Goal: Task Accomplishment & Management: Complete application form

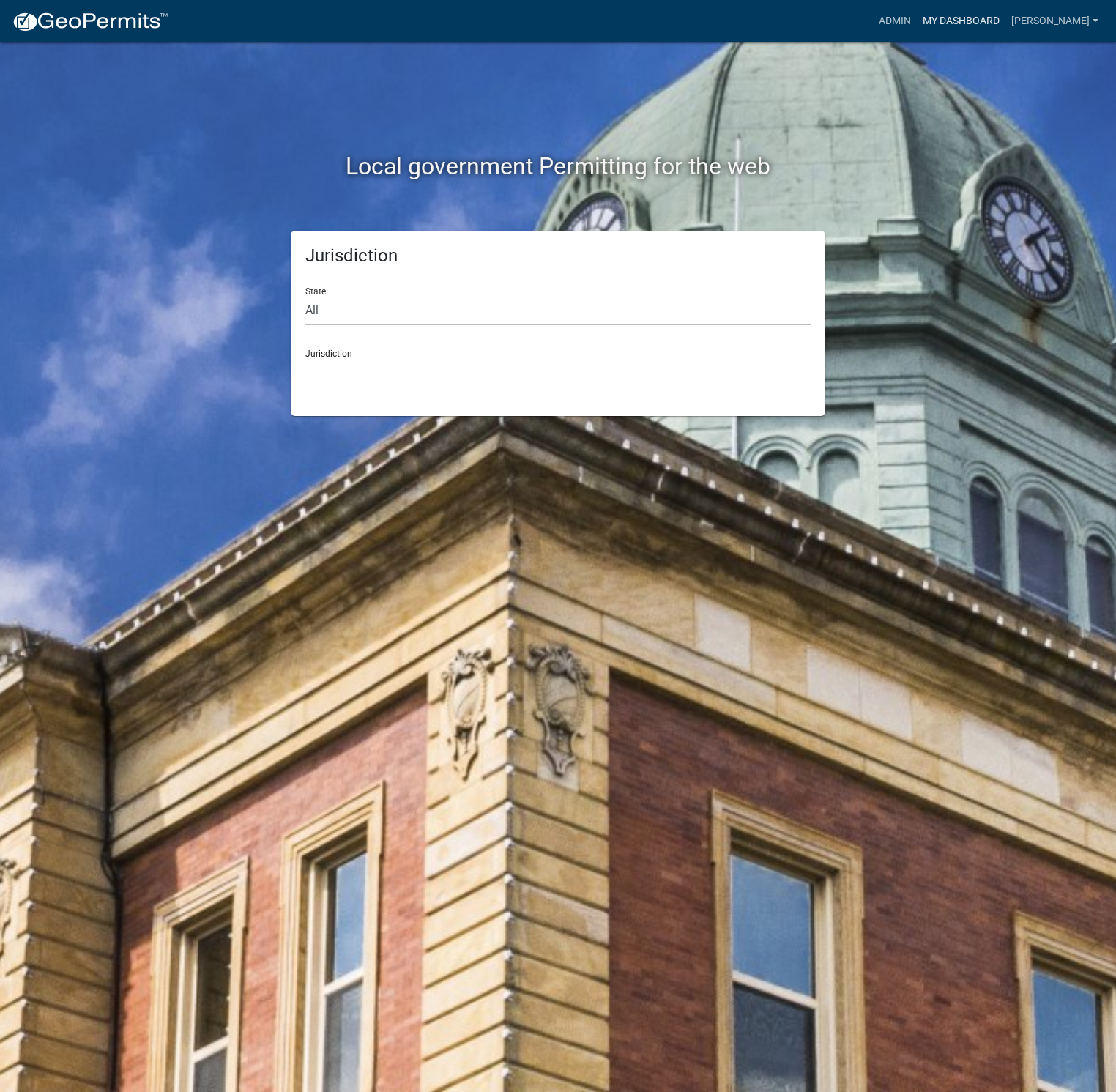
click at [972, 16] on link "My Dashboard" at bounding box center [961, 20] width 89 height 27
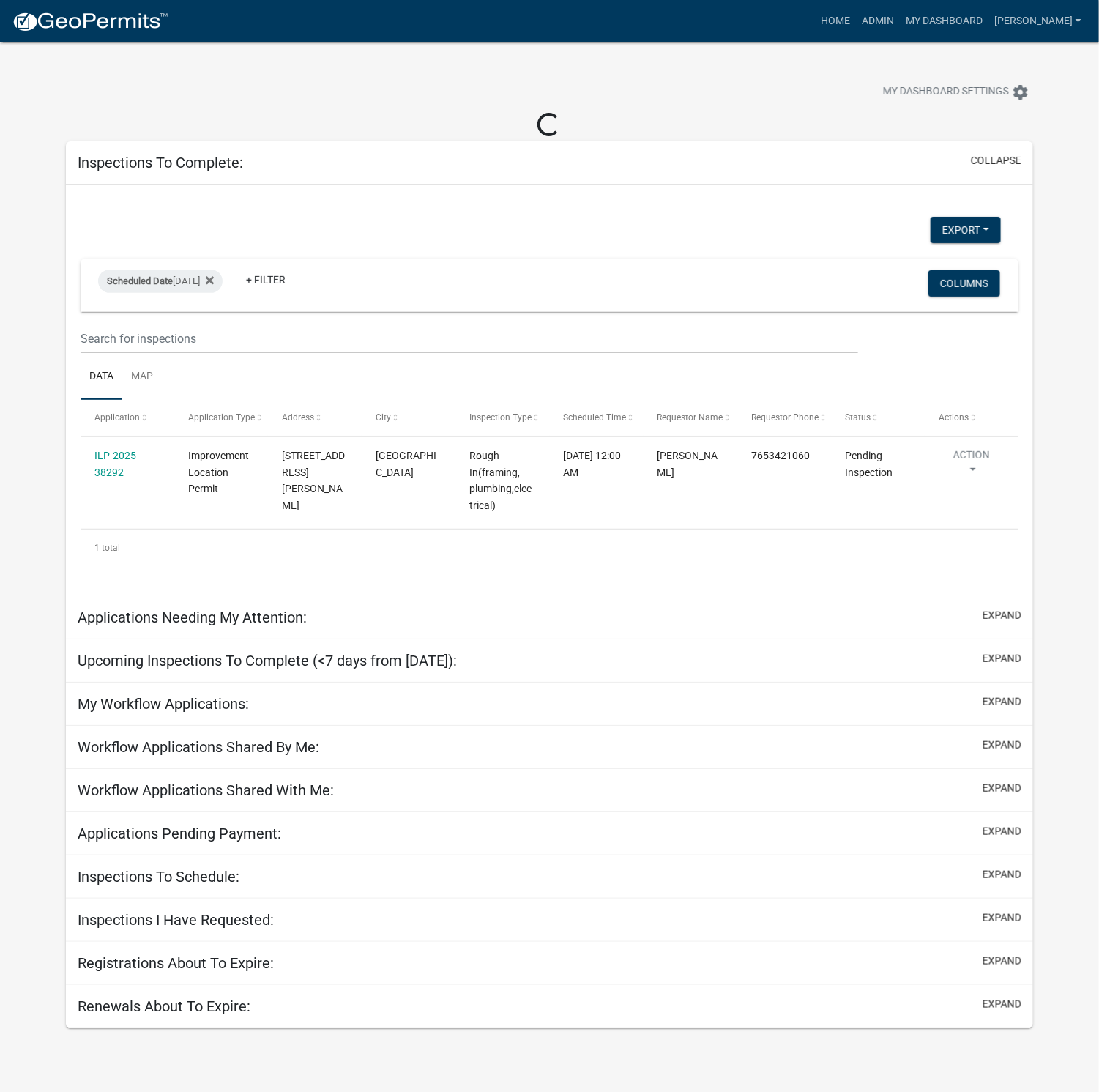
select select "1: 25"
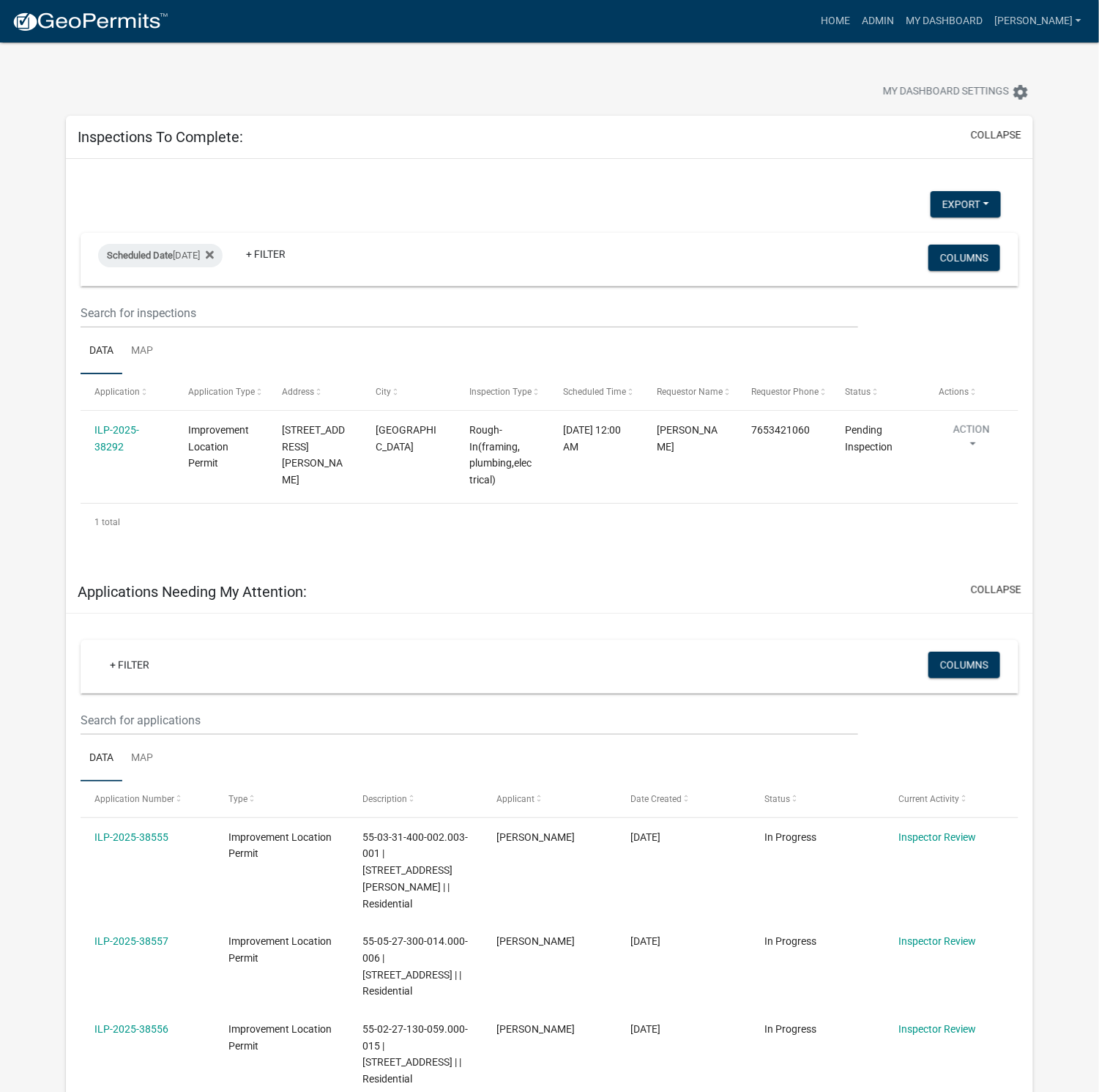
click at [117, 436] on link "ILP-2025-38292" at bounding box center [117, 438] width 44 height 28
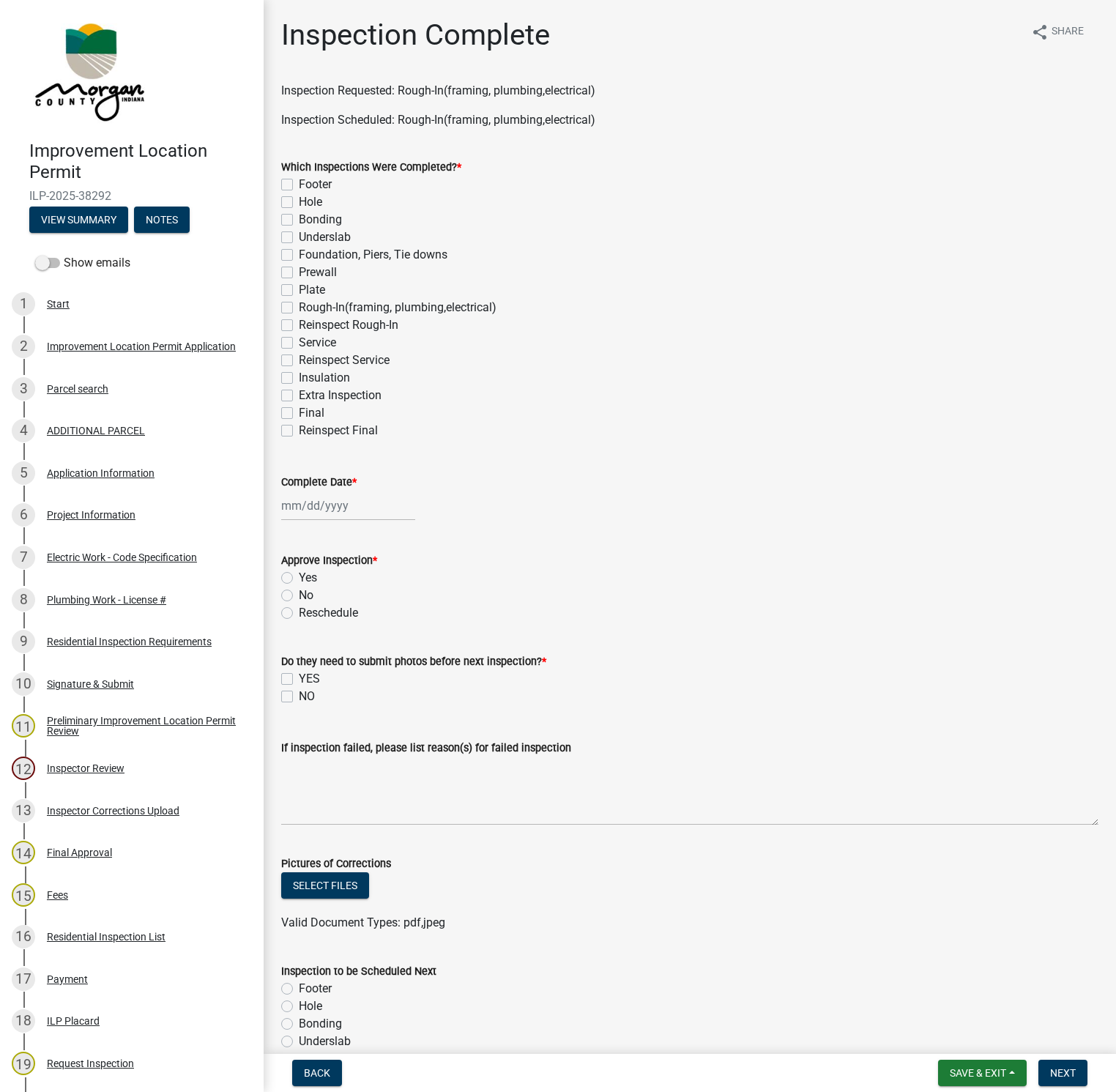
click at [298, 321] on label "Reinspect Rough-In" at bounding box center [348, 325] width 99 height 18
click at [298, 321] on input "Reinspect Rough-In" at bounding box center [303, 321] width 10 height 10
checkbox input "true"
checkbox input "false"
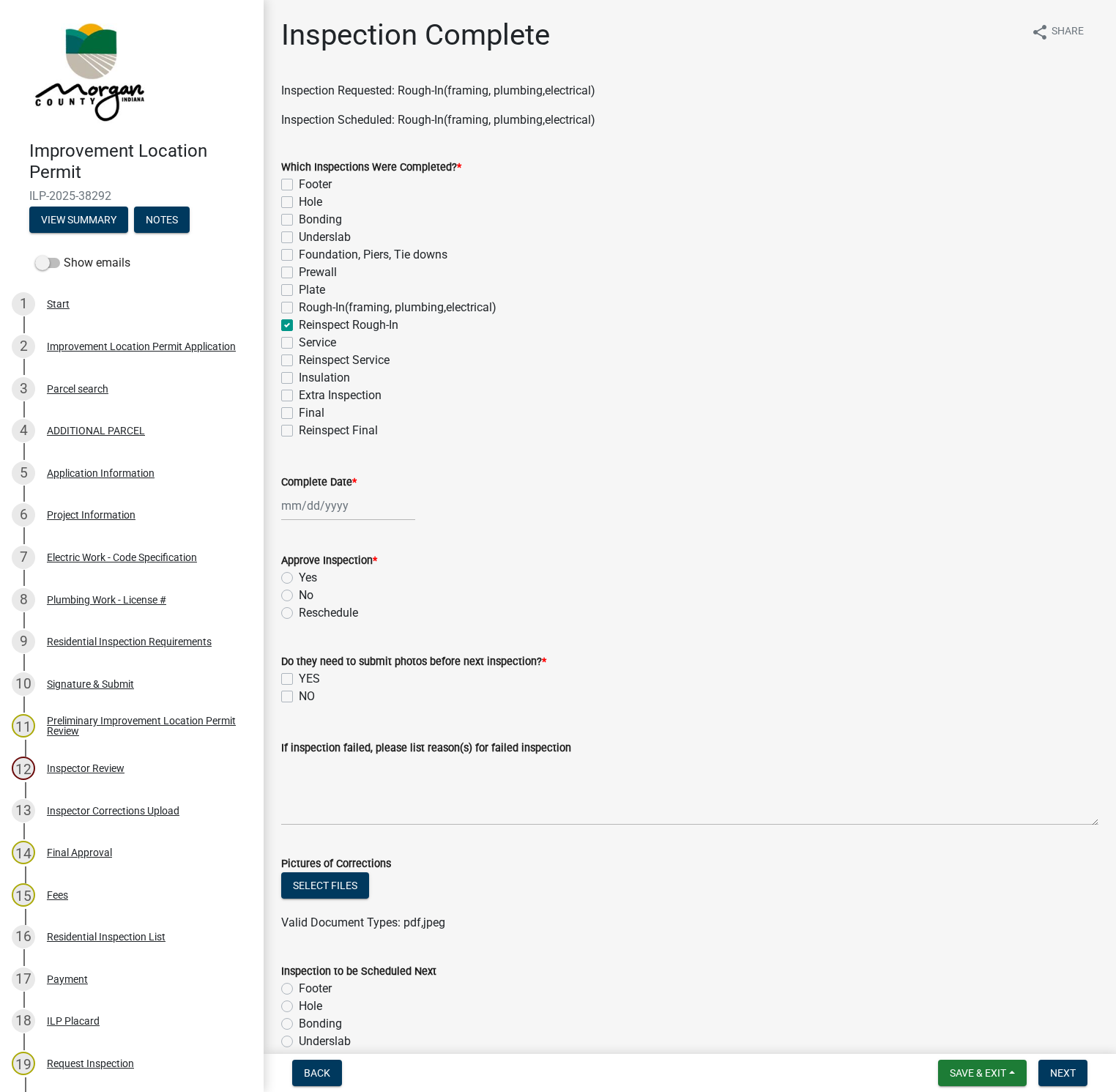
checkbox input "false"
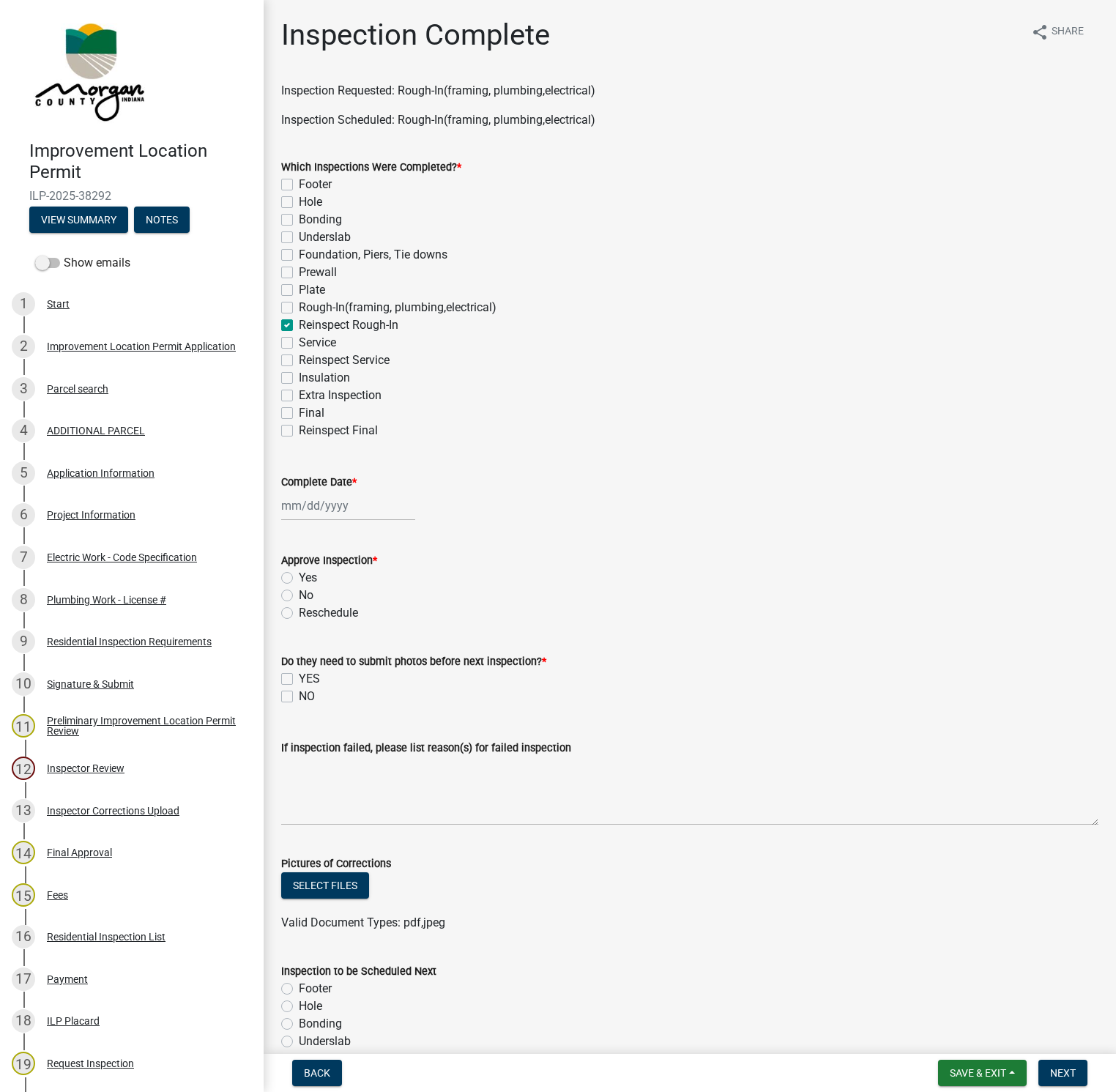
checkbox input "false"
checkbox input "true"
checkbox input "false"
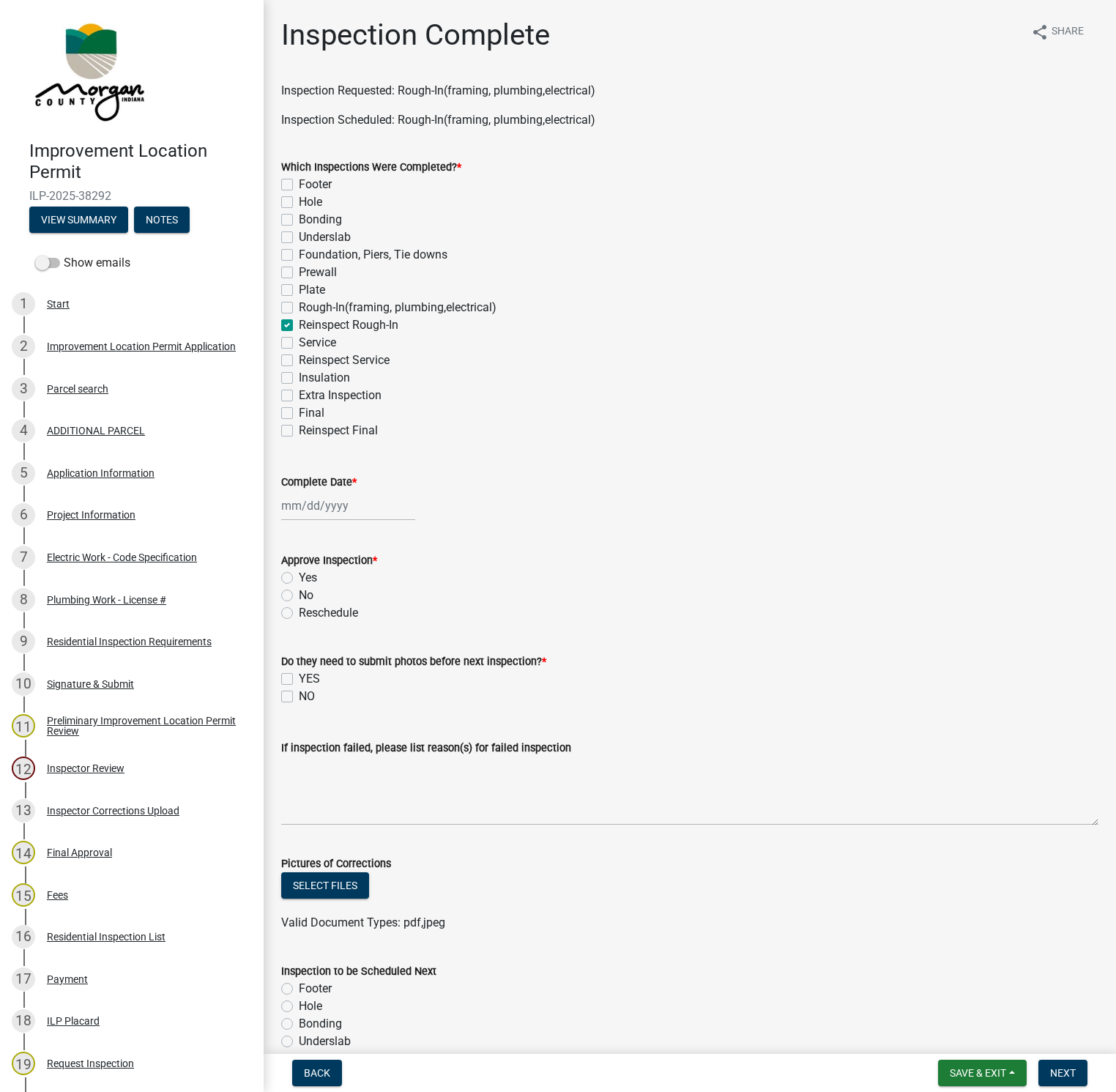
checkbox input "false"
click at [344, 500] on div at bounding box center [347, 506] width 134 height 30
select select "8"
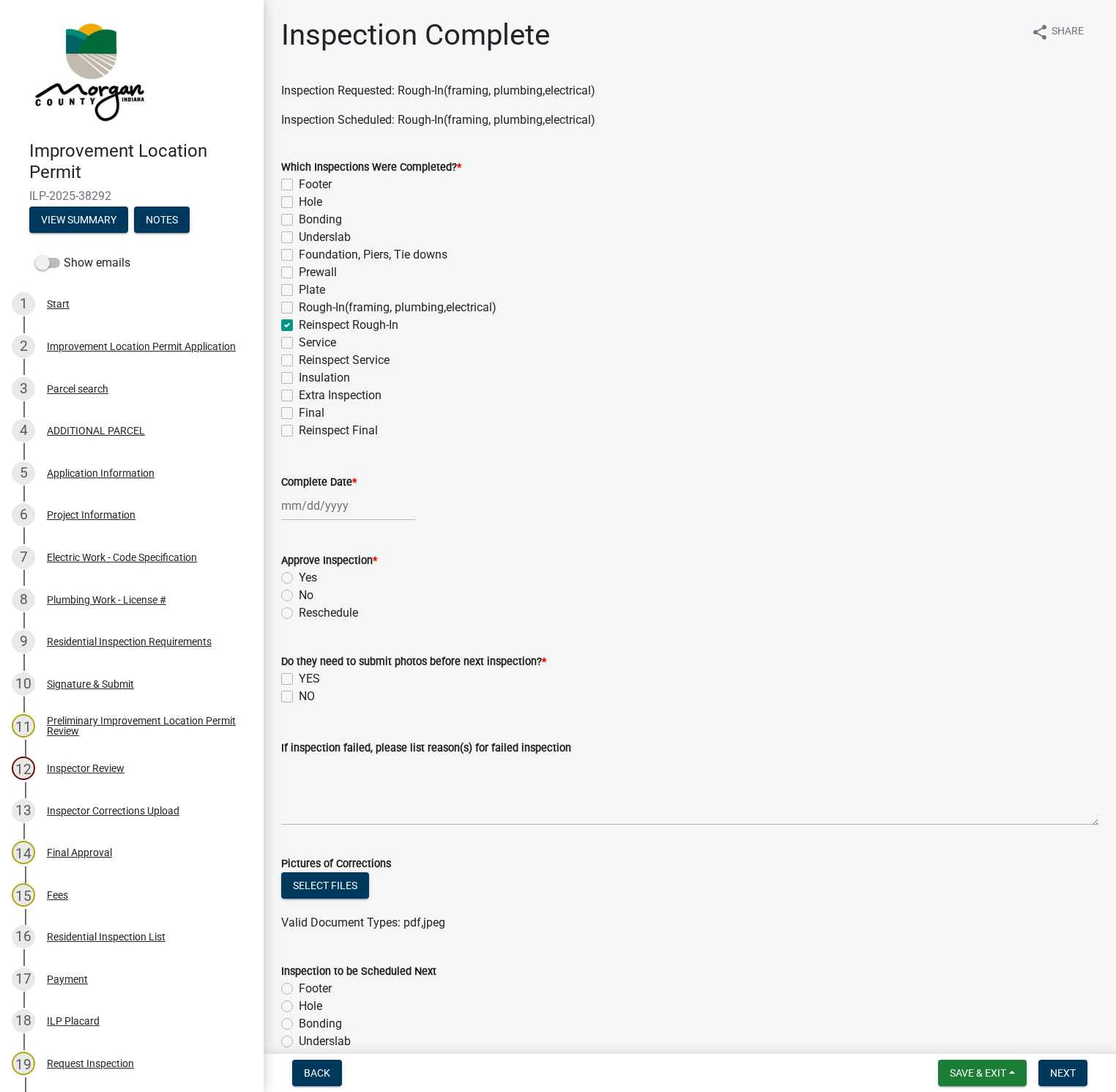
select select "2025"
click at [322, 628] on div "12" at bounding box center [319, 631] width 23 height 23
type input "[DATE]"
click at [298, 578] on label "Yes" at bounding box center [307, 577] width 19 height 18
click at [298, 578] on input "Yes" at bounding box center [303, 573] width 10 height 10
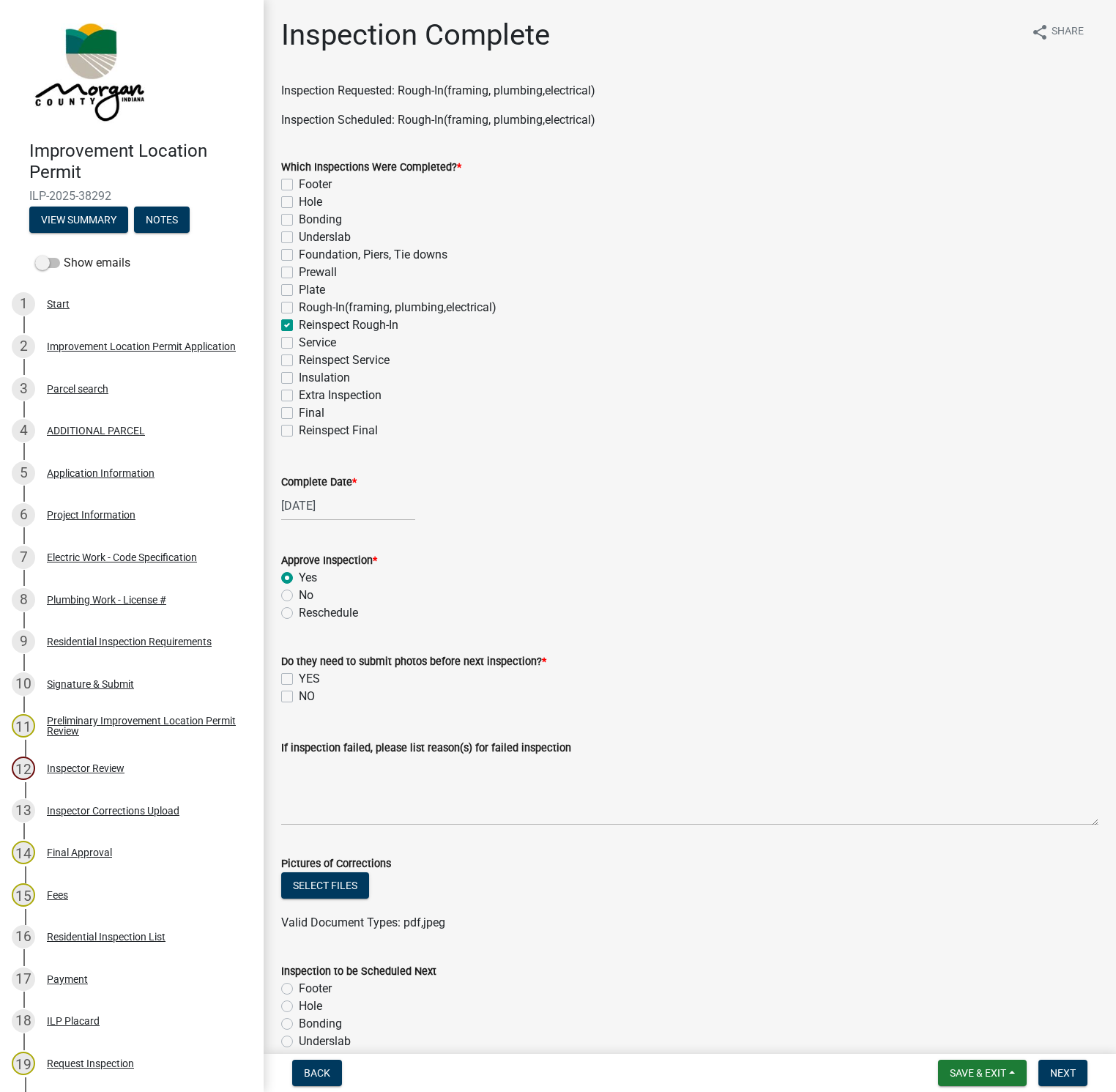
radio input "true"
click at [298, 695] on label "NO" at bounding box center [306, 696] width 16 height 18
click at [298, 695] on input "NO" at bounding box center [303, 692] width 10 height 10
checkbox input "true"
checkbox input "false"
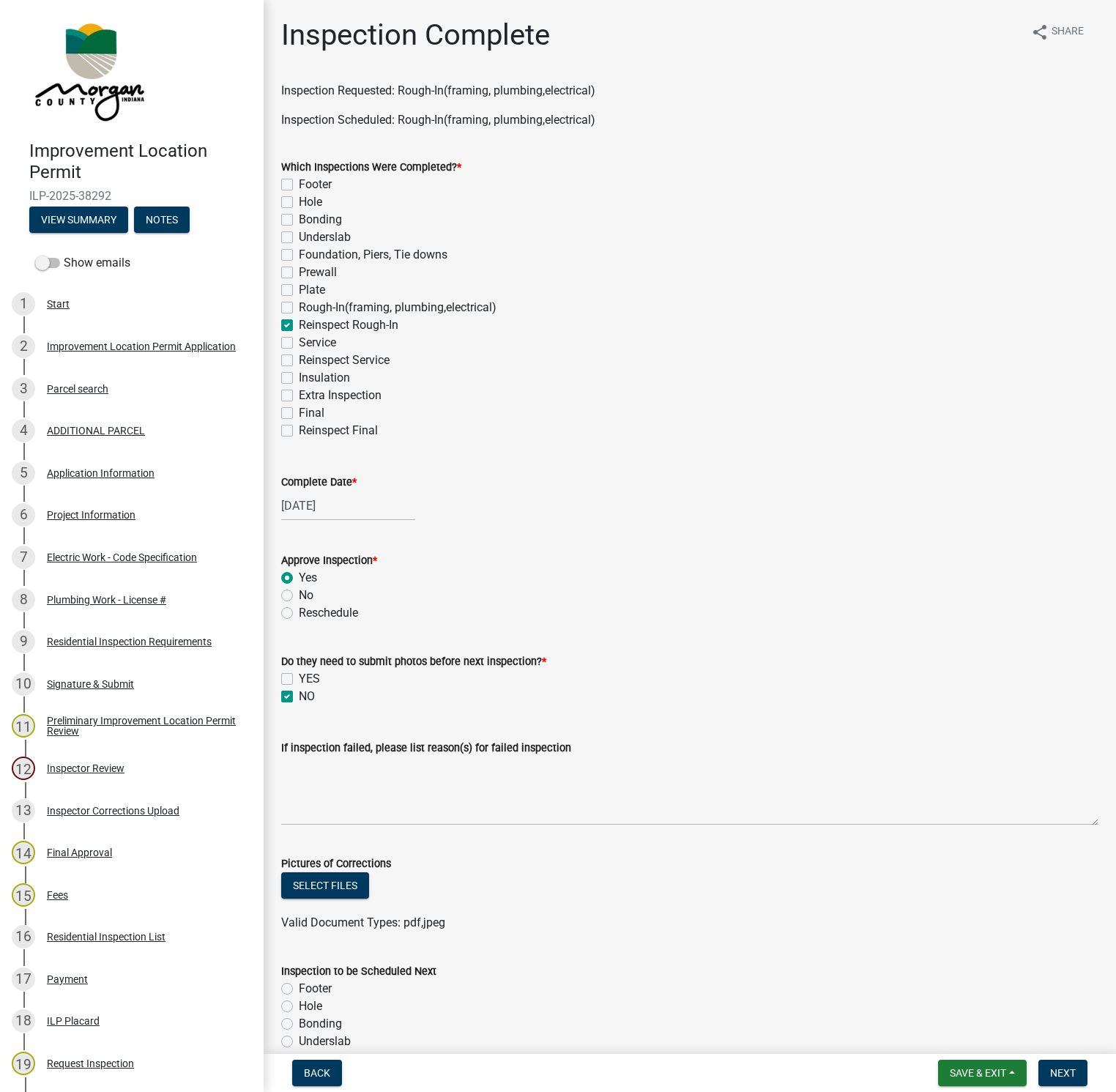
checkbox input "true"
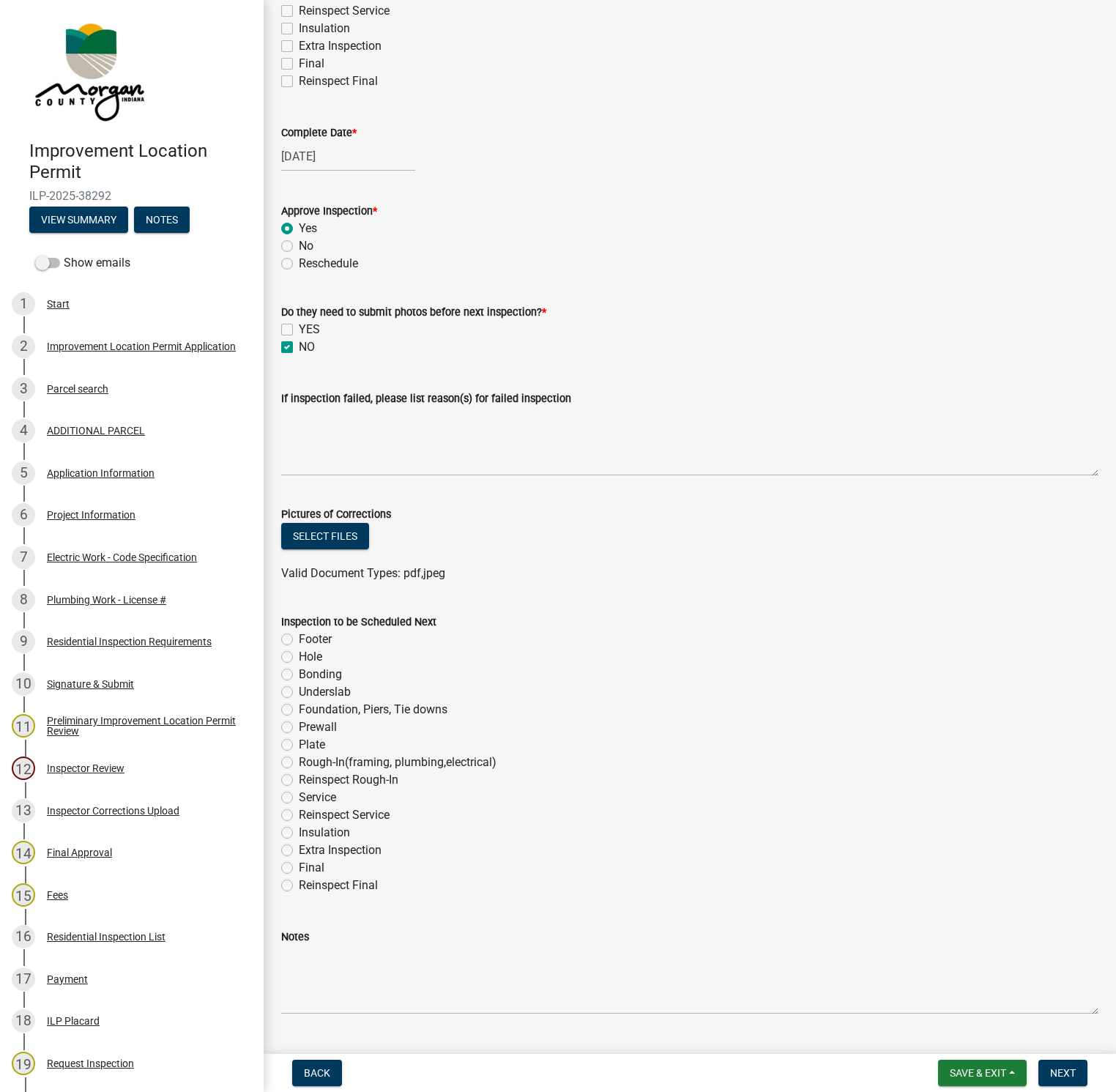
scroll to position [384, 0]
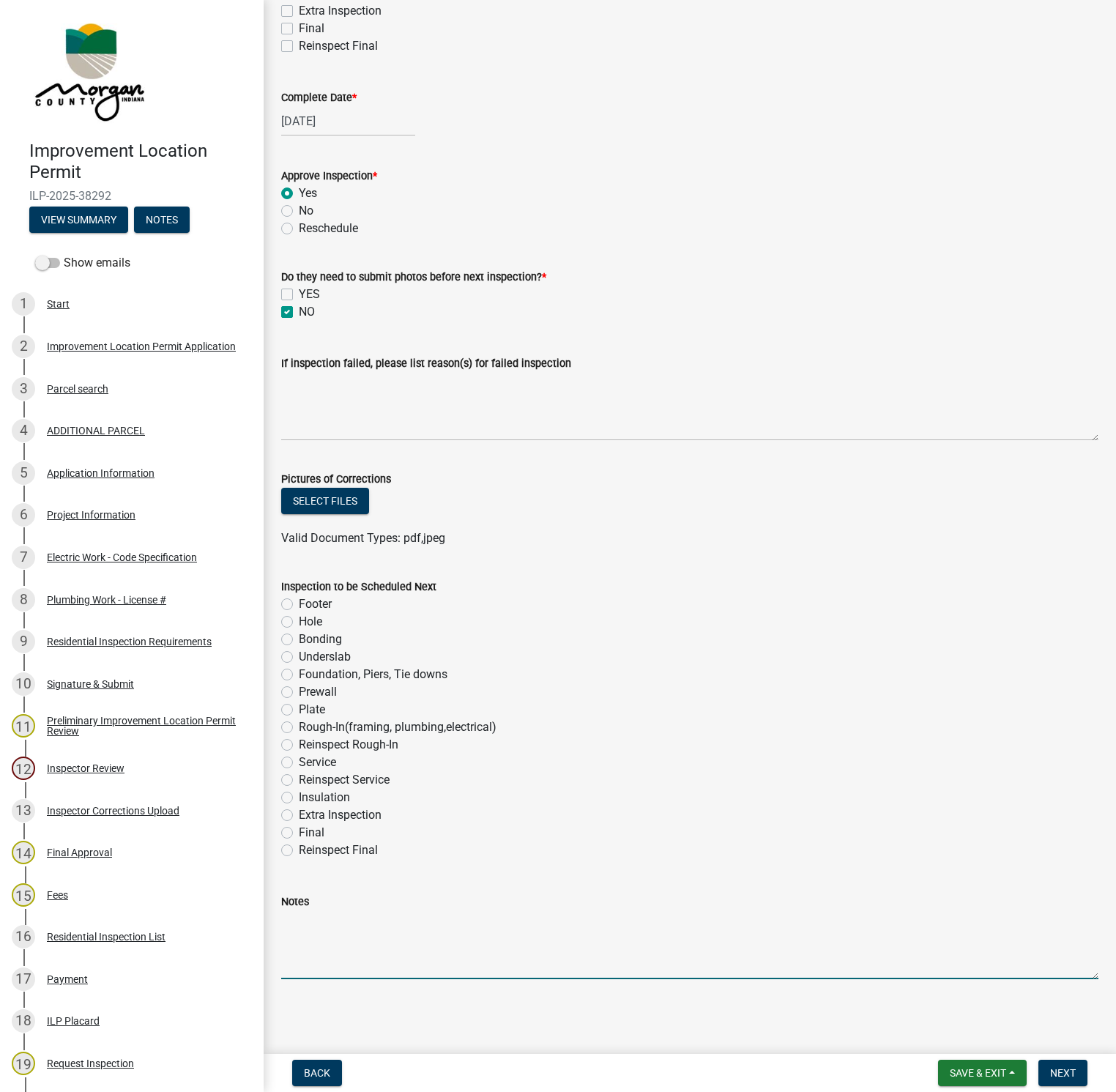
click at [286, 927] on textarea "Notes" at bounding box center [689, 945] width 818 height 69
drag, startPoint x: 585, startPoint y: 927, endPoint x: 593, endPoint y: 919, distance: 11.3
click at [724, 916] on textarea "The Emergency Escape and Rescue window is ordered, receipt has been reviewed." at bounding box center [689, 945] width 818 height 69
type textarea "The Emergency Escape and Rescue window is ordered, receipt has been reviewed."
click at [1057, 1068] on span "Next" at bounding box center [1063, 1073] width 26 height 12
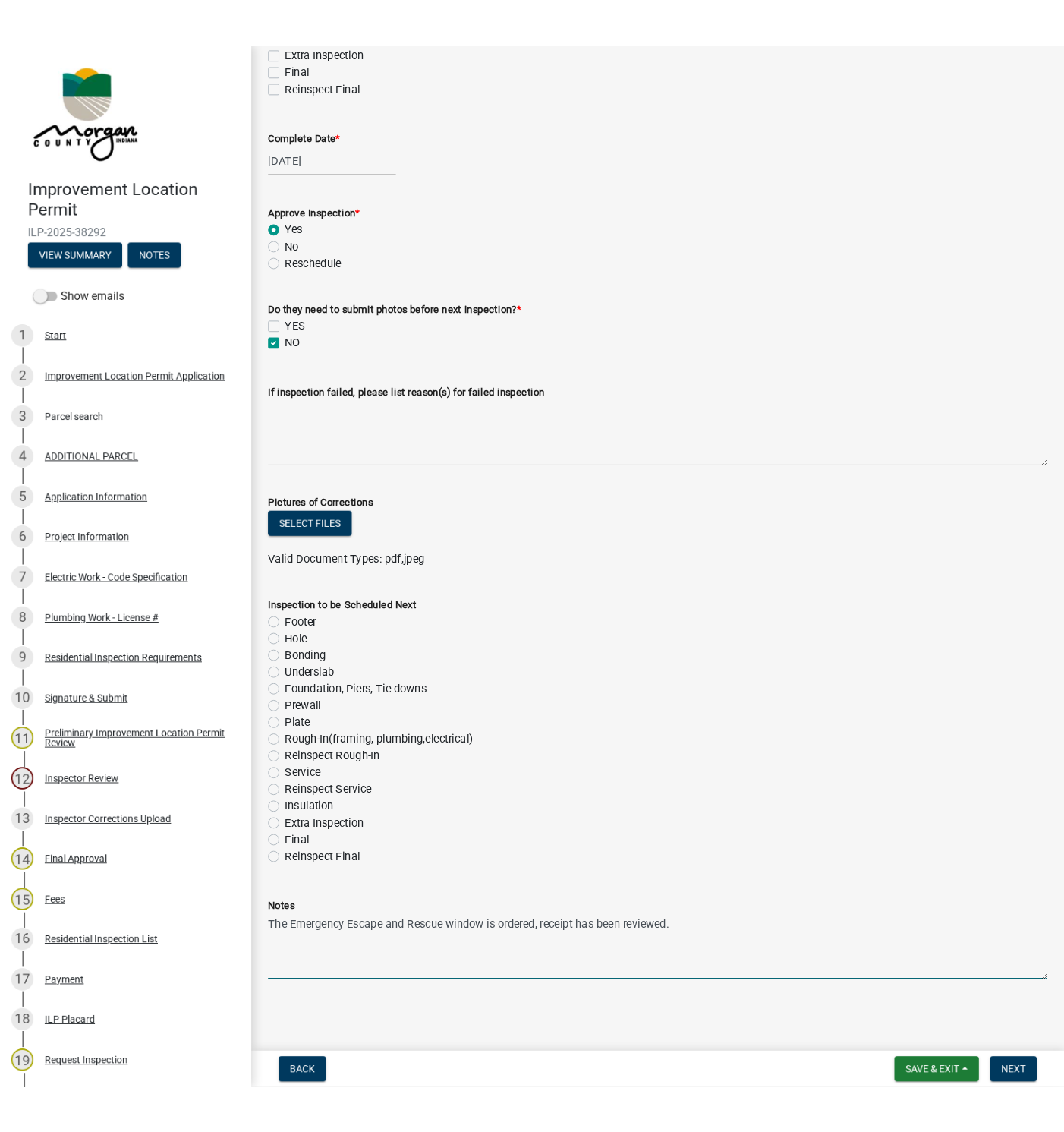
scroll to position [0, 0]
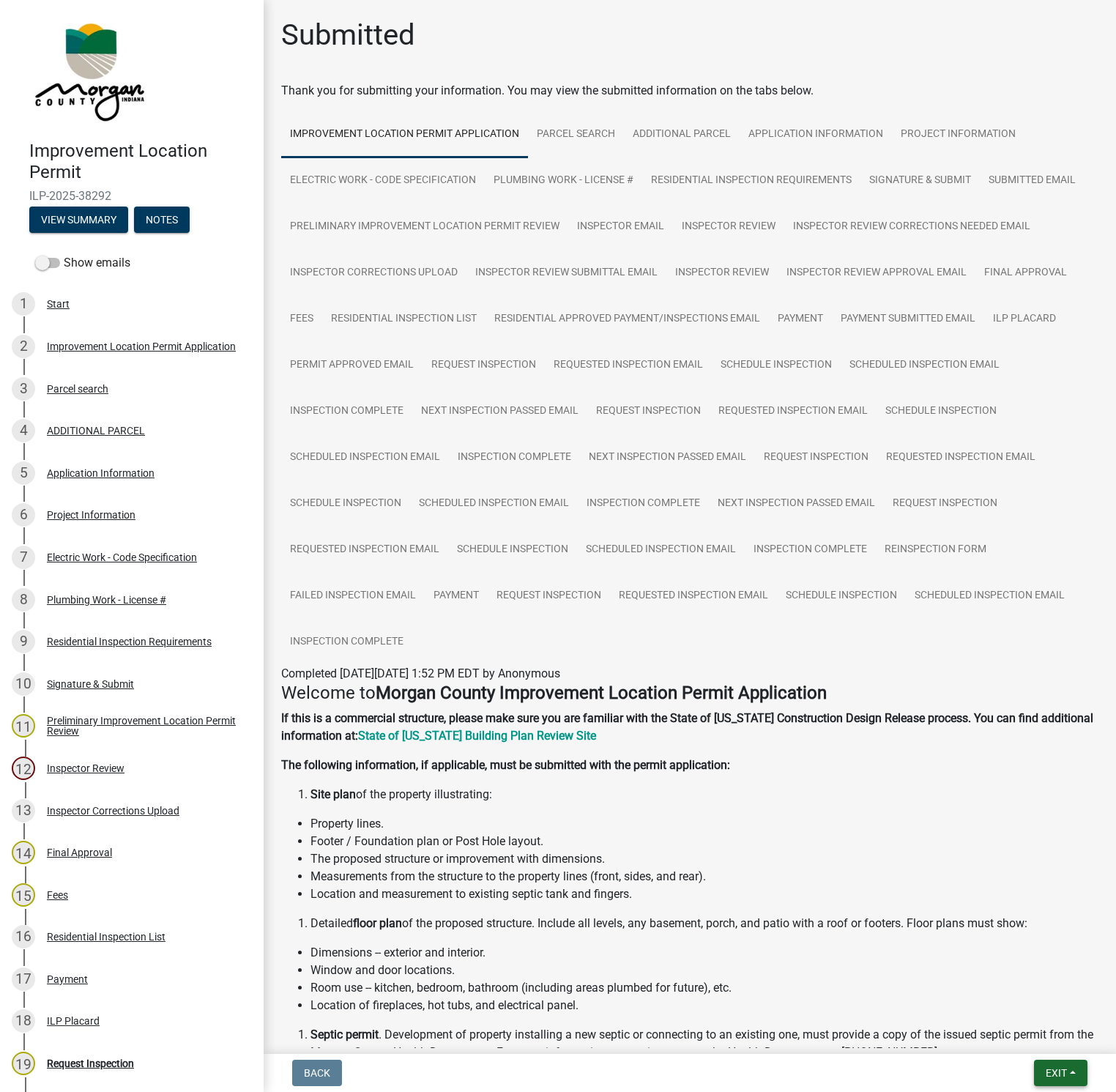
click at [1066, 1071] on span "Exit" at bounding box center [1057, 1073] width 21 height 12
click at [1044, 1030] on button "Save & Exit" at bounding box center [1028, 1035] width 117 height 35
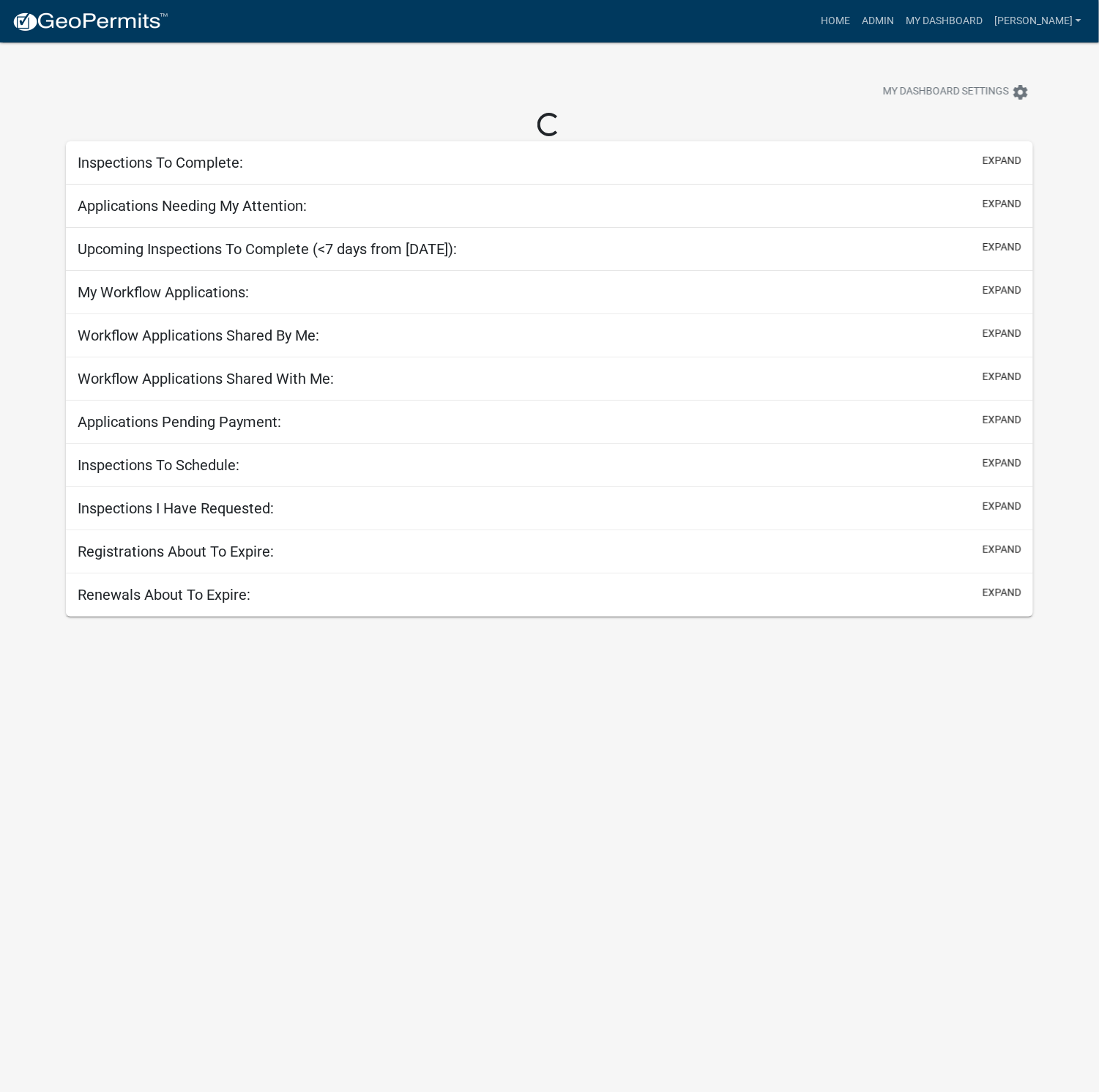
select select "1: 25"
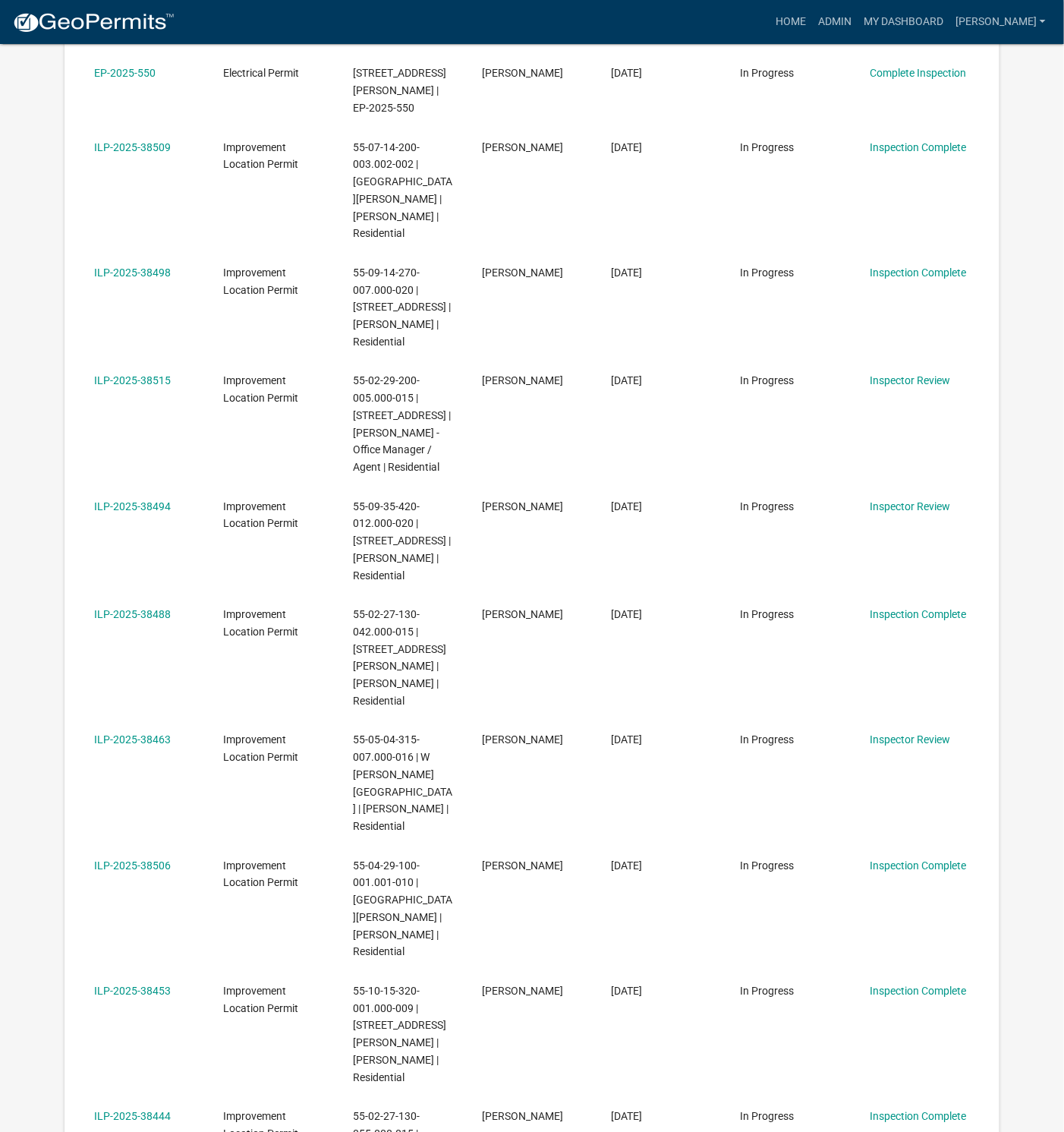
scroll to position [2258, 0]
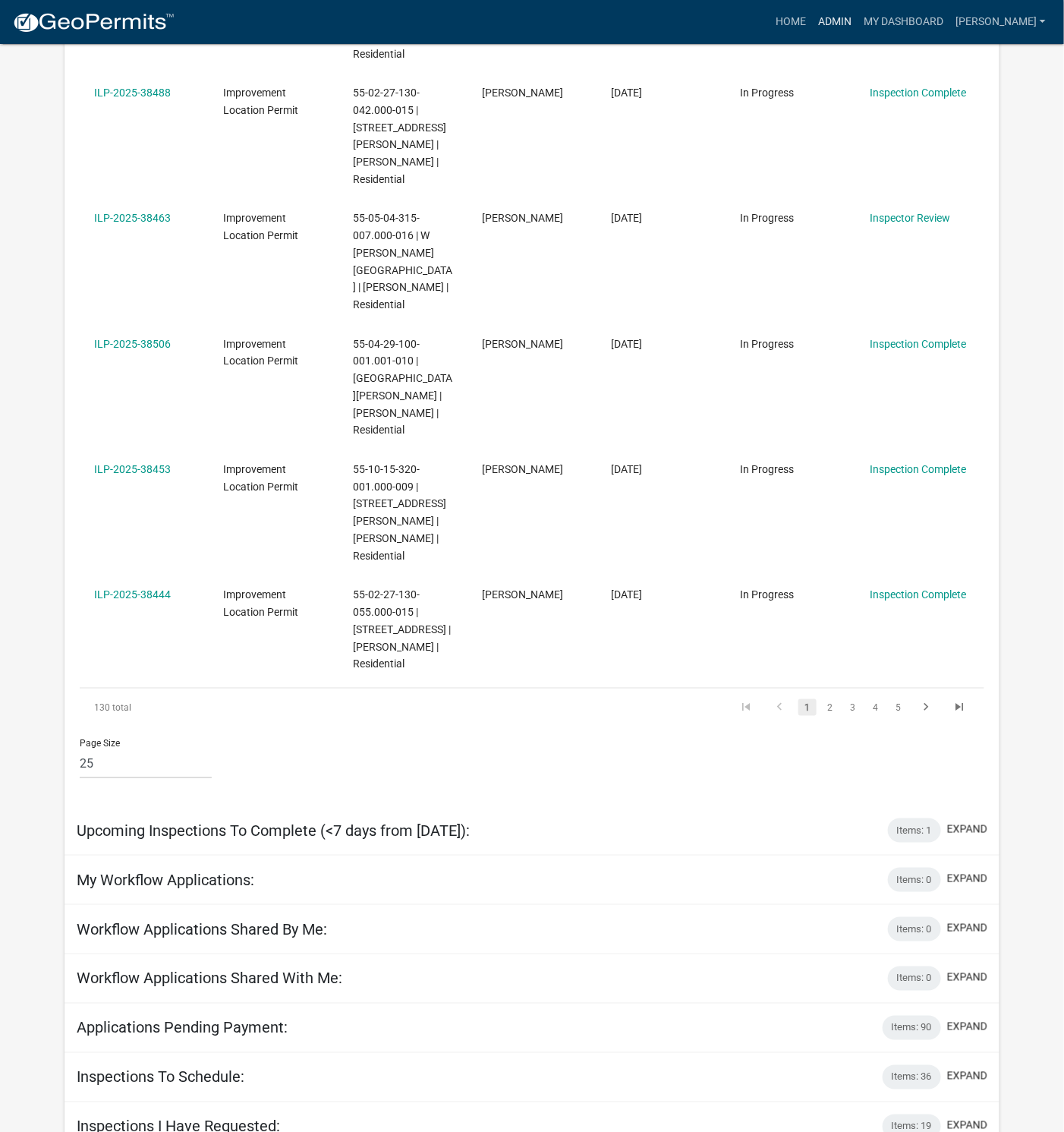
drag, startPoint x: 879, startPoint y: 23, endPoint x: 874, endPoint y: 38, distance: 15.8
click at [857, 23] on link "Admin" at bounding box center [835, 21] width 46 height 28
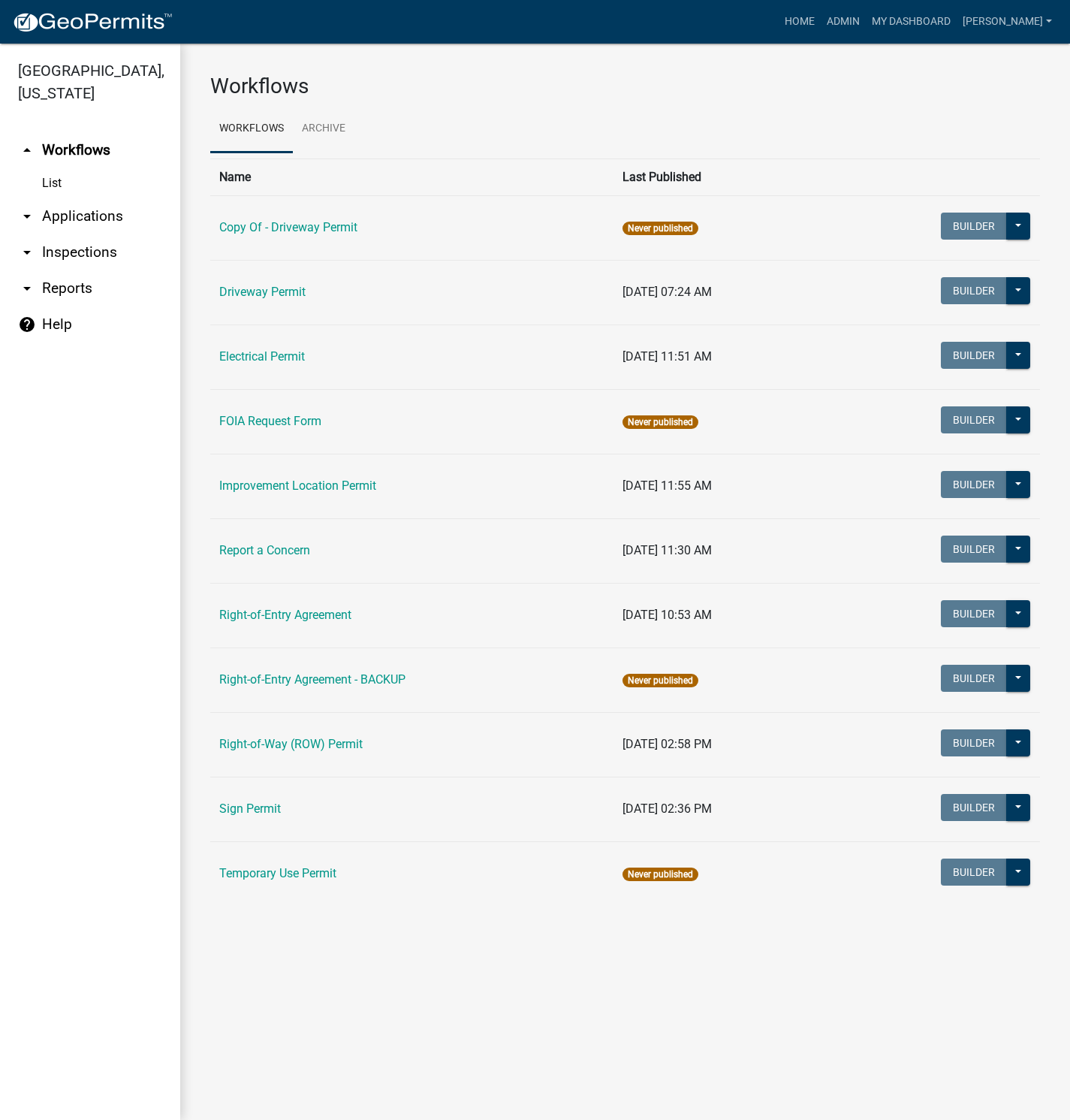
click at [275, 483] on link "Improvement Location Permit" at bounding box center [297, 486] width 157 height 15
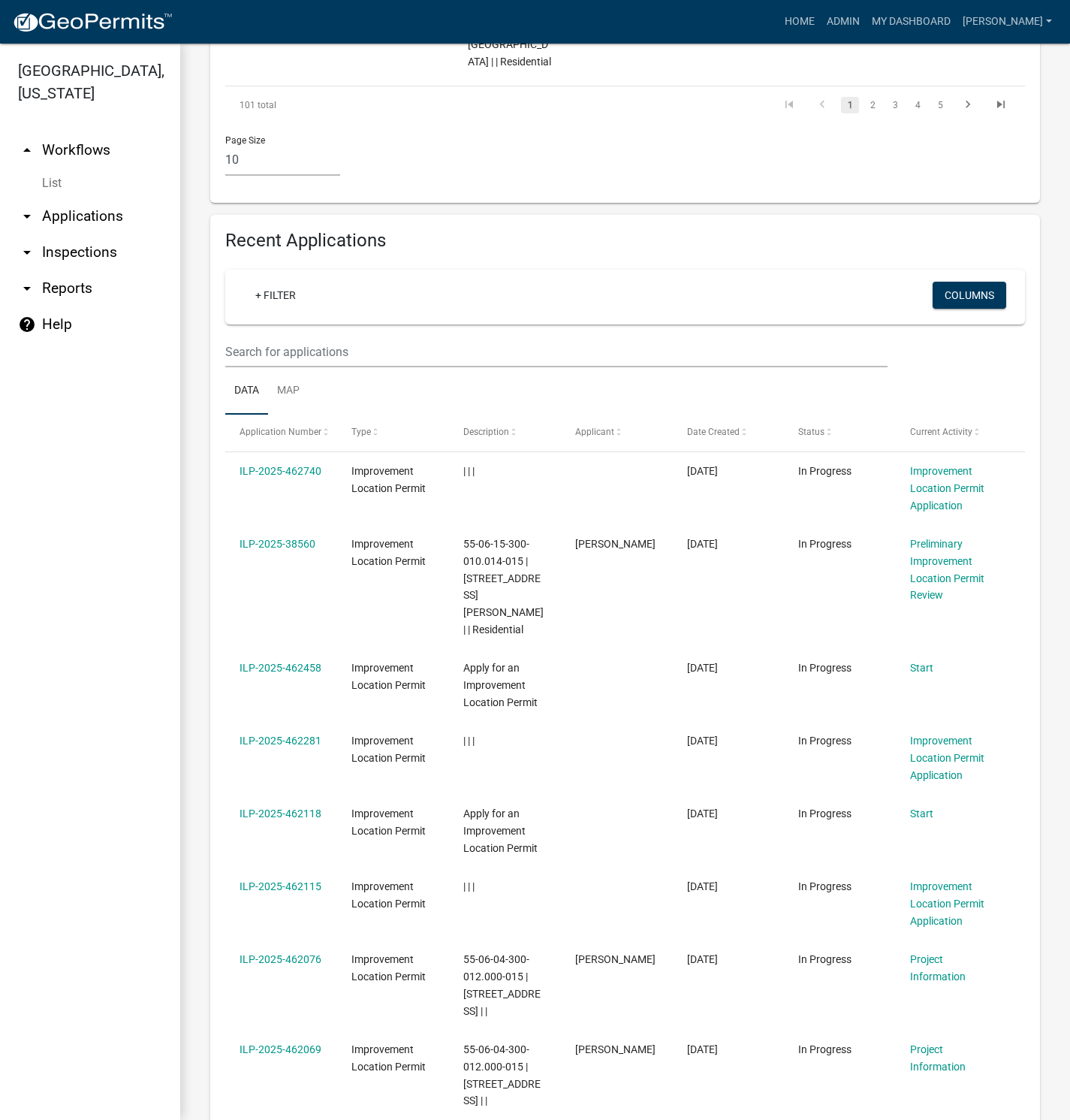
scroll to position [1181, 0]
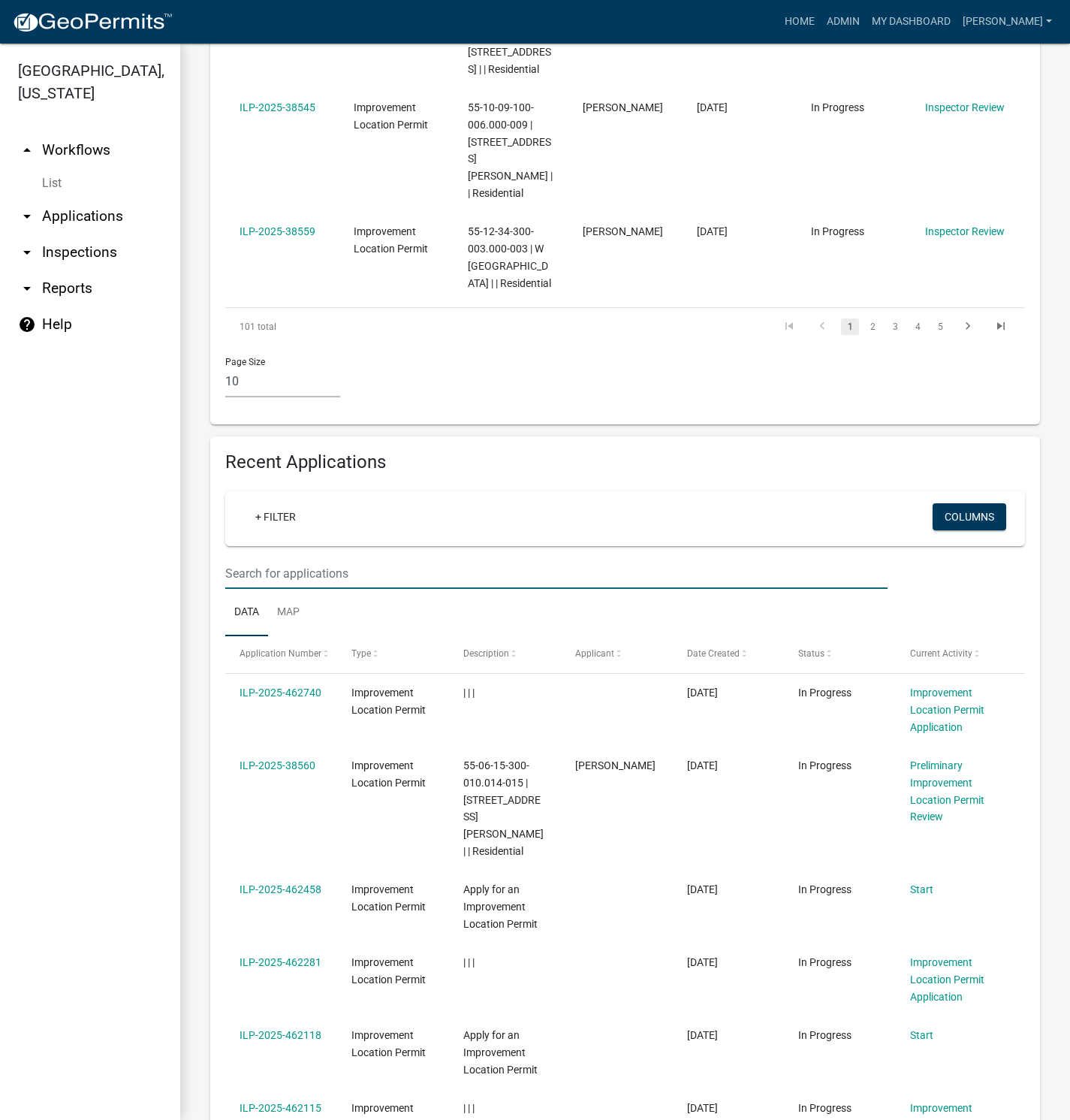
click at [333, 558] on input "text" at bounding box center [556, 573] width 662 height 31
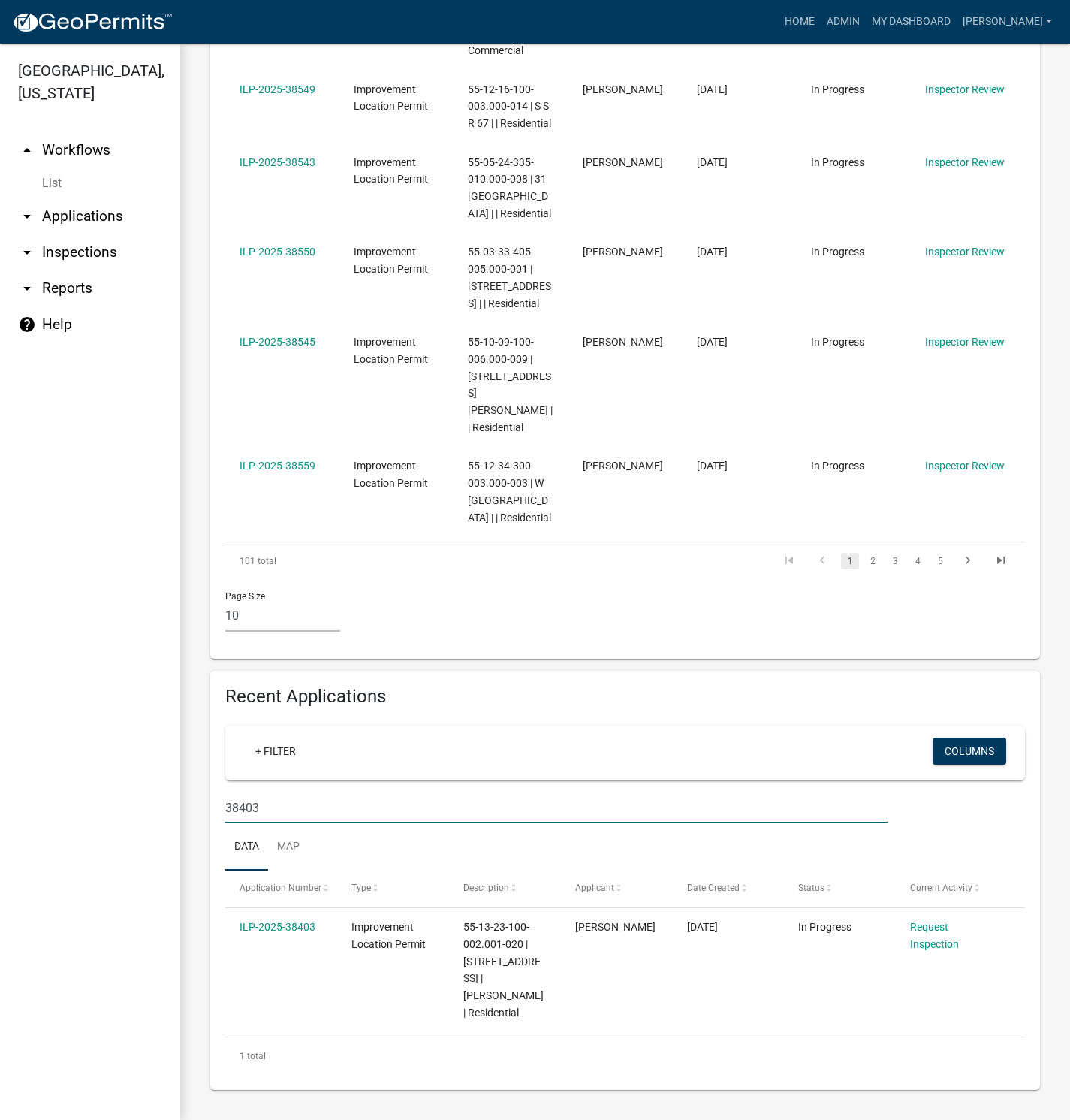
scroll to position [929, 0]
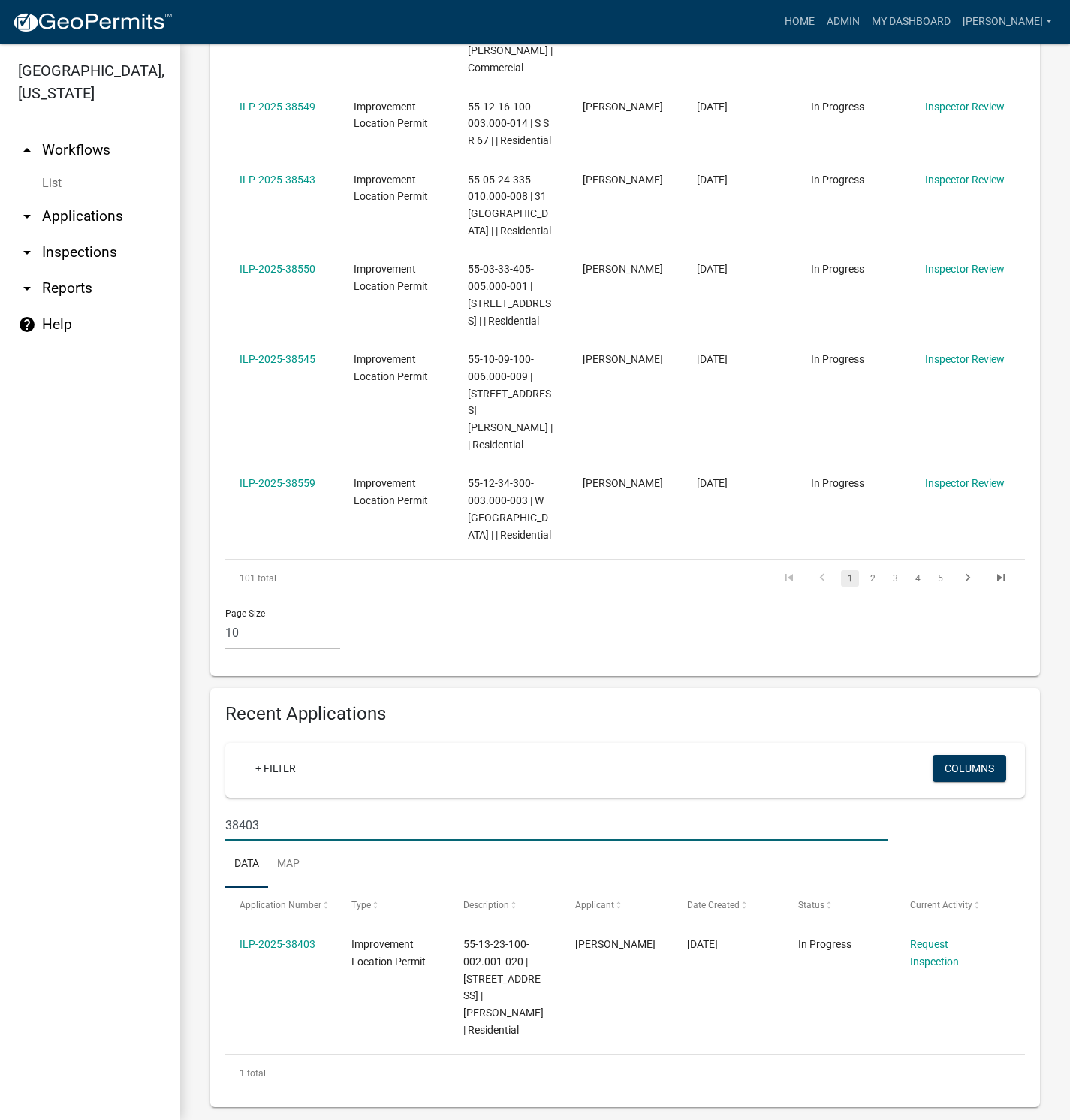
type input "38403"
click at [284, 938] on link "ILP-2025-38403" at bounding box center [278, 944] width 76 height 12
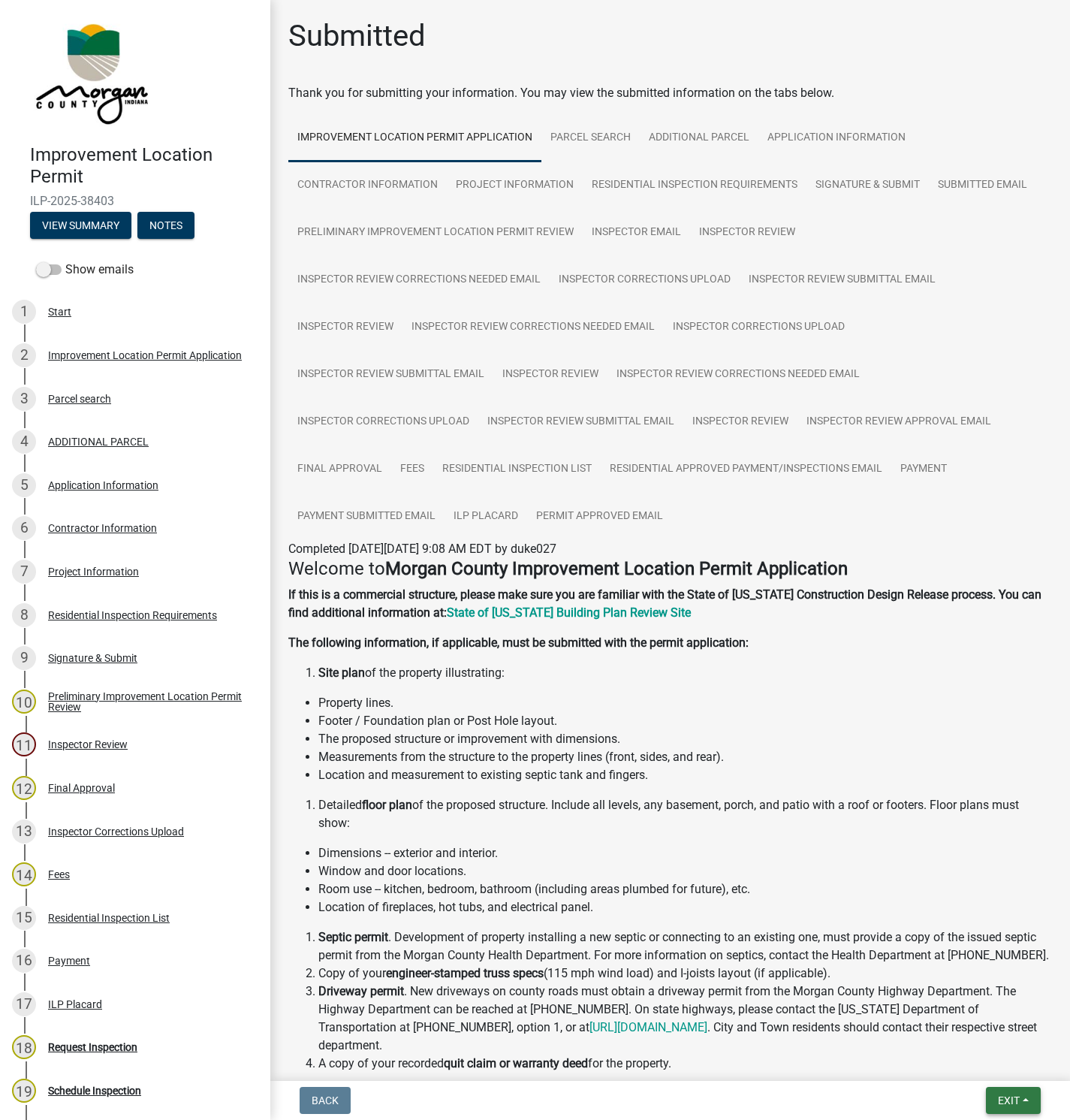
click at [1012, 1095] on span "Exit" at bounding box center [1009, 1100] width 22 height 12
click at [1014, 1102] on span "Exit" at bounding box center [1009, 1100] width 22 height 12
click at [1012, 1104] on span "Exit" at bounding box center [1009, 1100] width 22 height 12
click at [973, 1064] on button "Save & Exit" at bounding box center [981, 1062] width 120 height 36
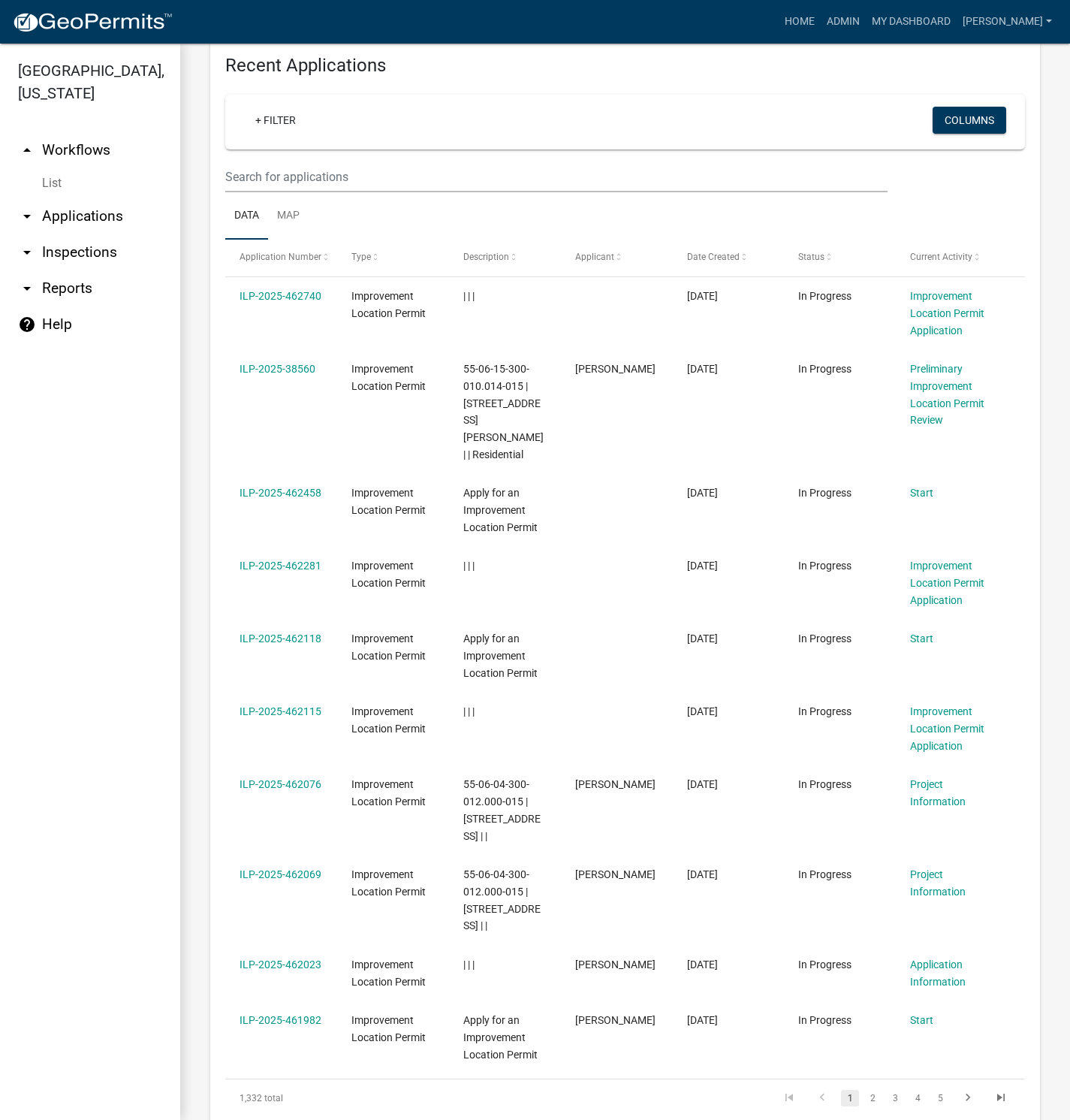
scroll to position [1464, 0]
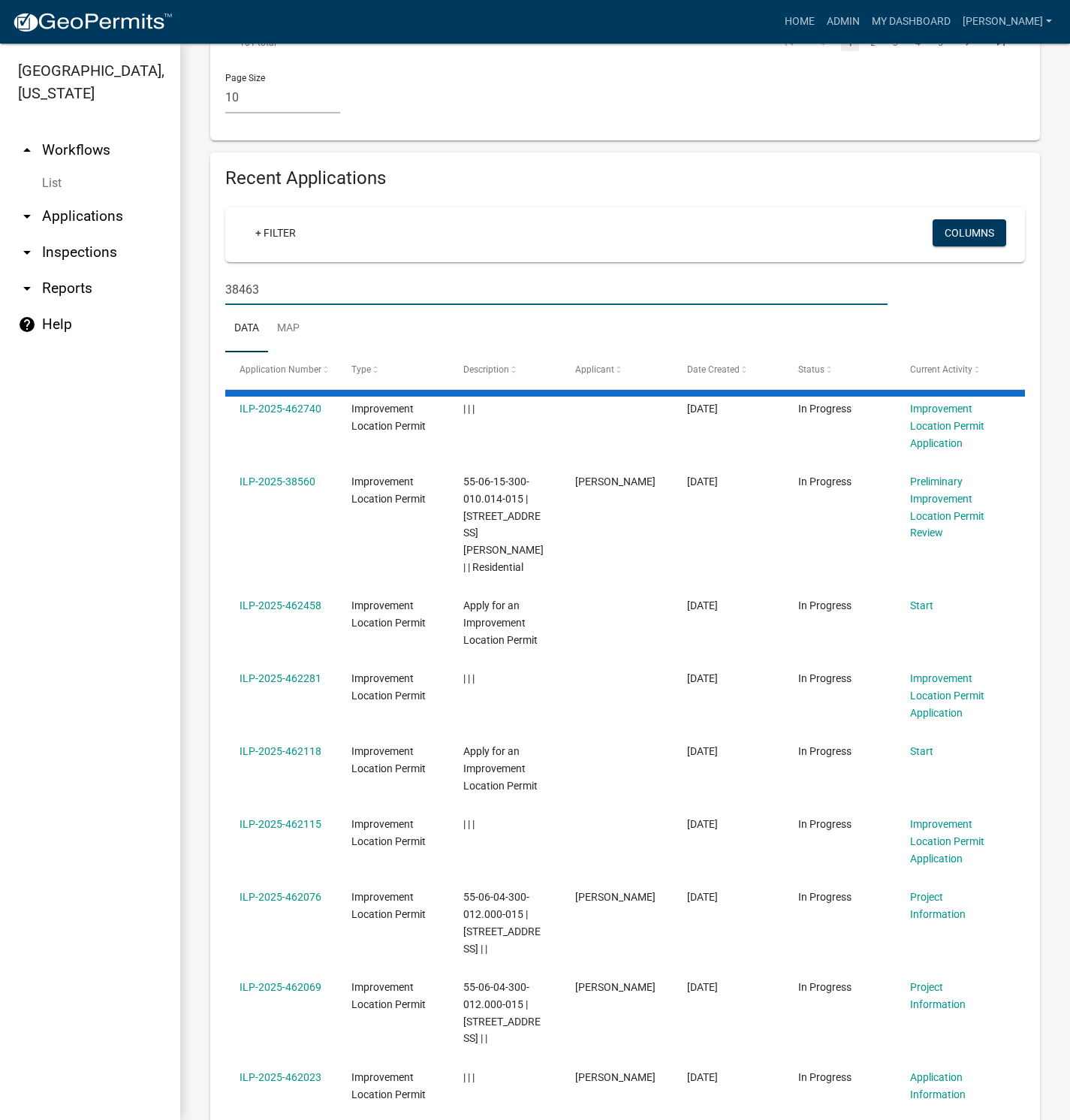
scroll to position [929, 0]
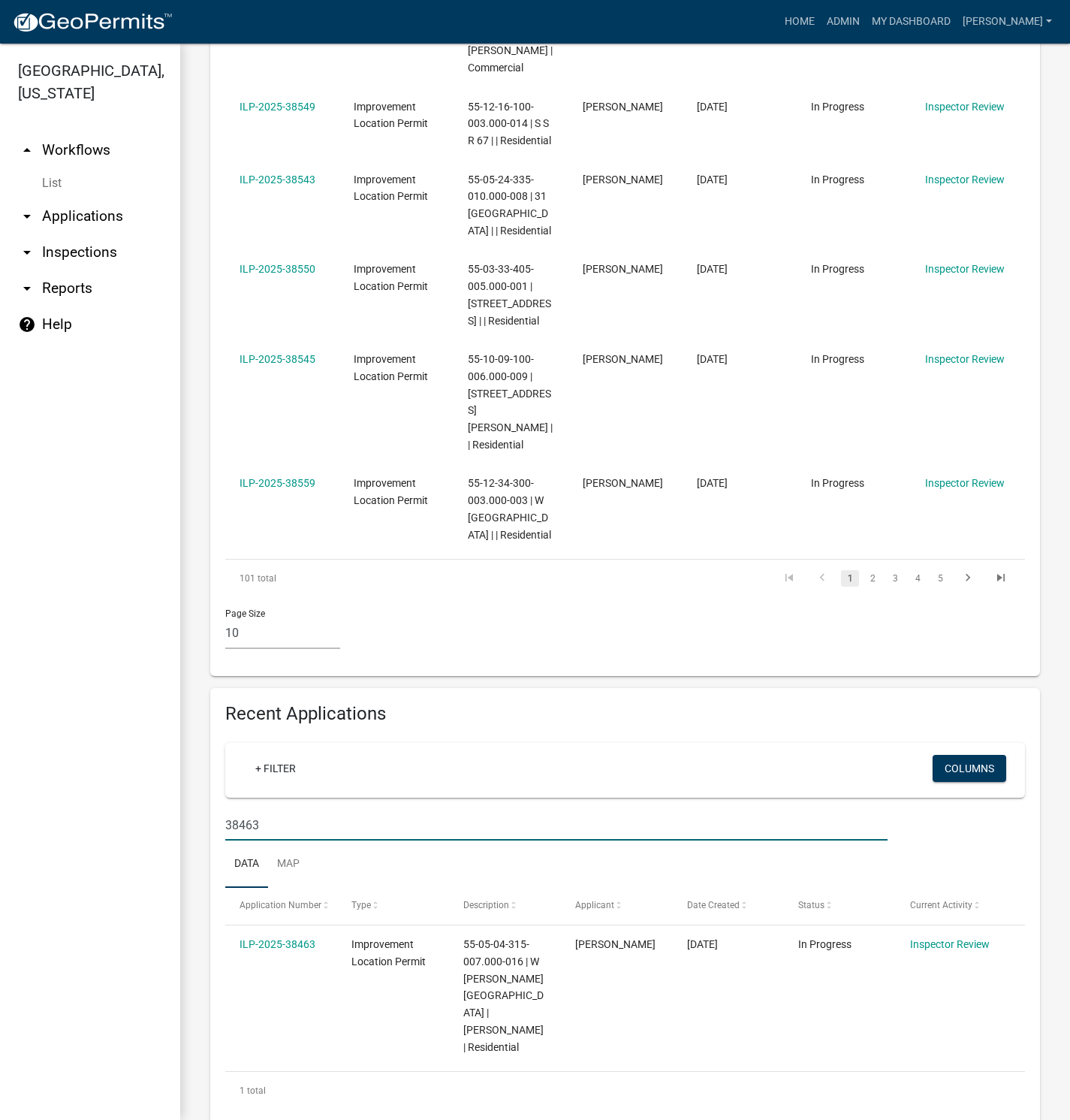
type input "38463"
click at [292, 938] on link "ILP-2025-38463" at bounding box center [278, 944] width 76 height 12
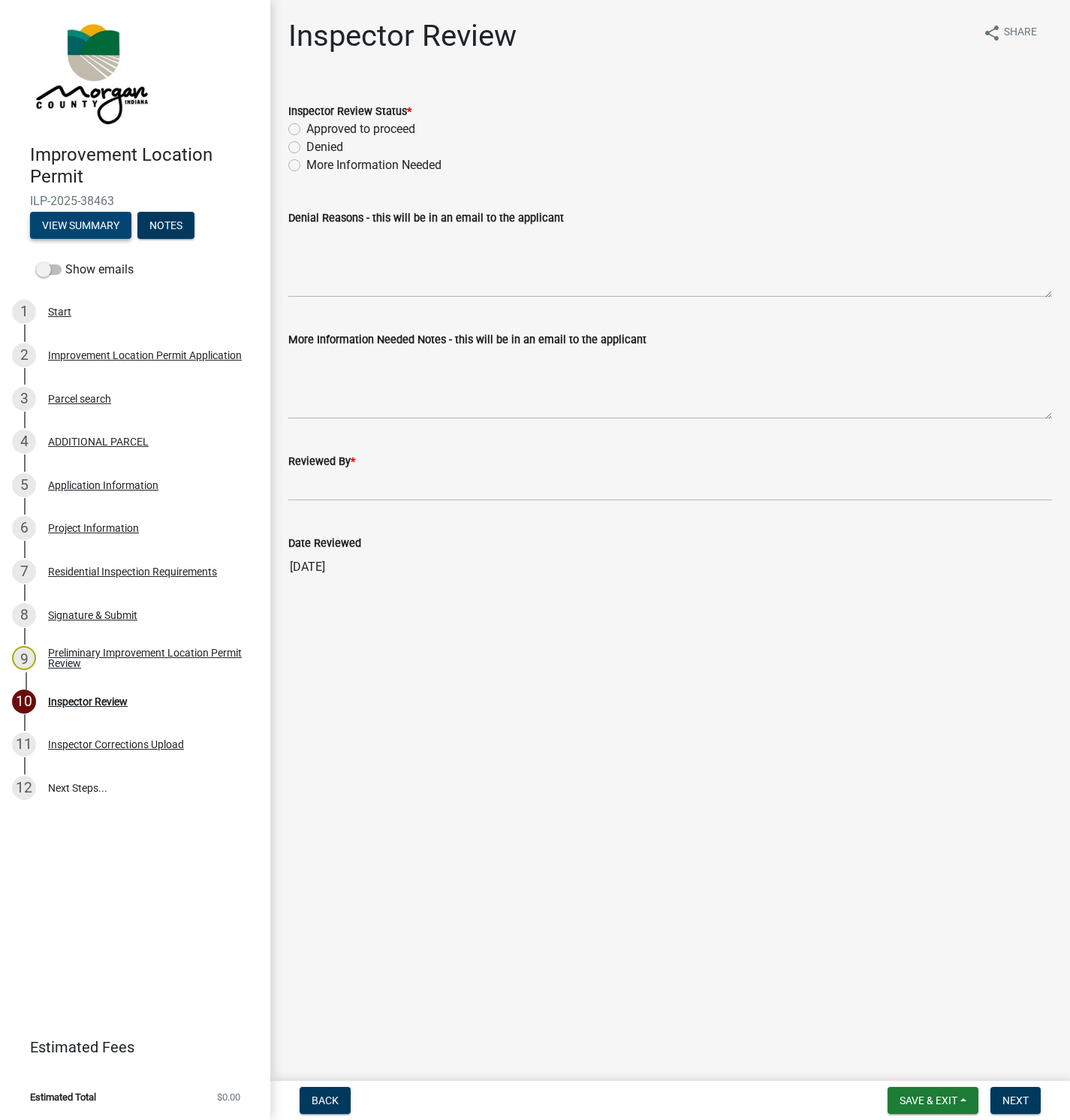
click at [77, 221] on button "View Summary" at bounding box center [81, 225] width 102 height 27
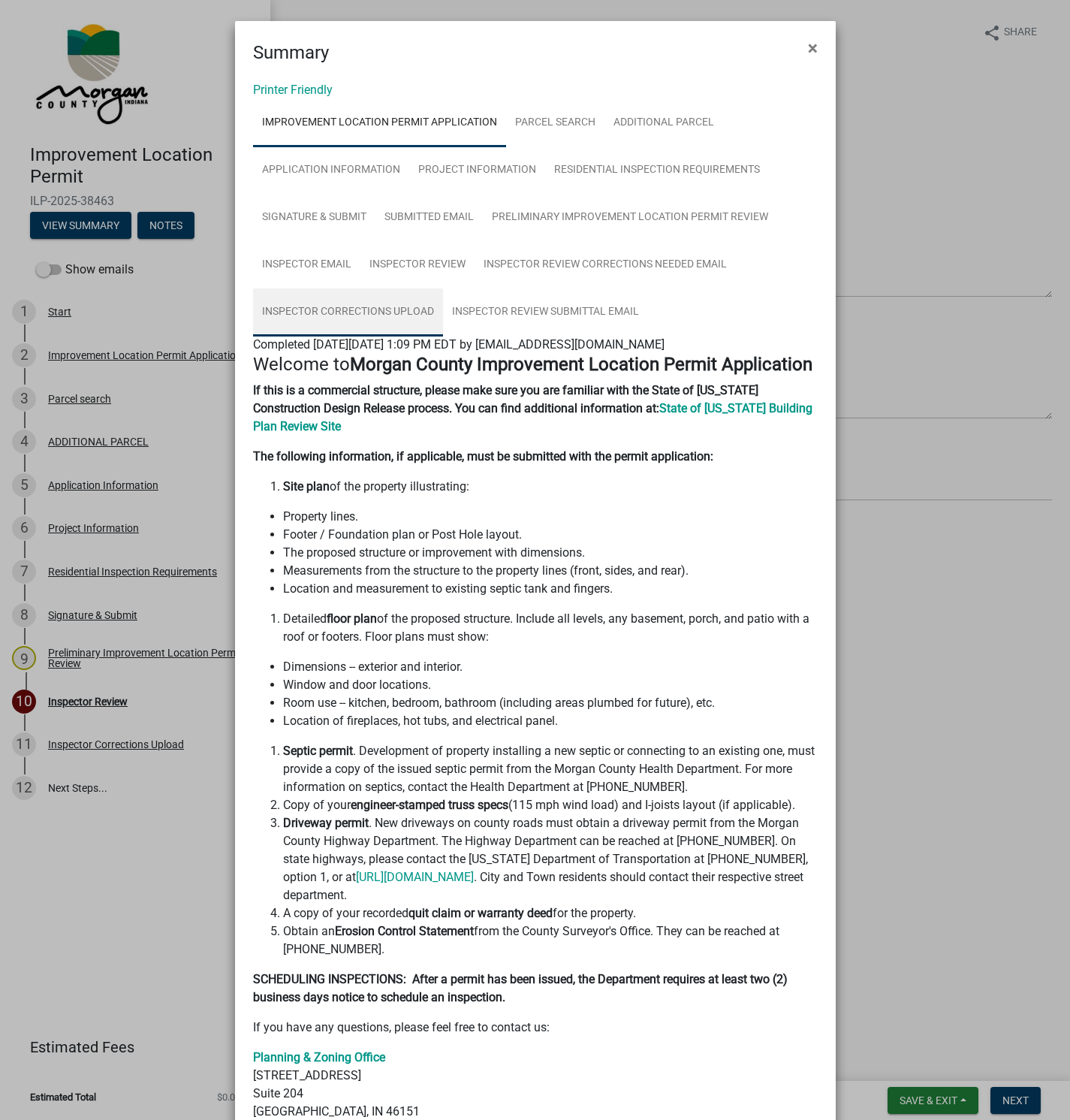
click at [348, 311] on link "Inspector Corrections Upload" at bounding box center [348, 312] width 190 height 48
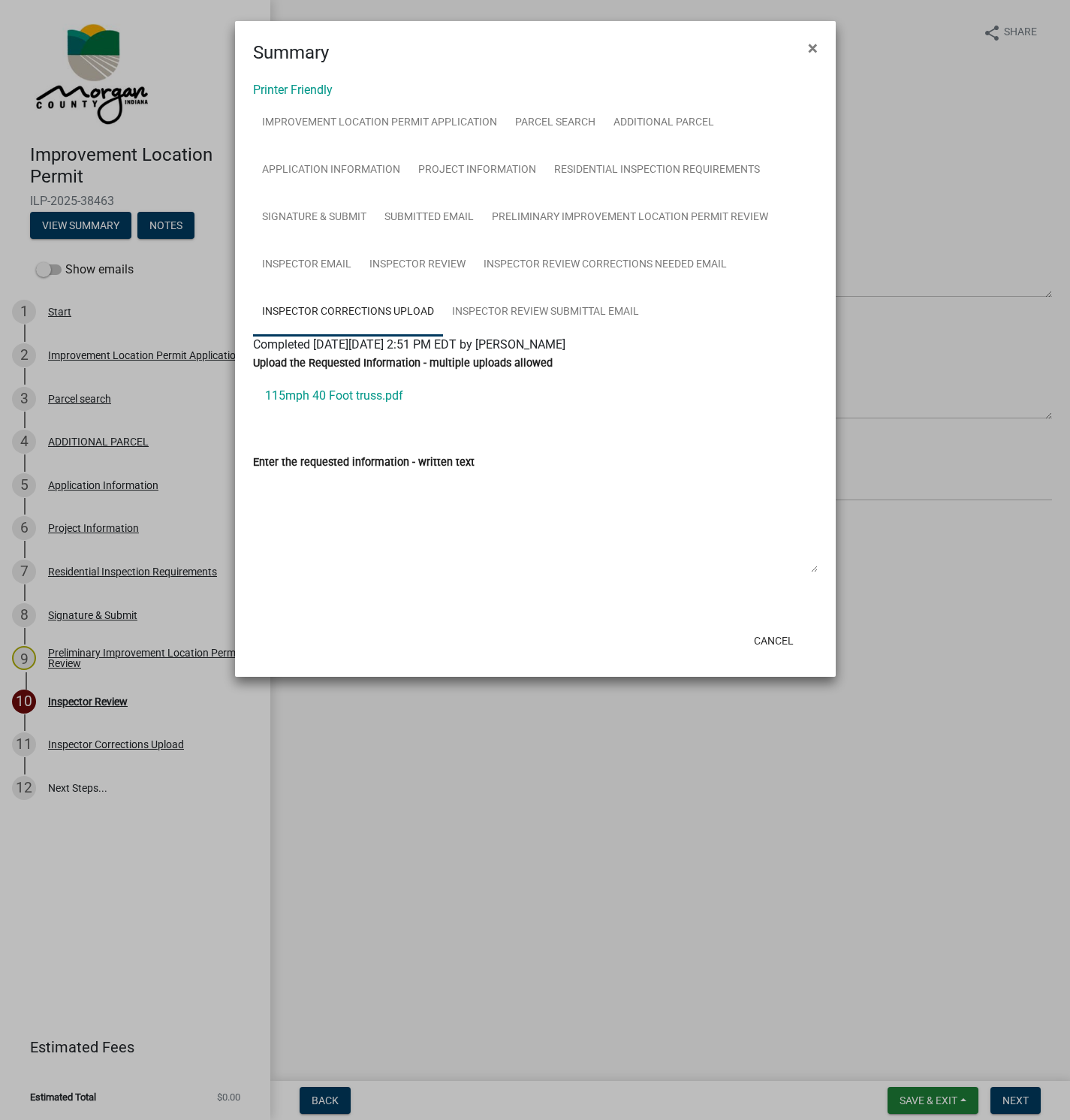
click at [341, 394] on link "115mph 40 Foot truss.pdf" at bounding box center [536, 396] width 565 height 36
click at [618, 263] on link "Inspector Review Corrections Needed Email" at bounding box center [606, 264] width 262 height 48
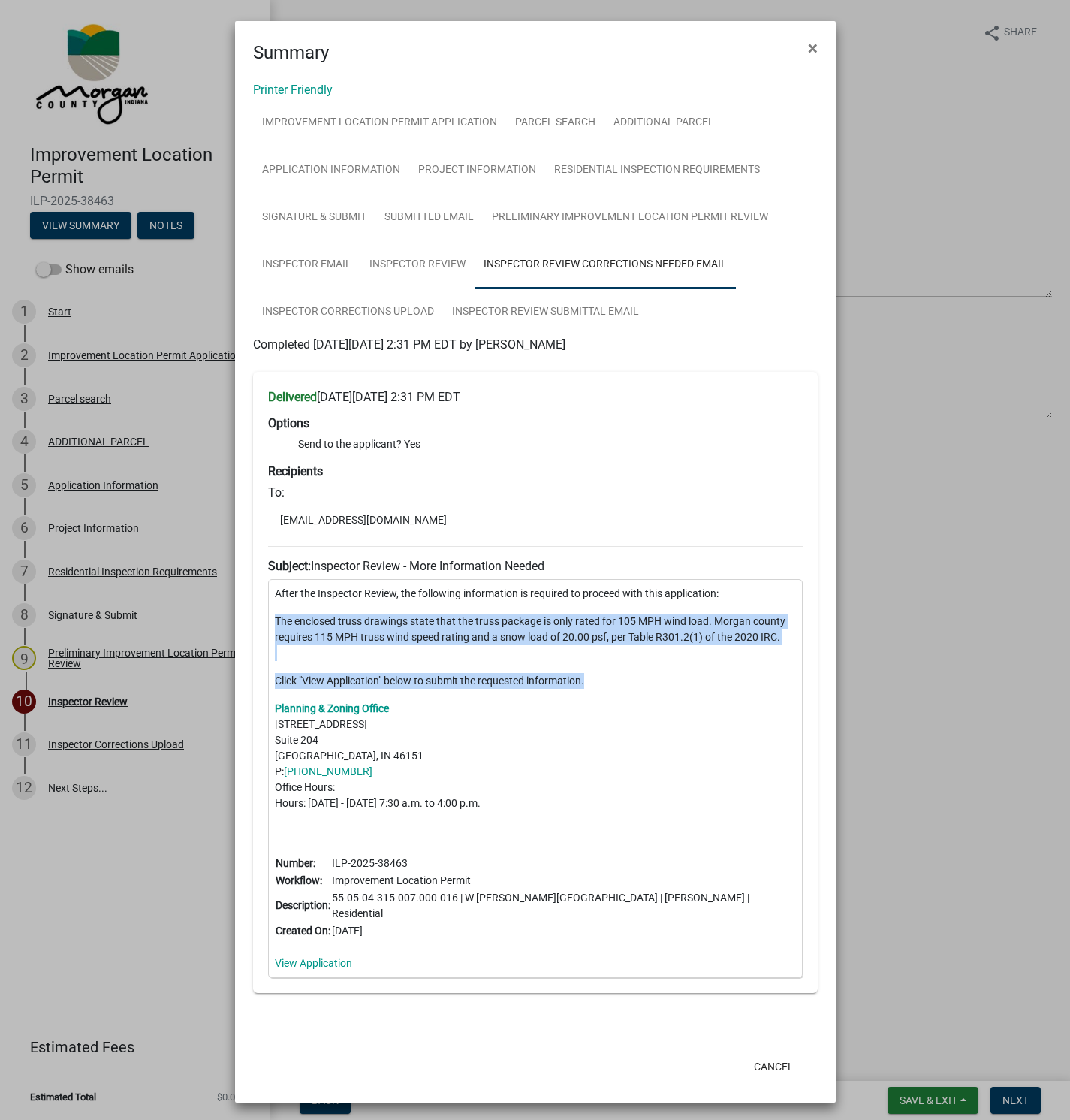
drag, startPoint x: 275, startPoint y: 620, endPoint x: 629, endPoint y: 668, distance: 357.2
click at [629, 668] on div "After the Inspector Review, the following information is required to proceed wi…" at bounding box center [535, 778] width 535 height 399
copy div "The enclosed truss drawings state that the truss package is only rated for 105 …"
click at [817, 48] on span "×" at bounding box center [813, 47] width 10 height 21
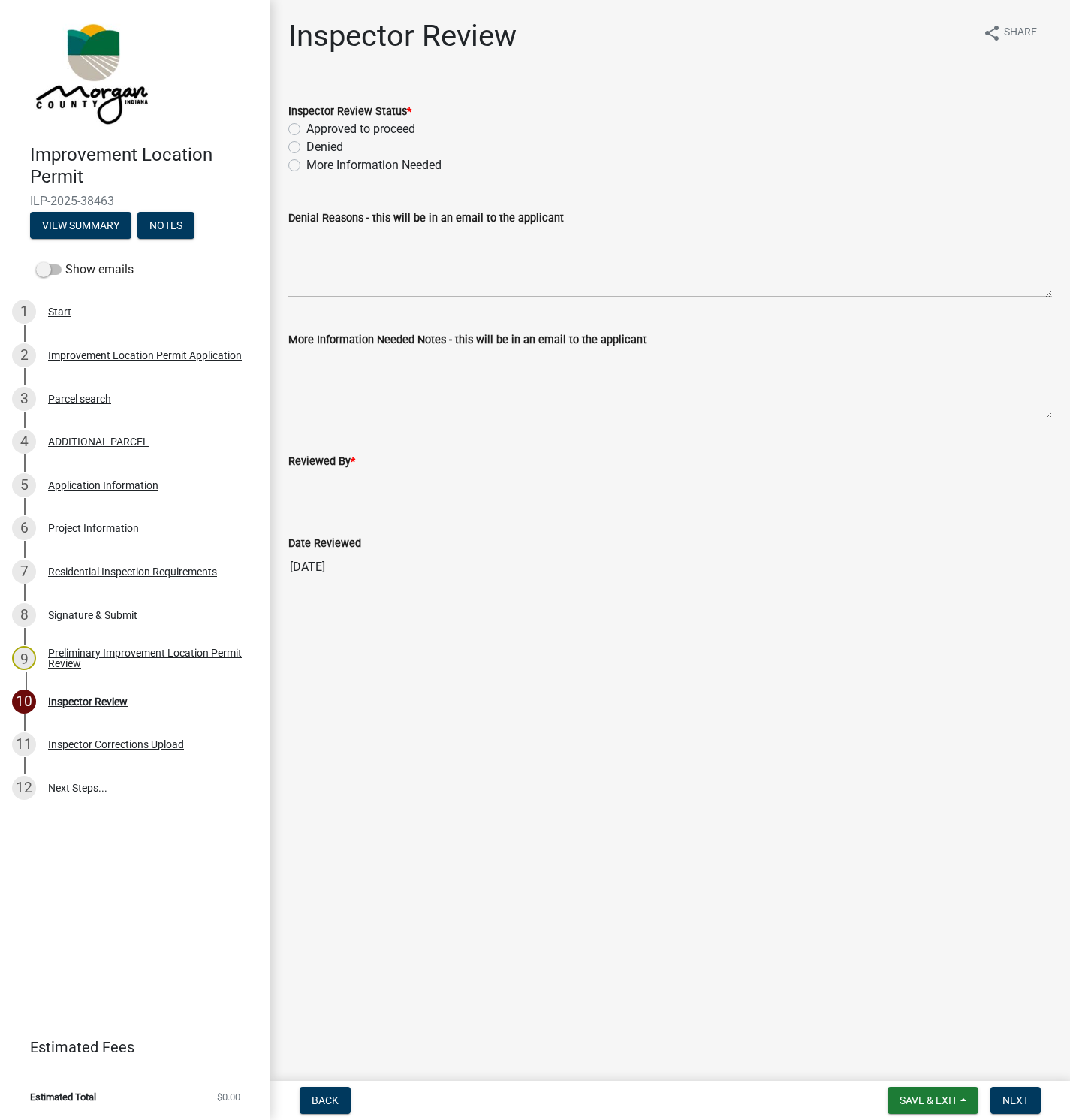
click at [306, 163] on label "More Information Needed" at bounding box center [373, 165] width 135 height 18
click at [306, 163] on input "More Information Needed" at bounding box center [311, 161] width 10 height 10
radio input "true"
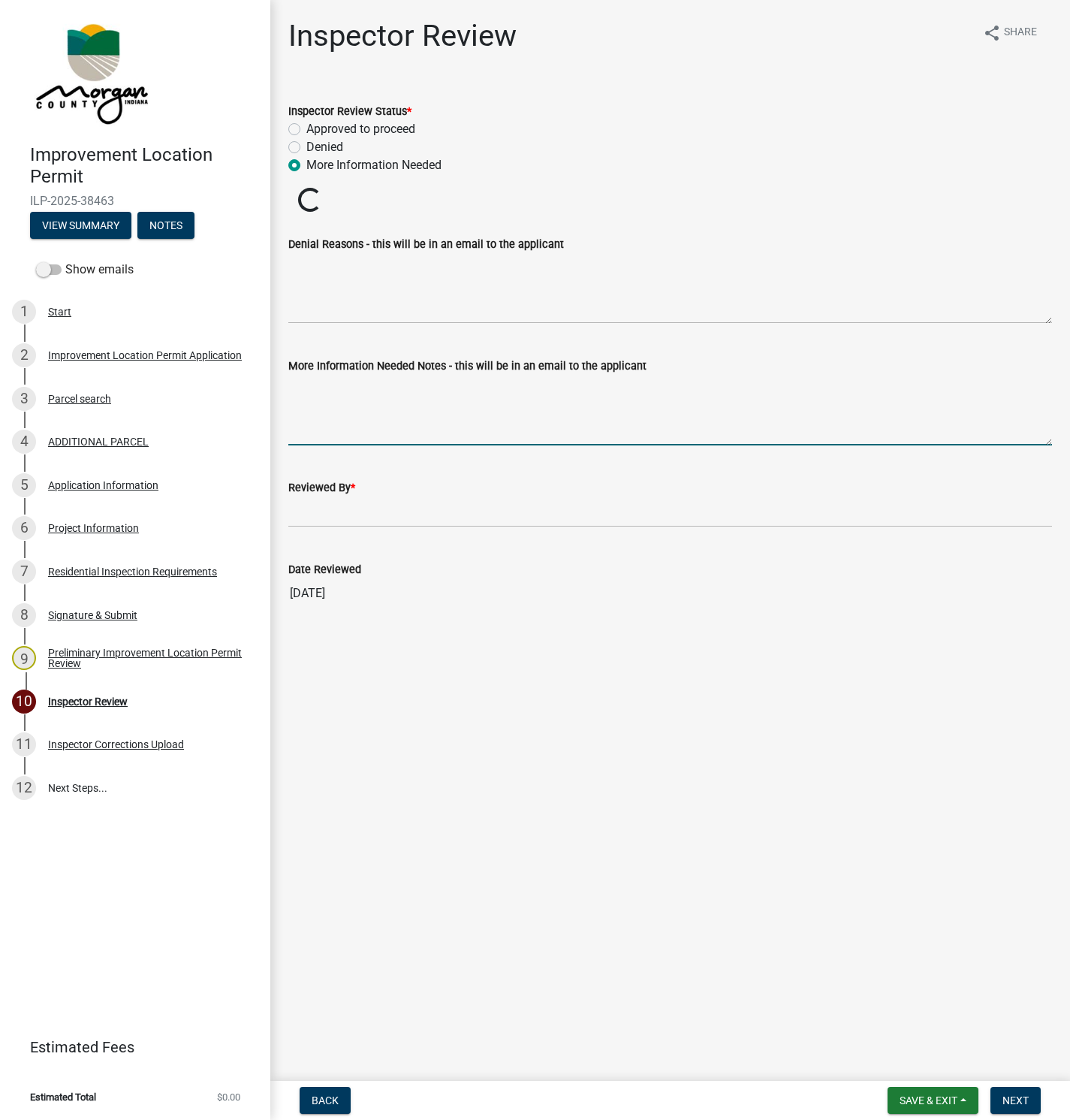
click at [304, 383] on textarea "More Information Needed Notes - this will be in an email to the applicant" at bounding box center [669, 411] width 764 height 71
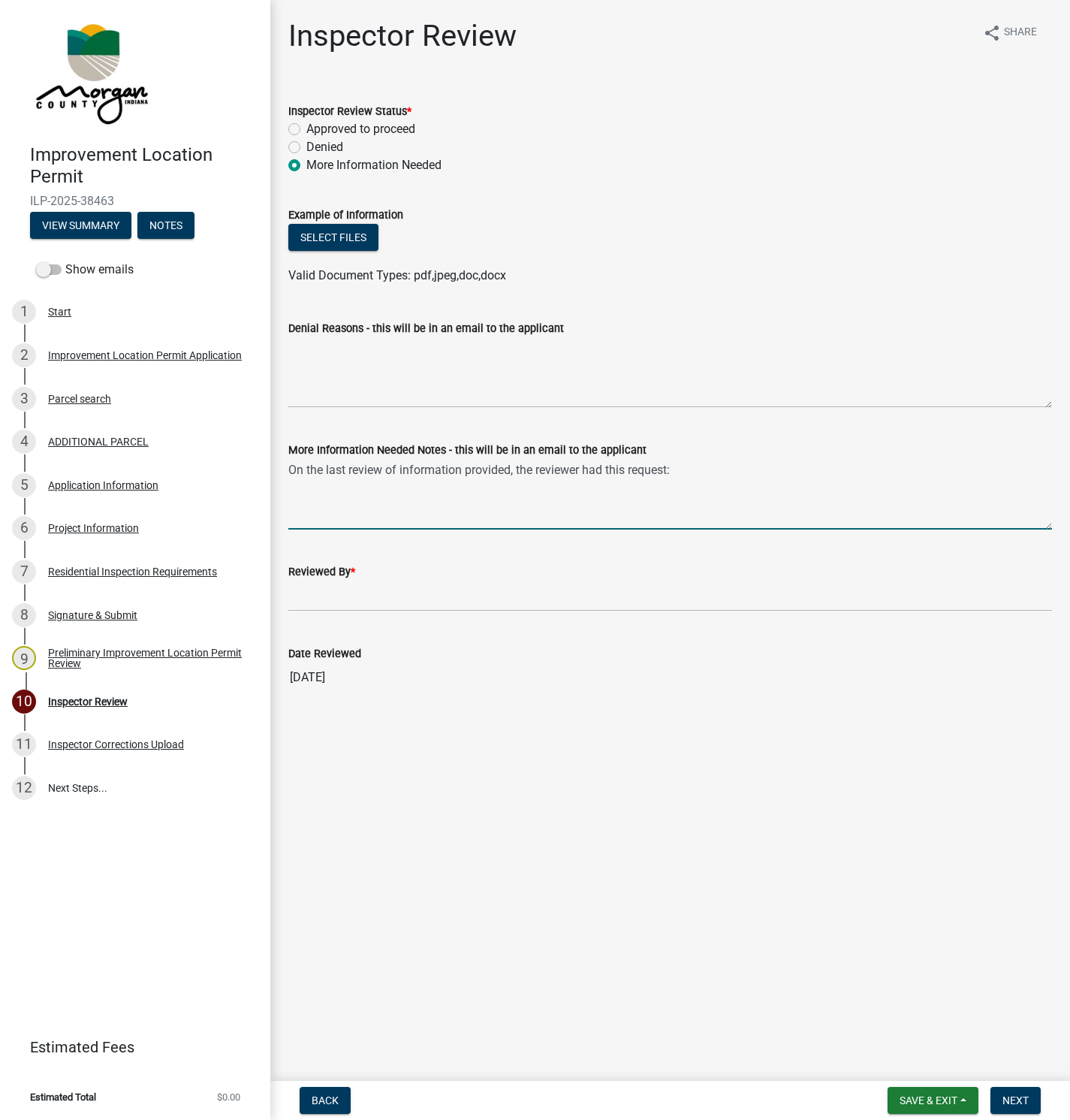
paste textarea "The enclosed truss drawings state that the truss package is only rated for 105 …"
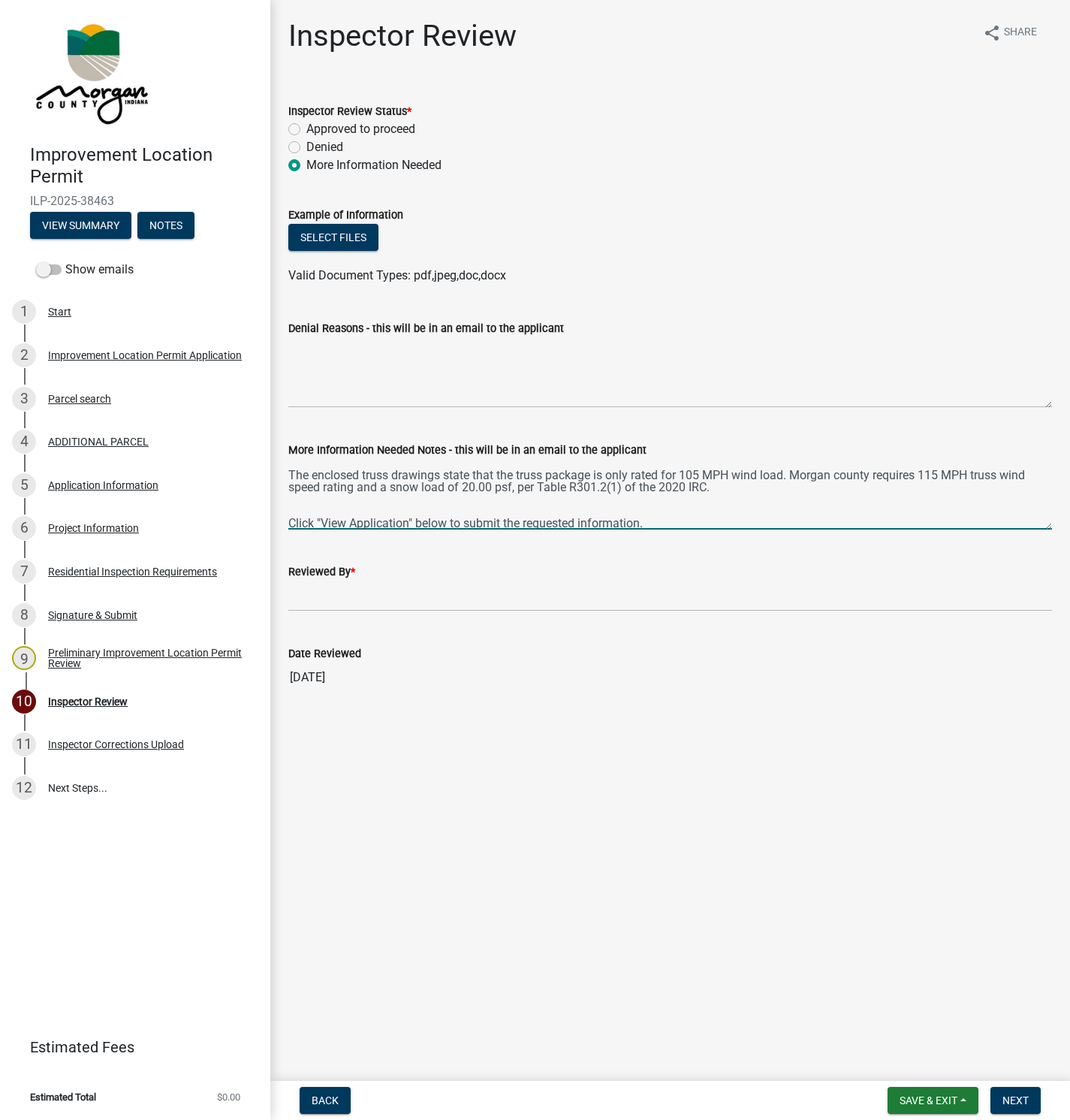
click at [768, 518] on textarea "On the last review of information provided, the reviewer had this request: The …" at bounding box center [669, 494] width 764 height 71
drag, startPoint x: 676, startPoint y: 514, endPoint x: 656, endPoint y: 527, distance: 23.9
click at [656, 527] on textarea "On the last review of information provided, the reviewer had this request: The …" at bounding box center [669, 494] width 764 height 71
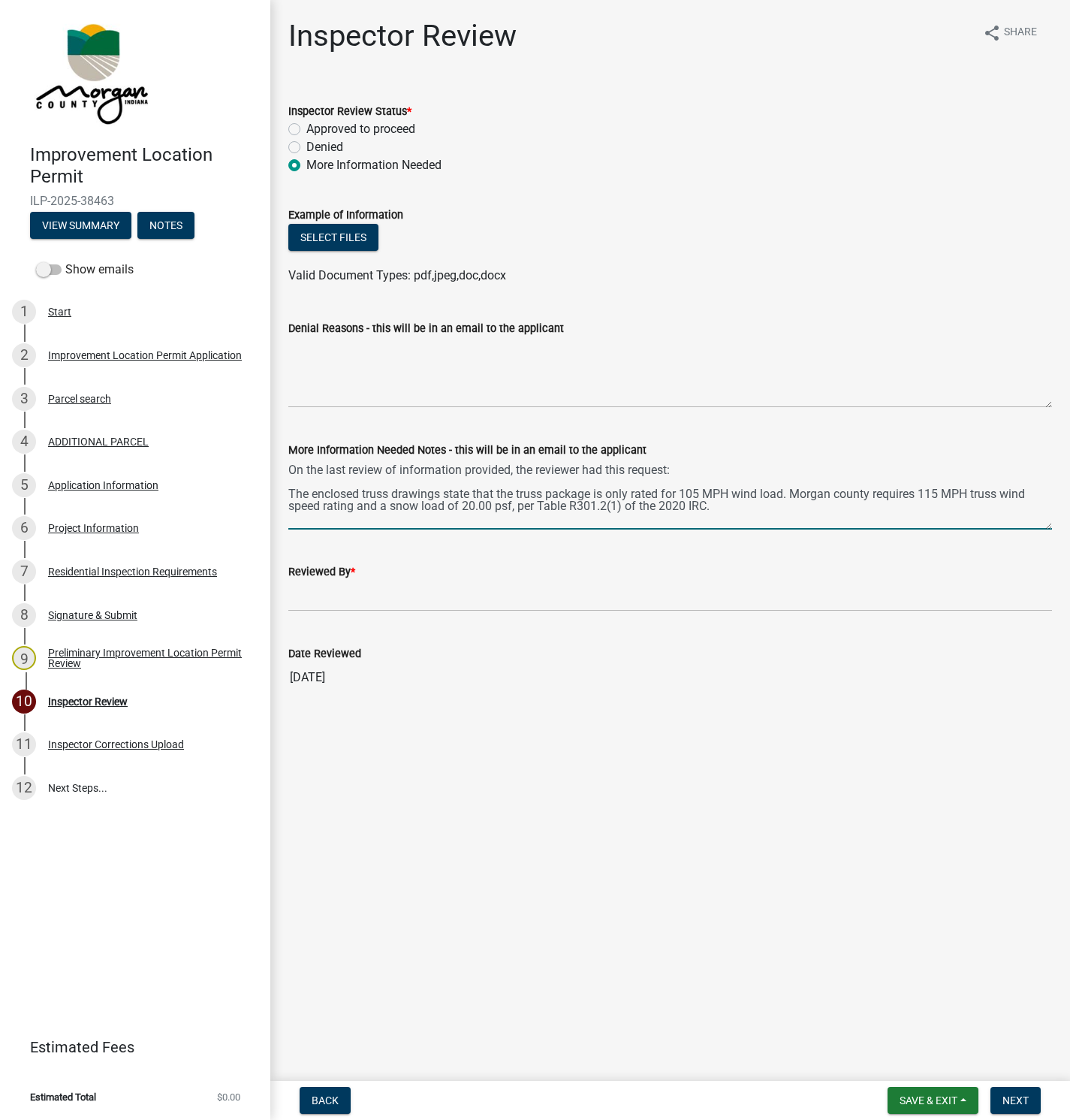
scroll to position [7, 0]
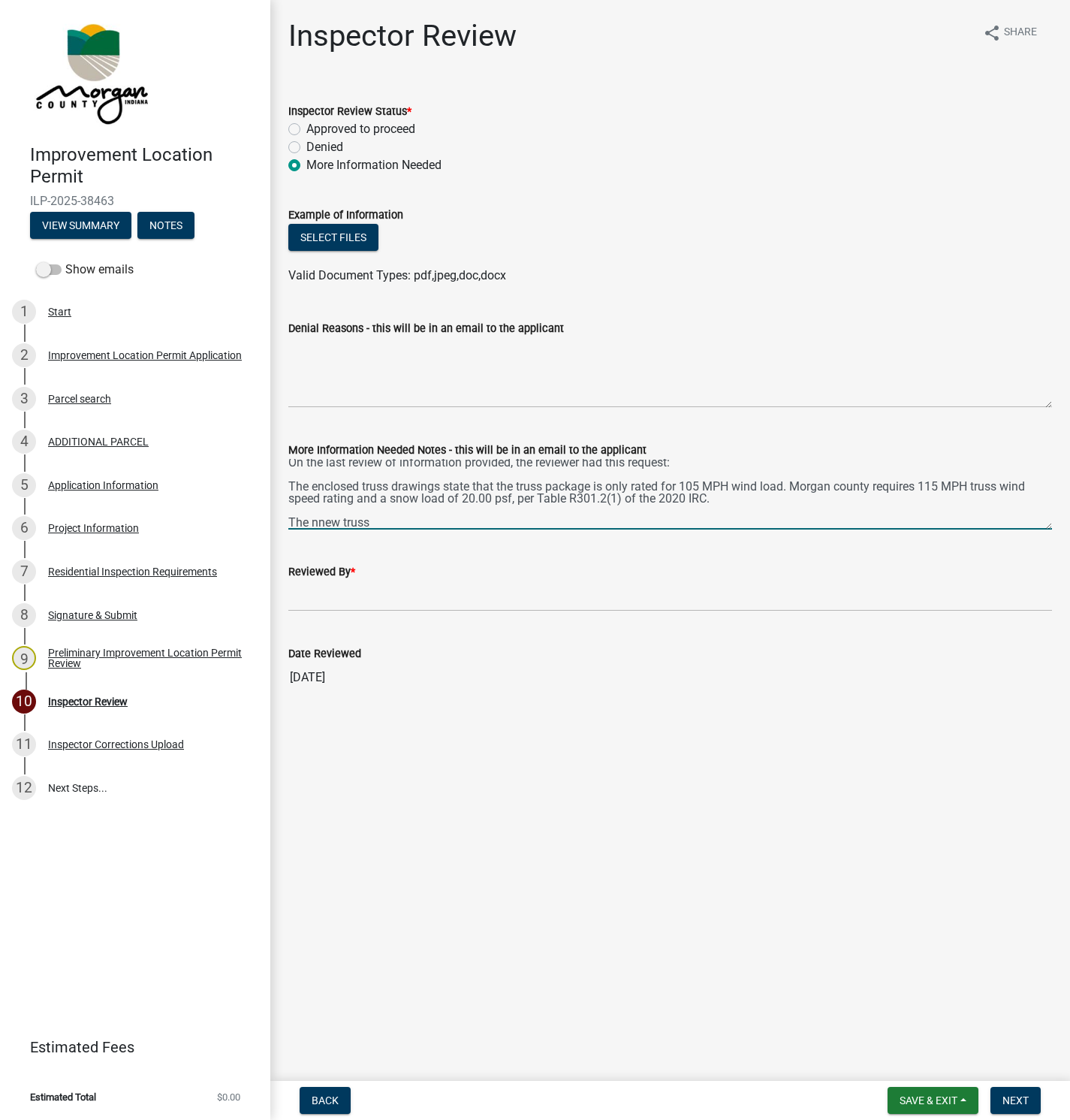
click at [320, 517] on textarea "On the last review of information provided, the reviewer had this request: The …" at bounding box center [669, 494] width 764 height 71
click at [385, 526] on textarea "On the last review of information provided, the reviewer had this request: The …" at bounding box center [669, 494] width 764 height 71
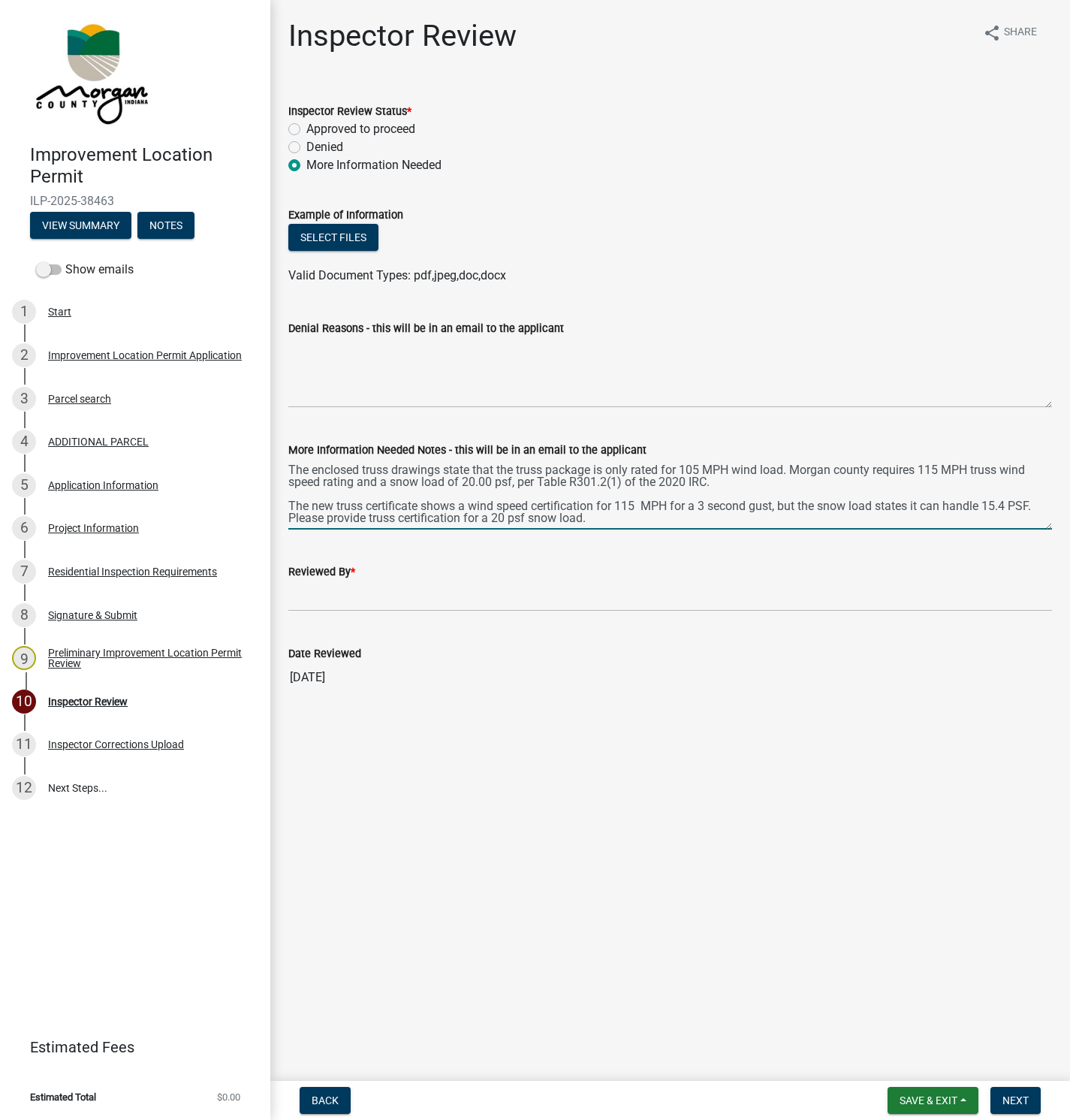
scroll to position [44, 0]
type textarea "On the last review of information provided, the reviewer had this request: The …"
click at [311, 592] on input "Reviewed By *" at bounding box center [669, 596] width 764 height 31
type input "[PERSON_NAME]"
click at [1012, 1095] on span "Next" at bounding box center [1016, 1100] width 26 height 12
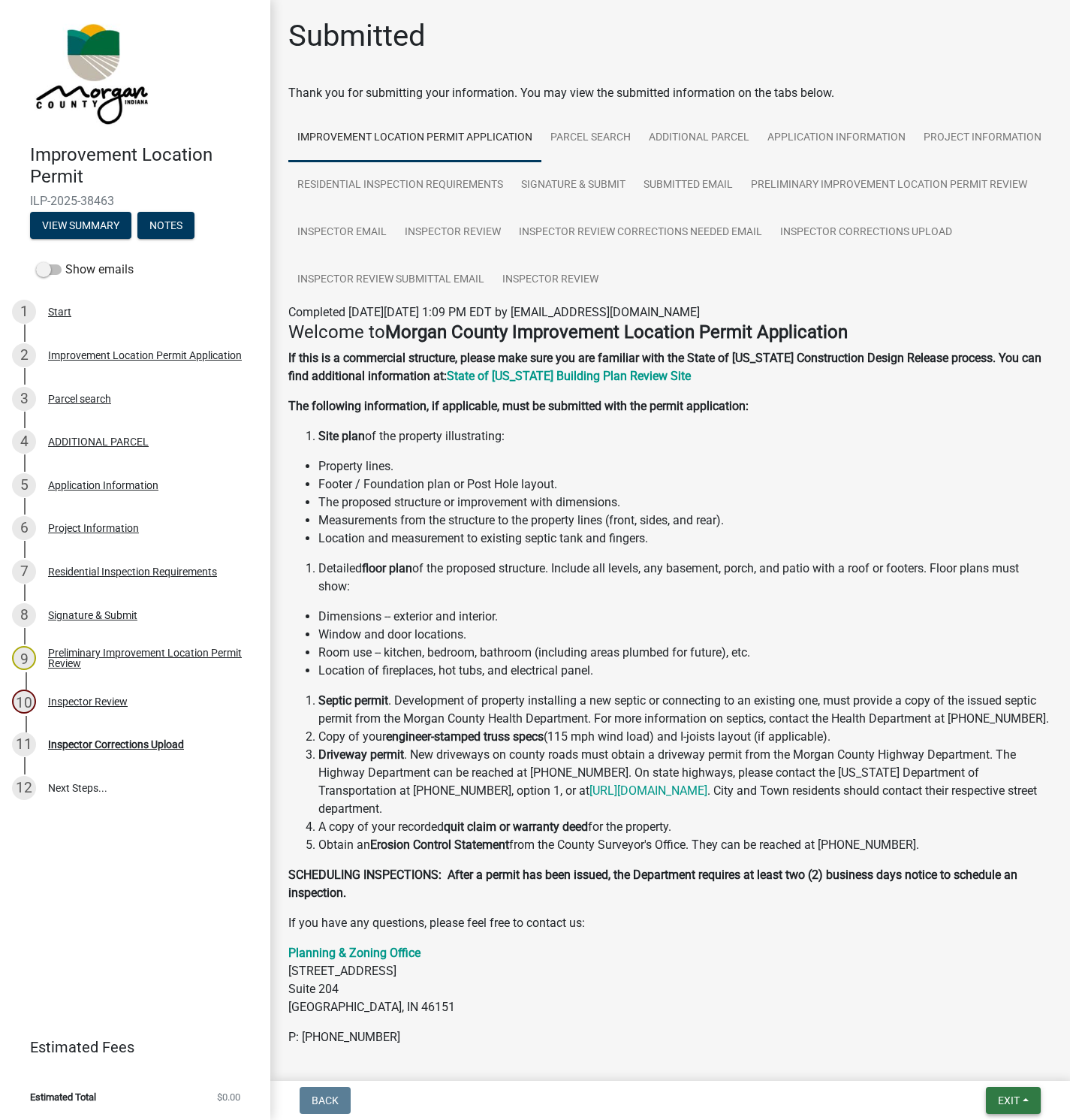
click at [1007, 1100] on span "Exit" at bounding box center [1009, 1100] width 22 height 12
click at [965, 1064] on button "Save & Exit" at bounding box center [981, 1062] width 120 height 36
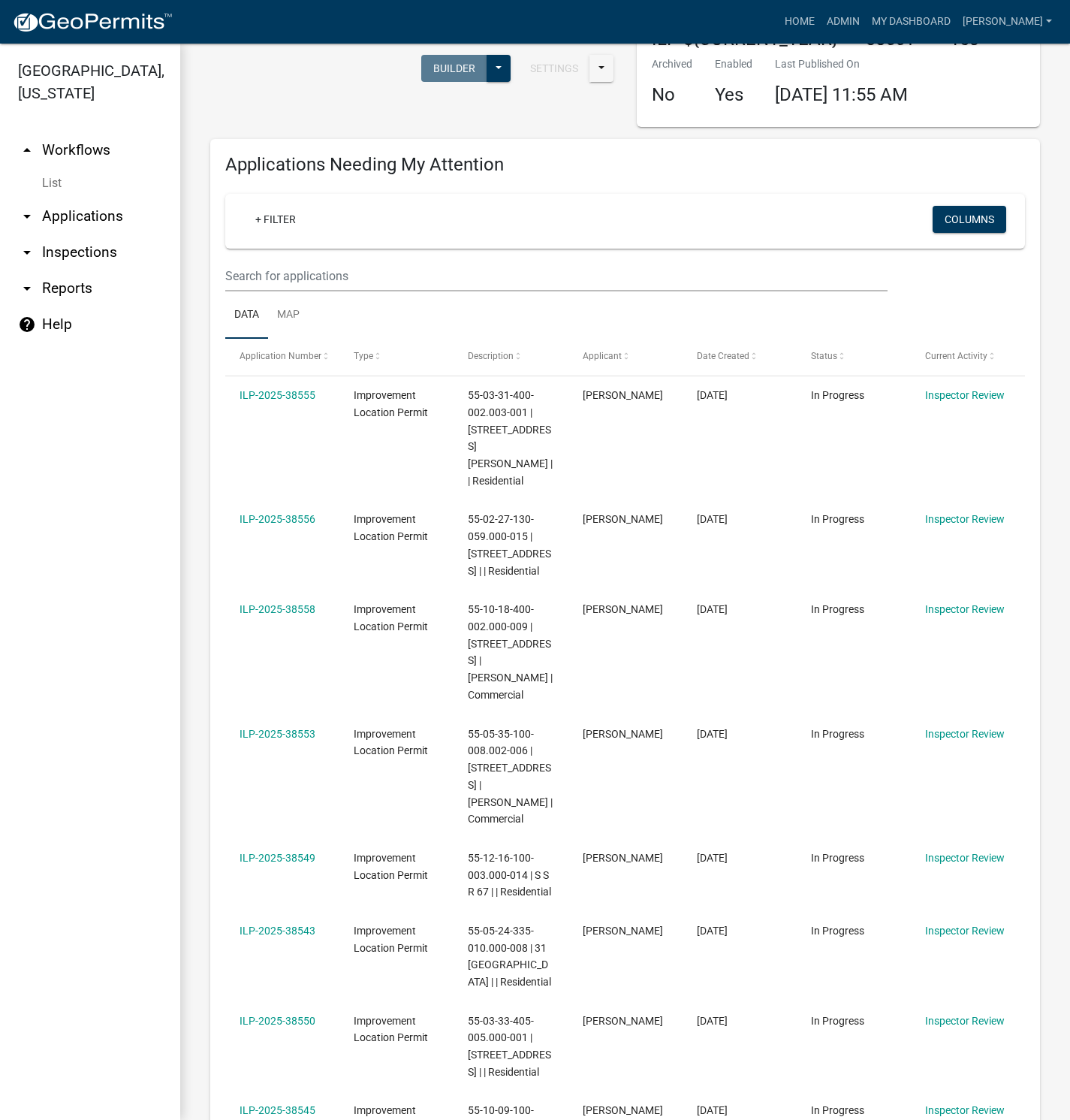
scroll to position [563, 0]
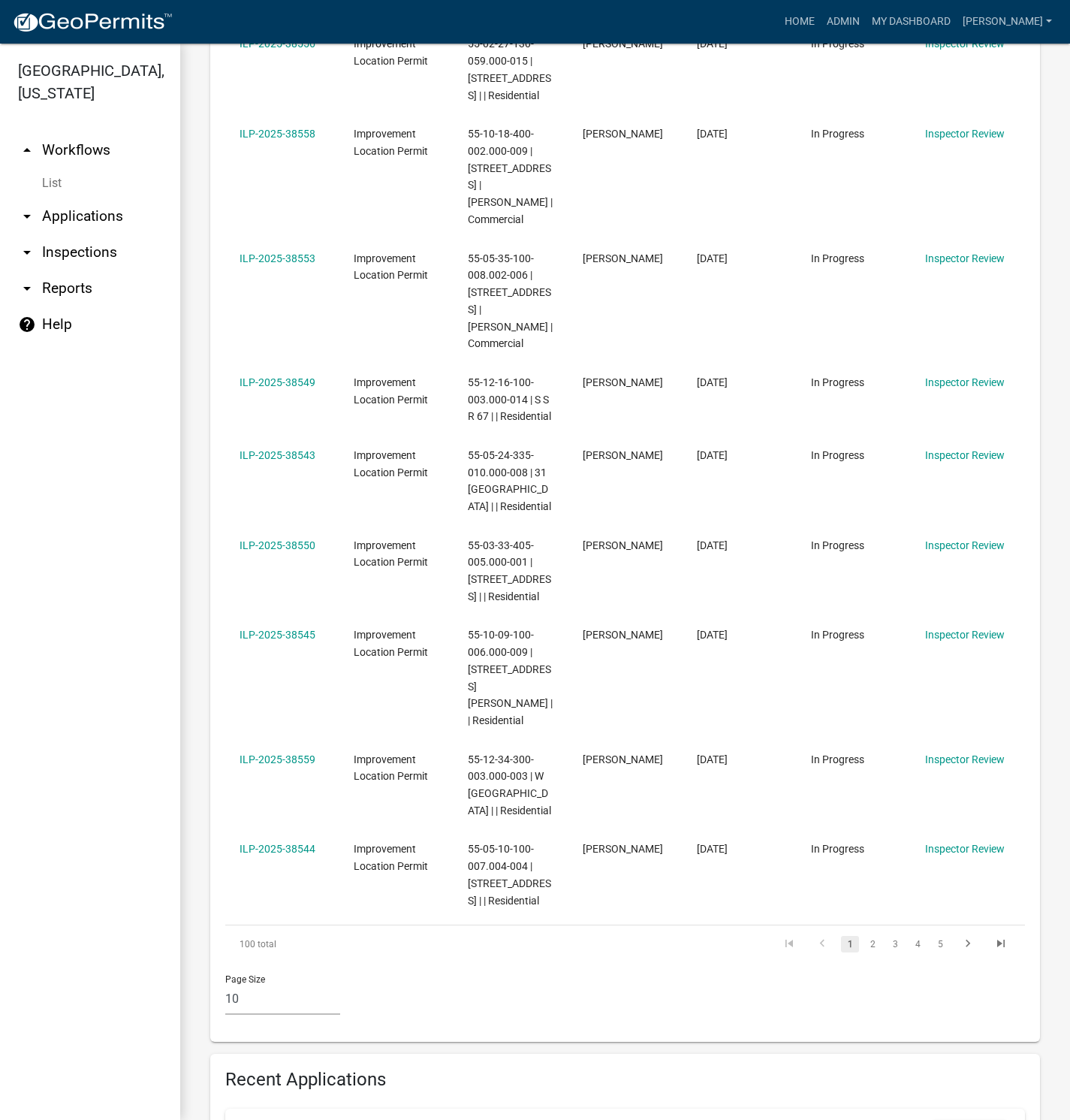
click at [864, 936] on link "2" at bounding box center [873, 944] width 18 height 16
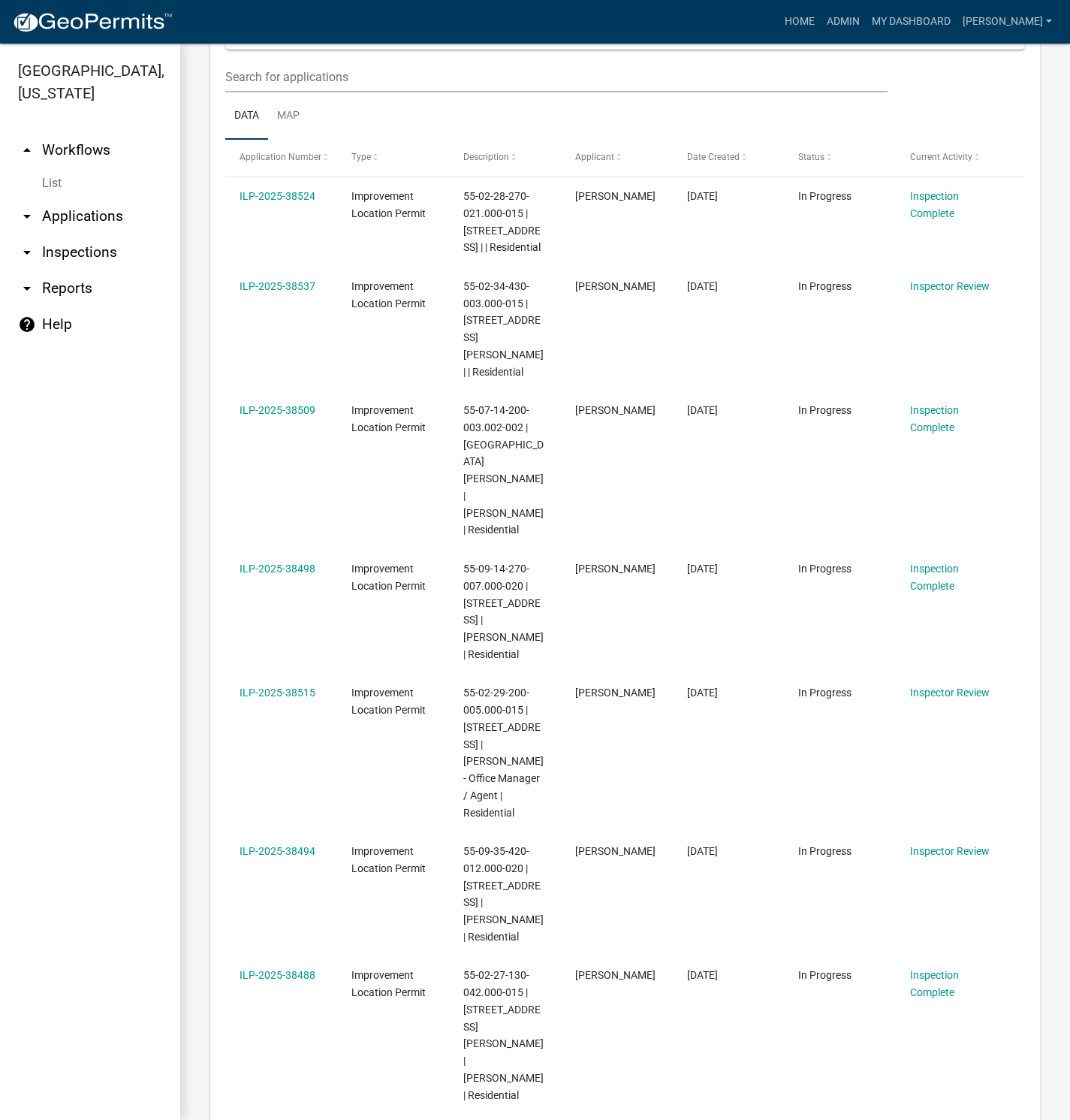
scroll to position [338, 0]
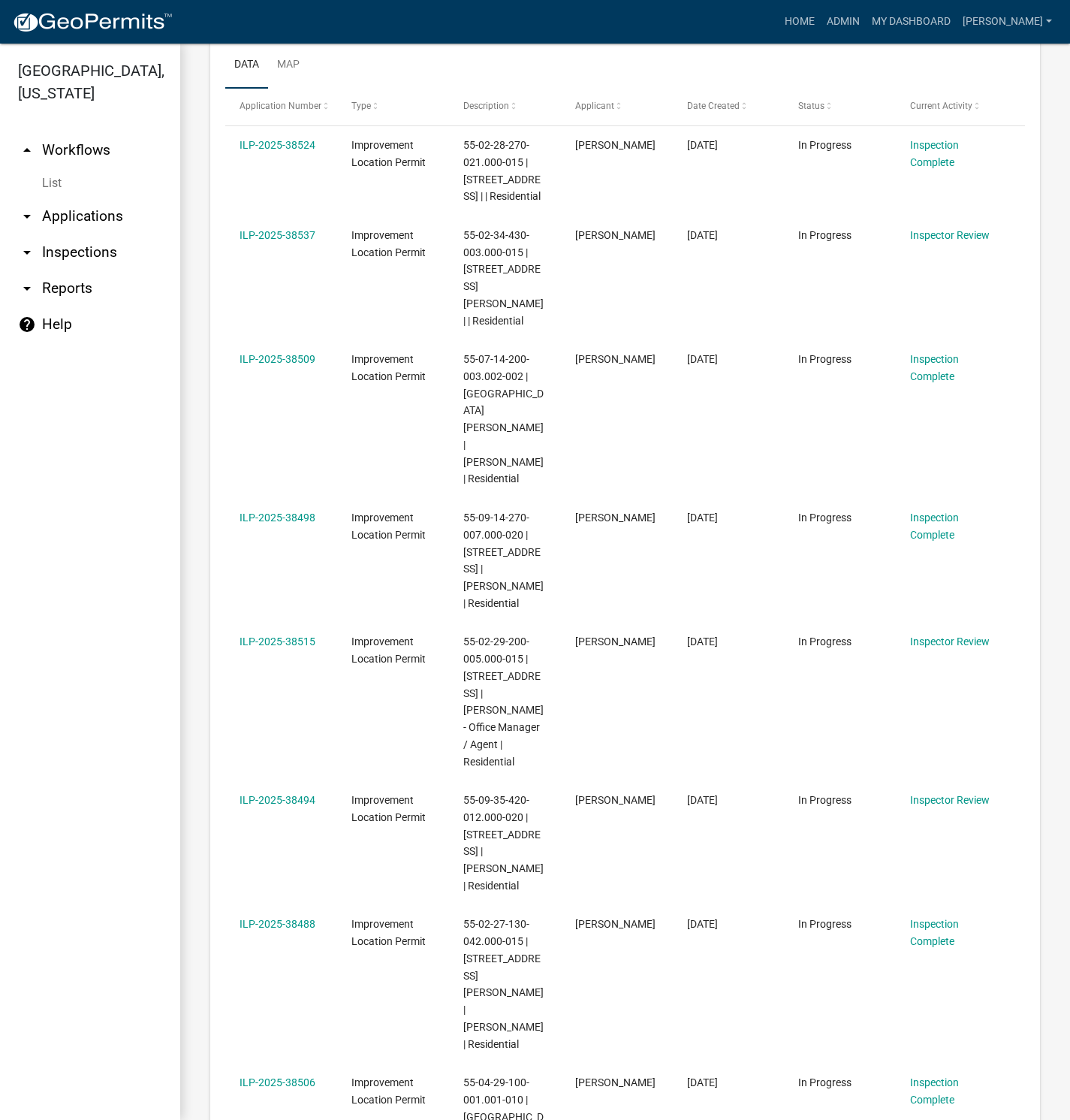
click at [298, 635] on link "ILP-2025-38515" at bounding box center [278, 640] width 76 height 12
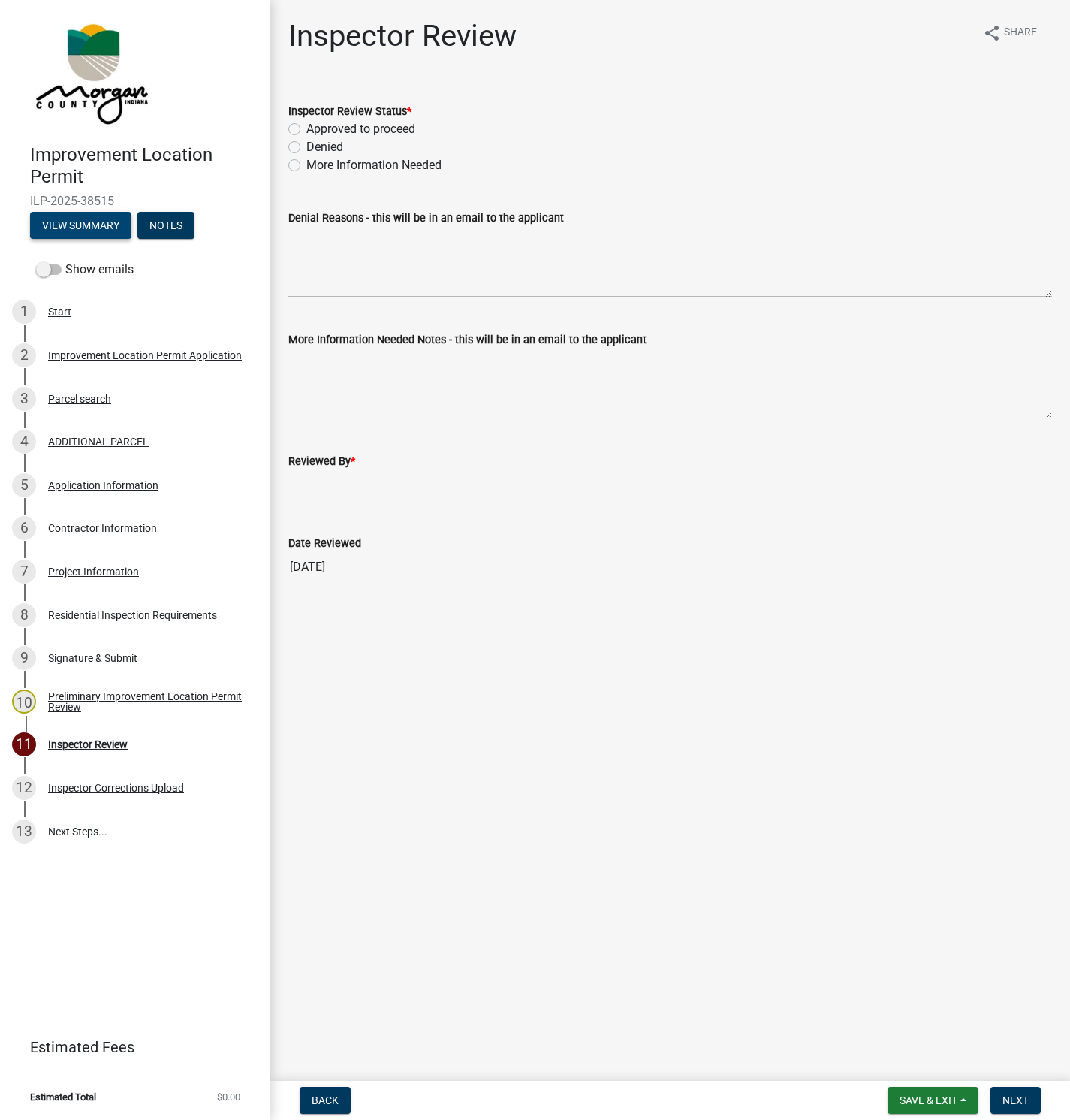
click at [91, 223] on button "View Summary" at bounding box center [81, 225] width 102 height 27
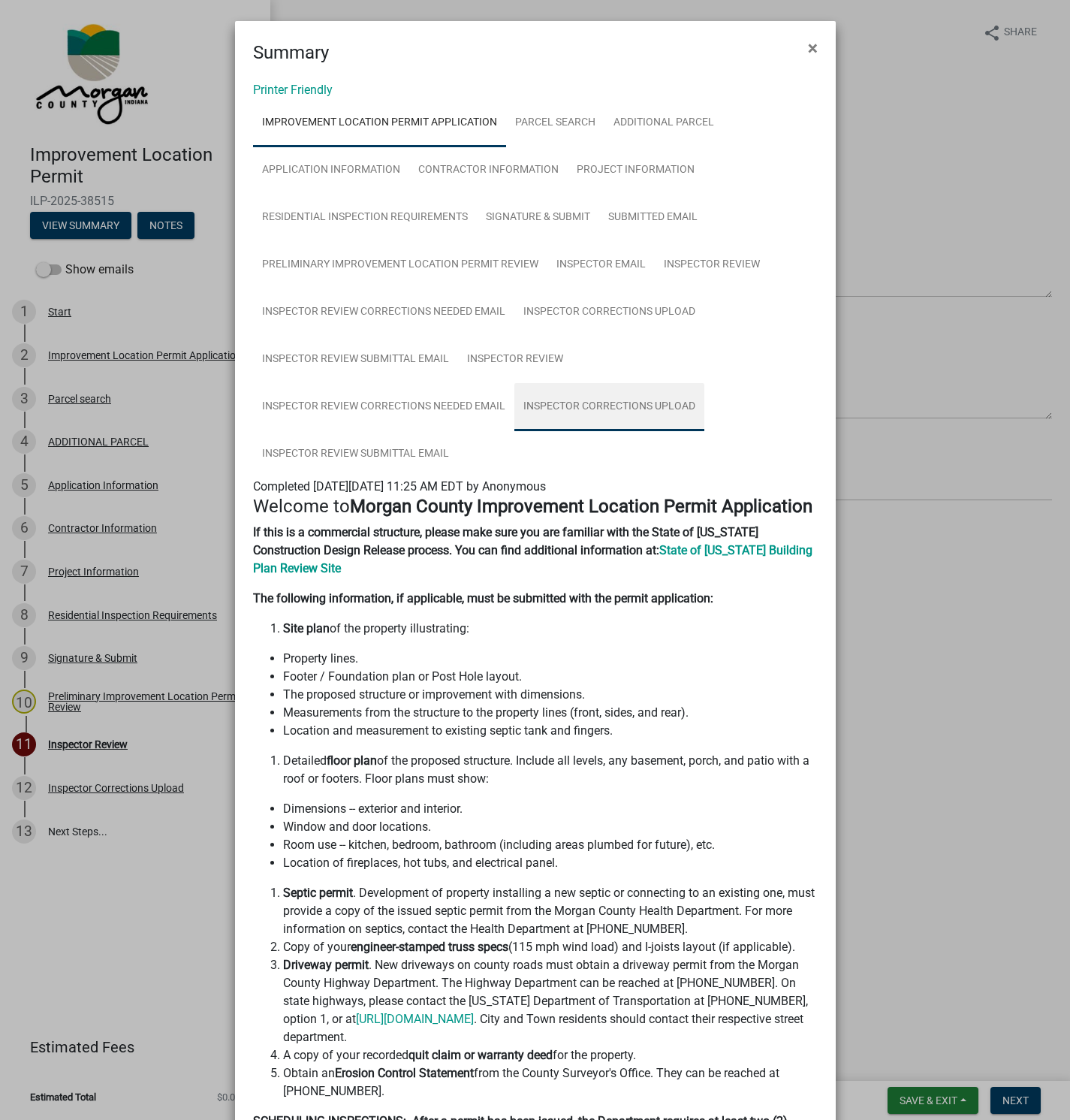
click at [602, 401] on link "Inspector Corrections Upload" at bounding box center [609, 407] width 190 height 48
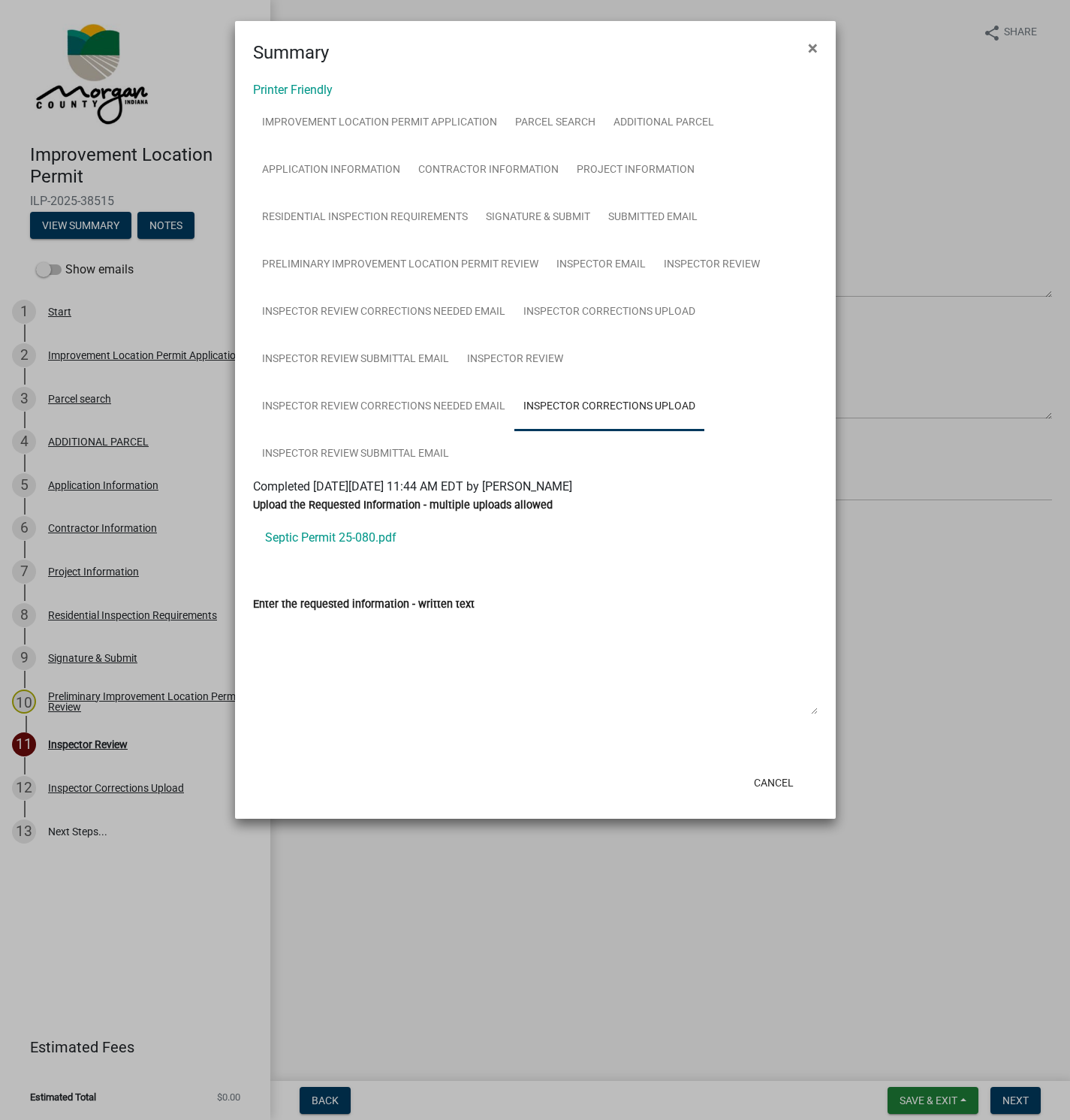
click at [316, 537] on link "Septic Permit 25-080.pdf" at bounding box center [536, 538] width 565 height 36
click at [376, 404] on link "Inspector Review Corrections Needed Email" at bounding box center [384, 407] width 262 height 48
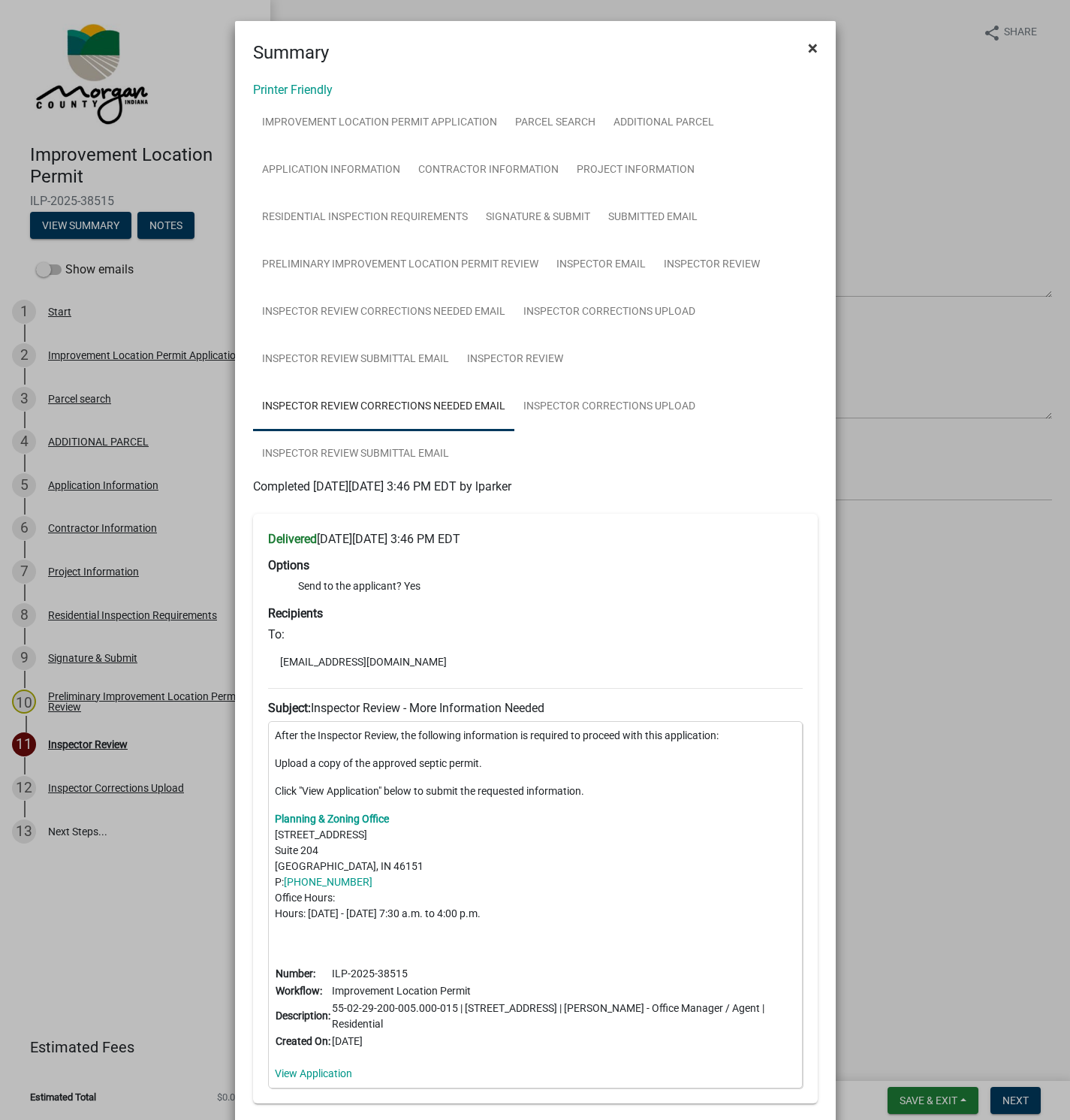
click at [808, 45] on span "×" at bounding box center [813, 47] width 10 height 21
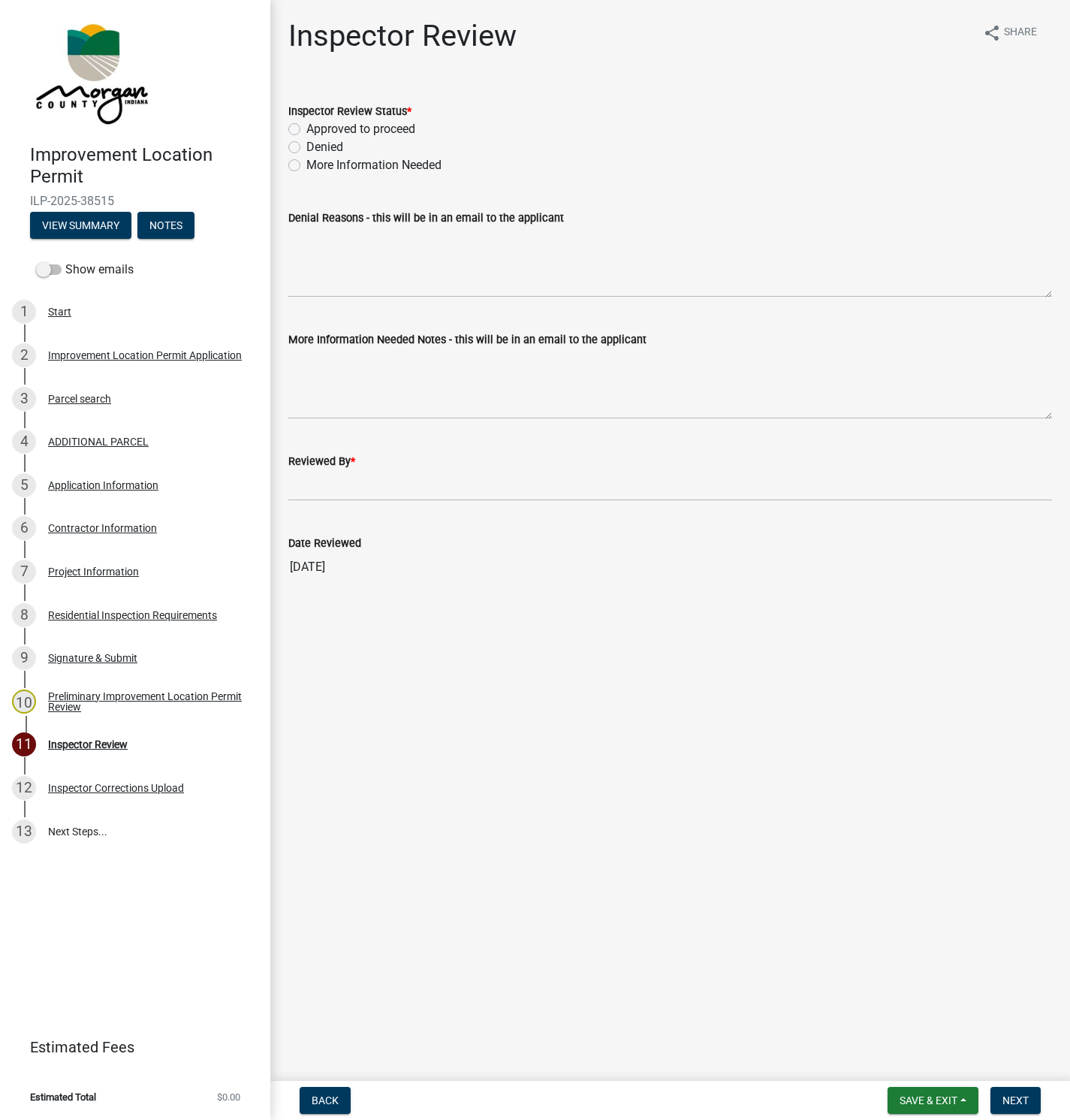
click at [306, 123] on label "Approved to proceed" at bounding box center [361, 129] width 109 height 18
click at [306, 123] on input "Approved to proceed" at bounding box center [311, 124] width 10 height 10
radio input "true"
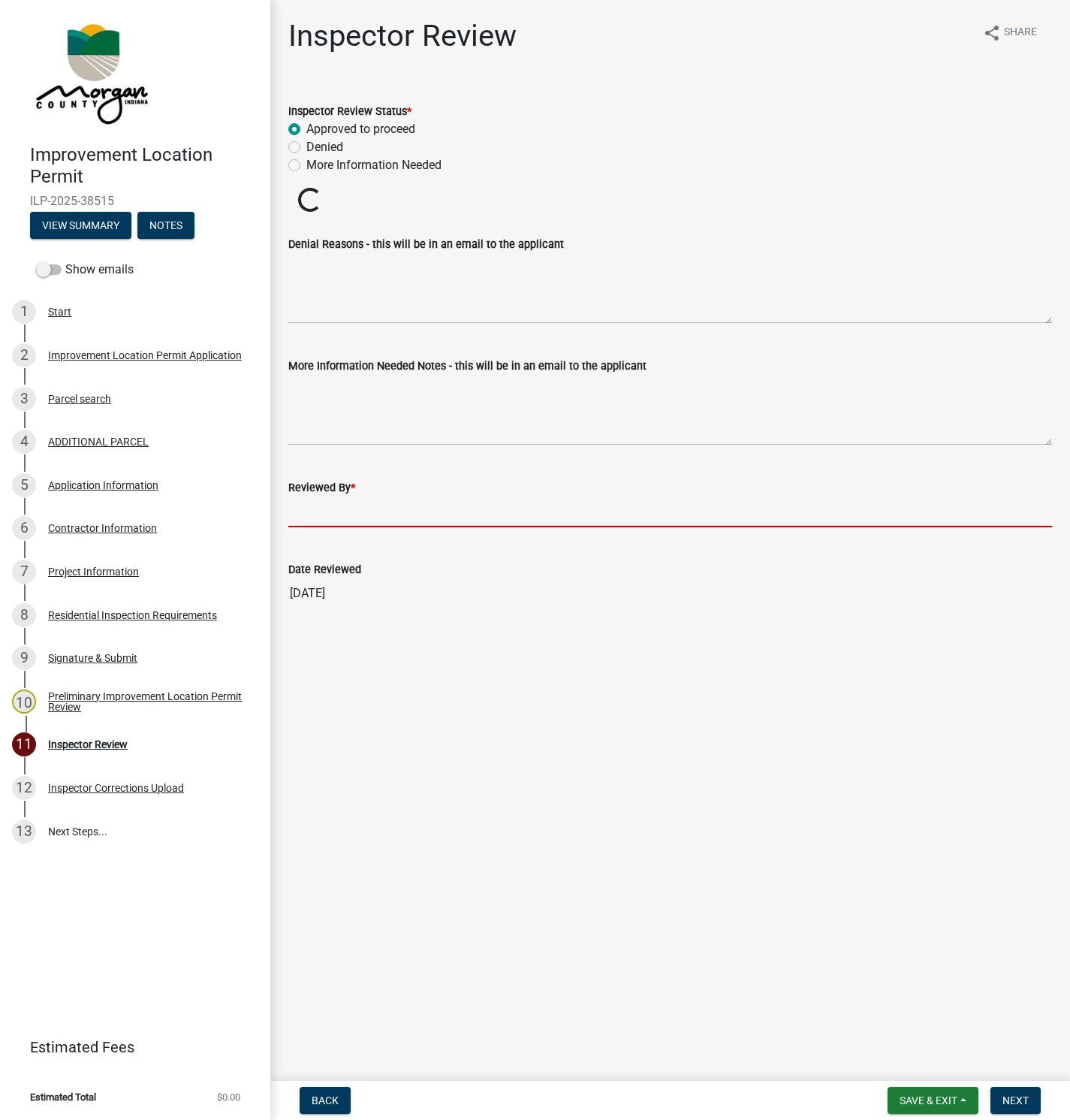
click at [315, 507] on input "Reviewed By *" at bounding box center [669, 511] width 764 height 31
type input "[PERSON_NAME]"
click at [1018, 1100] on span "Next" at bounding box center [1016, 1100] width 26 height 12
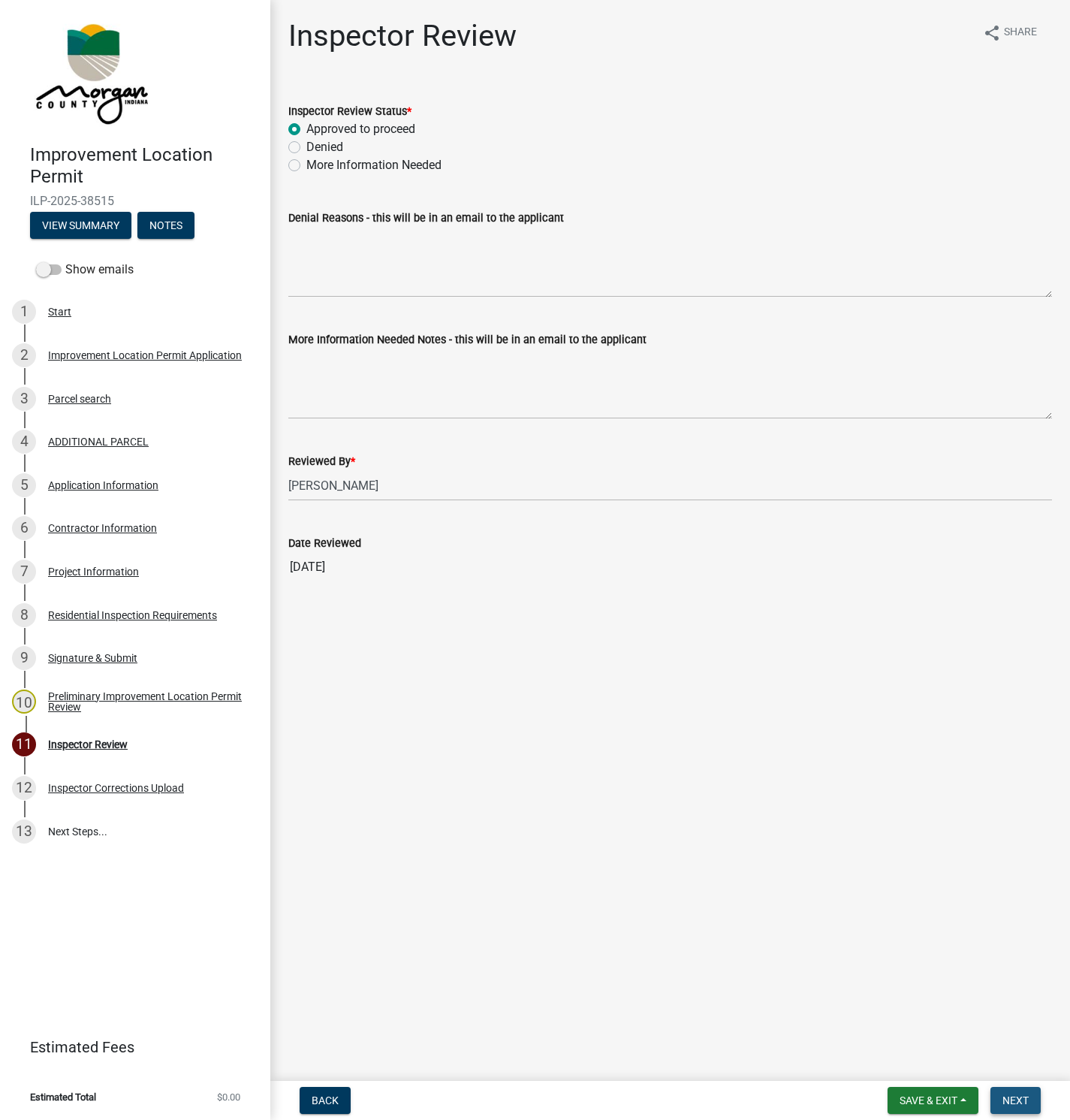
click at [1023, 1107] on button "Next" at bounding box center [1015, 1100] width 50 height 27
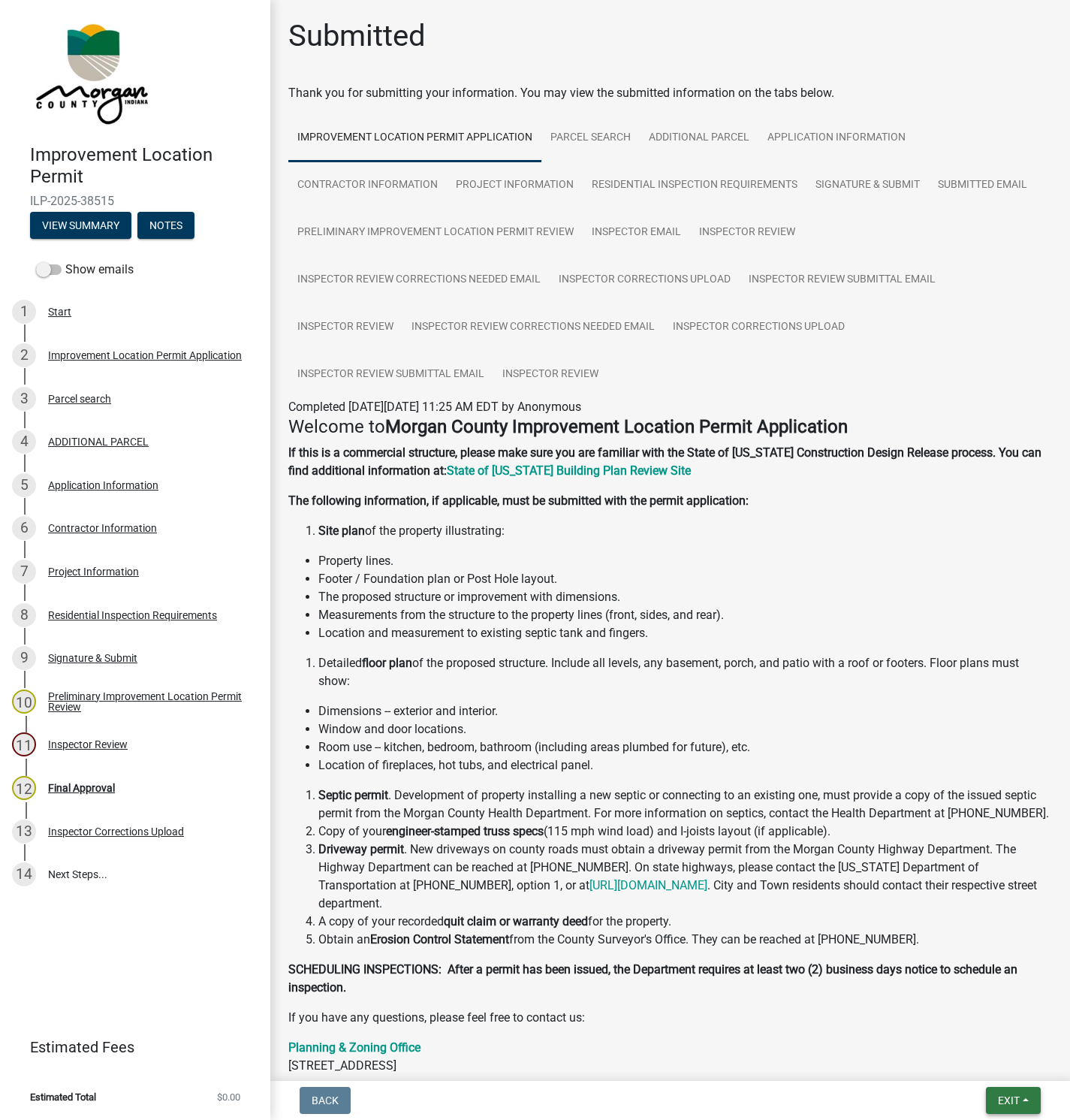
click at [1012, 1089] on button "Exit" at bounding box center [1014, 1100] width 54 height 27
click at [1009, 1055] on button "Save & Exit" at bounding box center [981, 1062] width 120 height 36
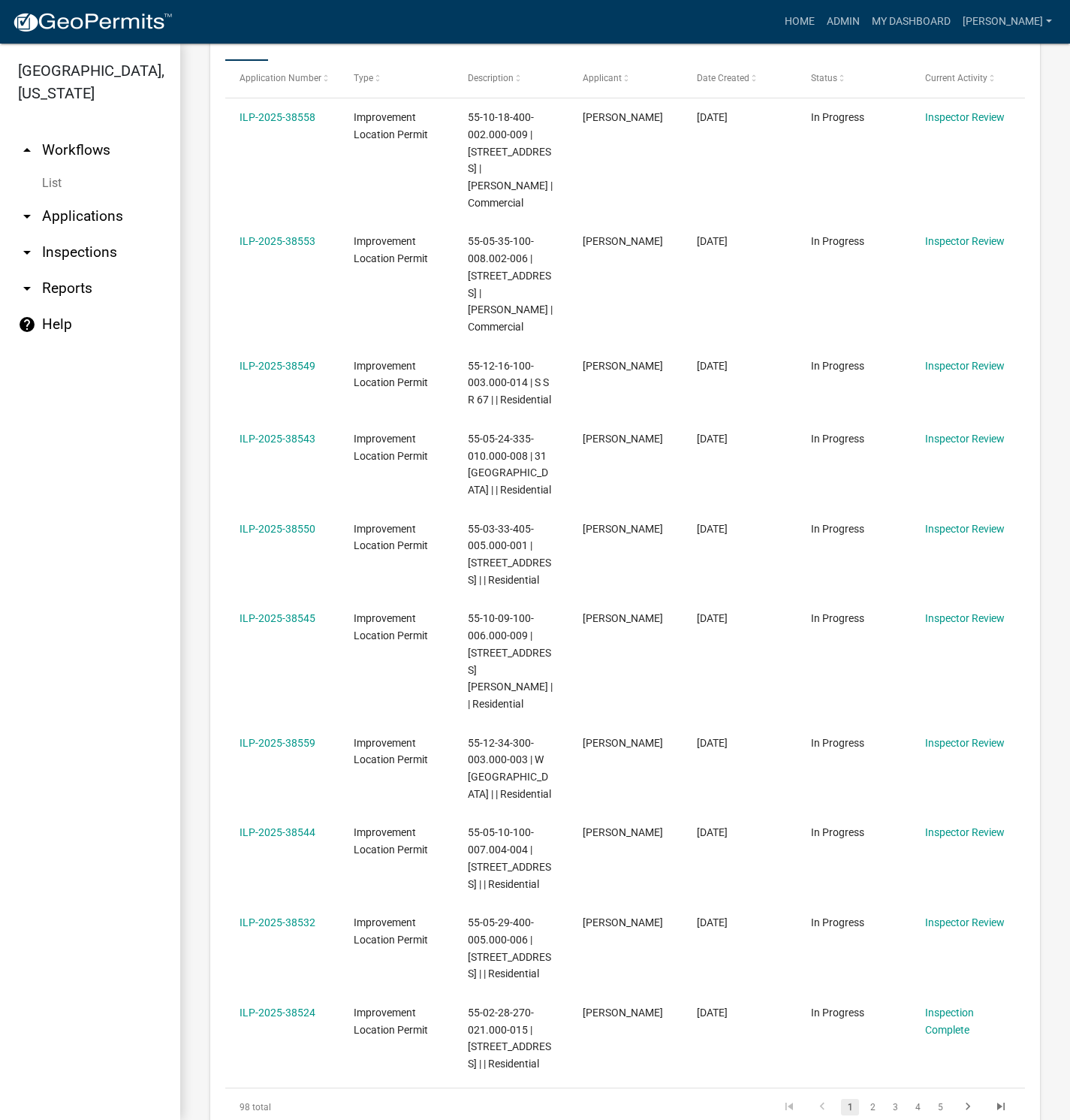
scroll to position [451, 0]
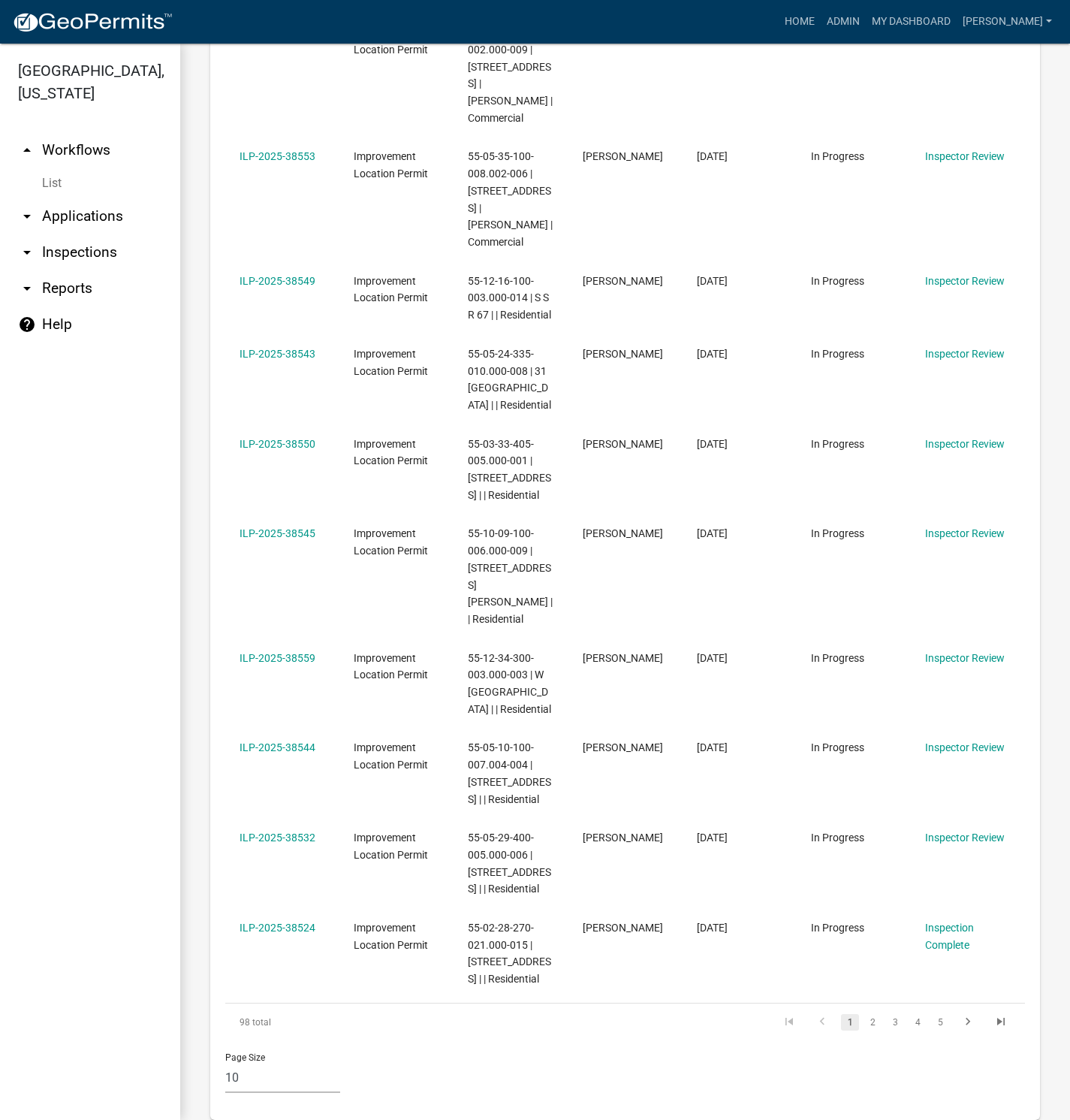
click at [264, 741] on link "ILP-2025-38544" at bounding box center [278, 747] width 76 height 12
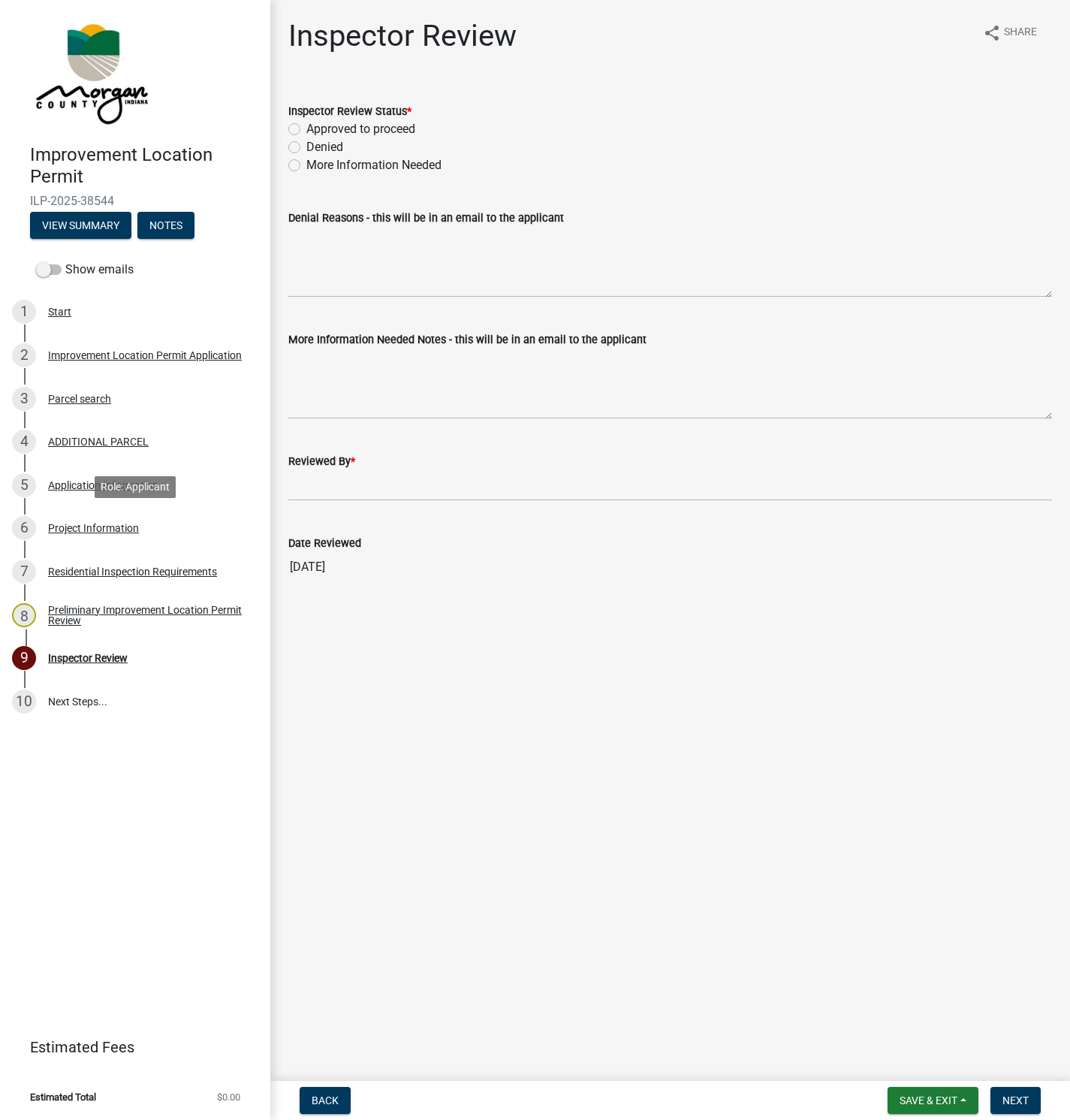
click at [73, 523] on div "Project Information" at bounding box center [94, 528] width 91 height 11
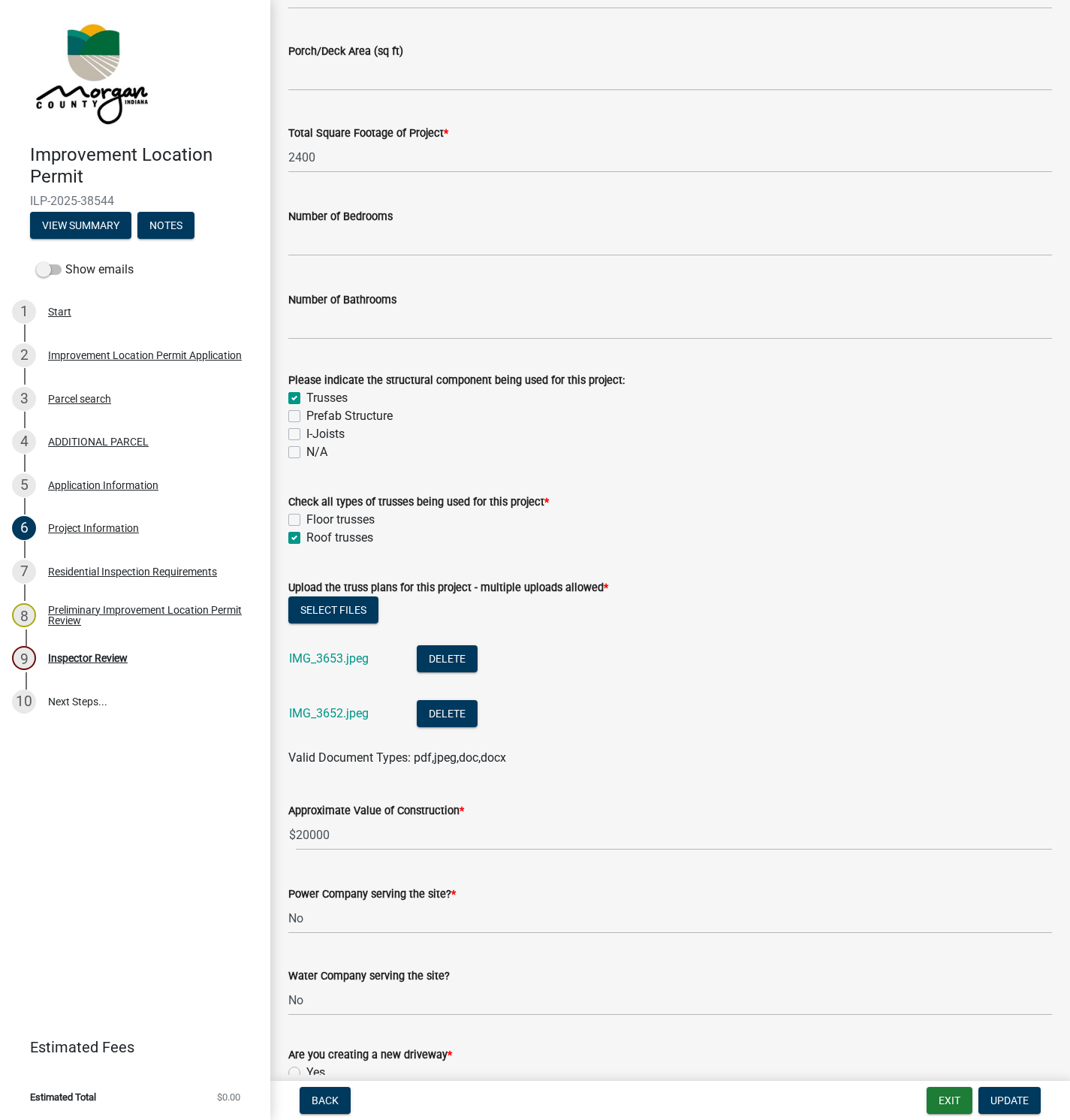
scroll to position [1126, 0]
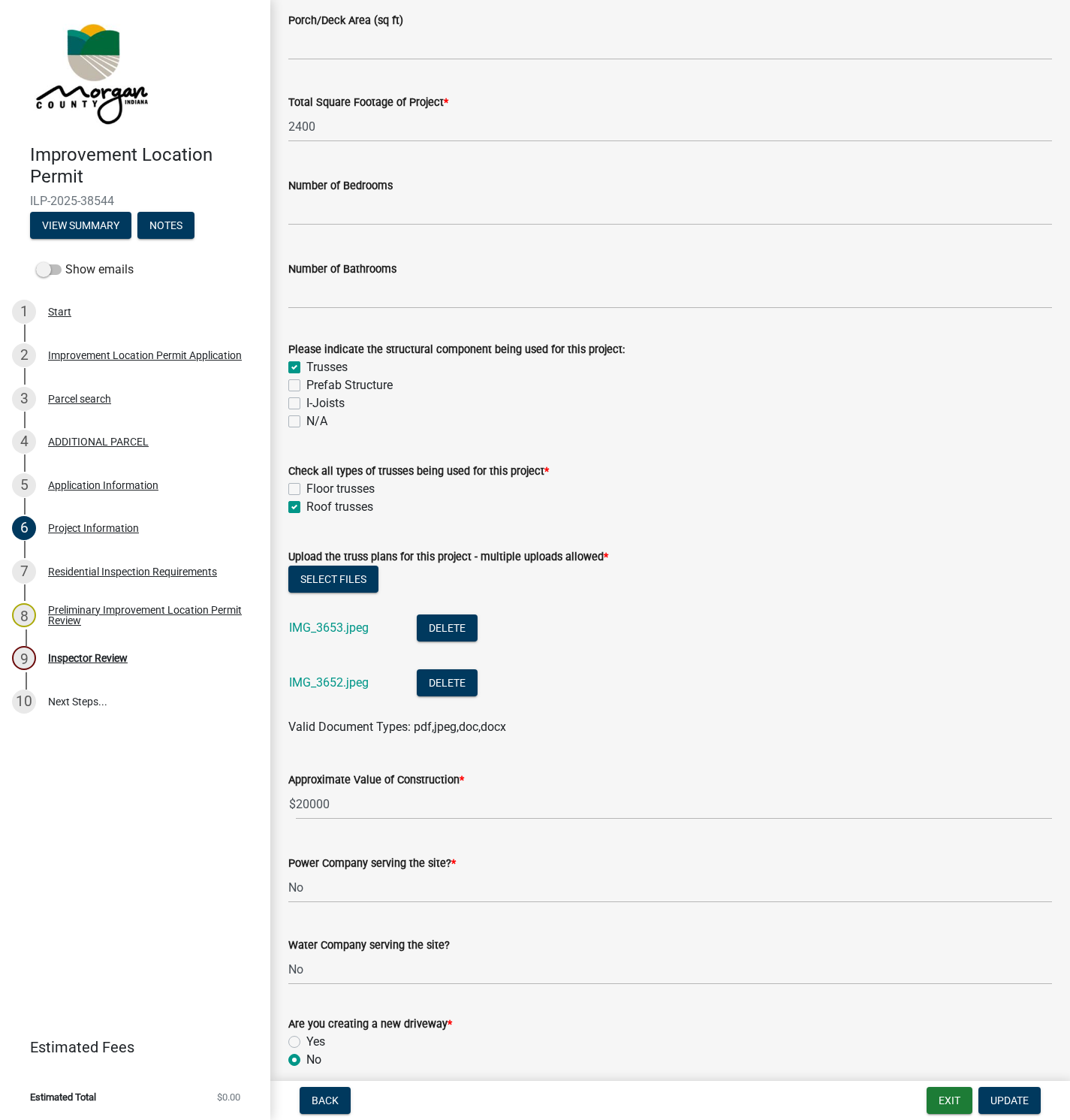
click at [319, 631] on link "IMG_3653.jpeg" at bounding box center [329, 628] width 80 height 15
click at [327, 685] on link "IMG_3652.jpeg" at bounding box center [329, 682] width 80 height 15
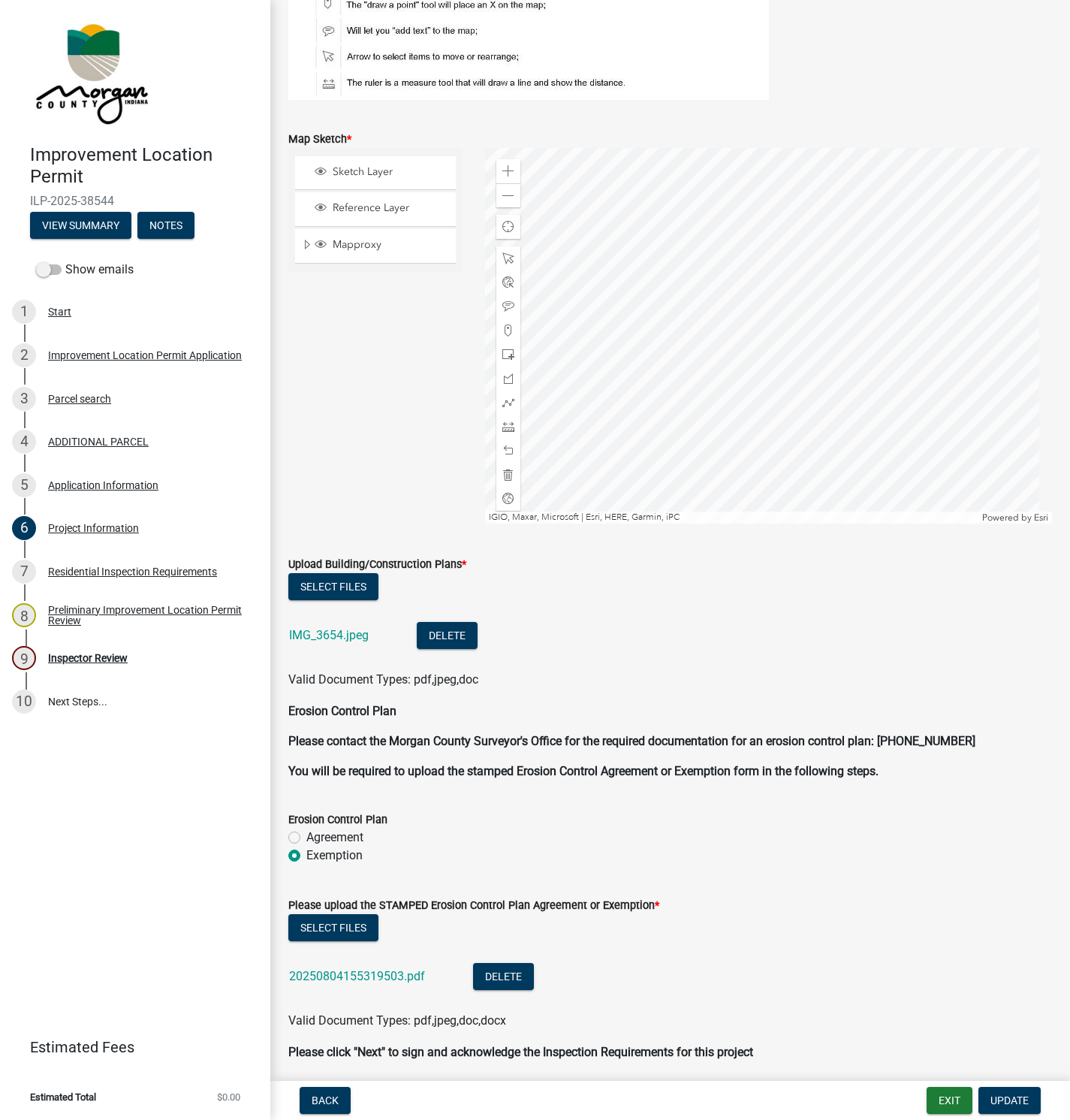
scroll to position [2873, 0]
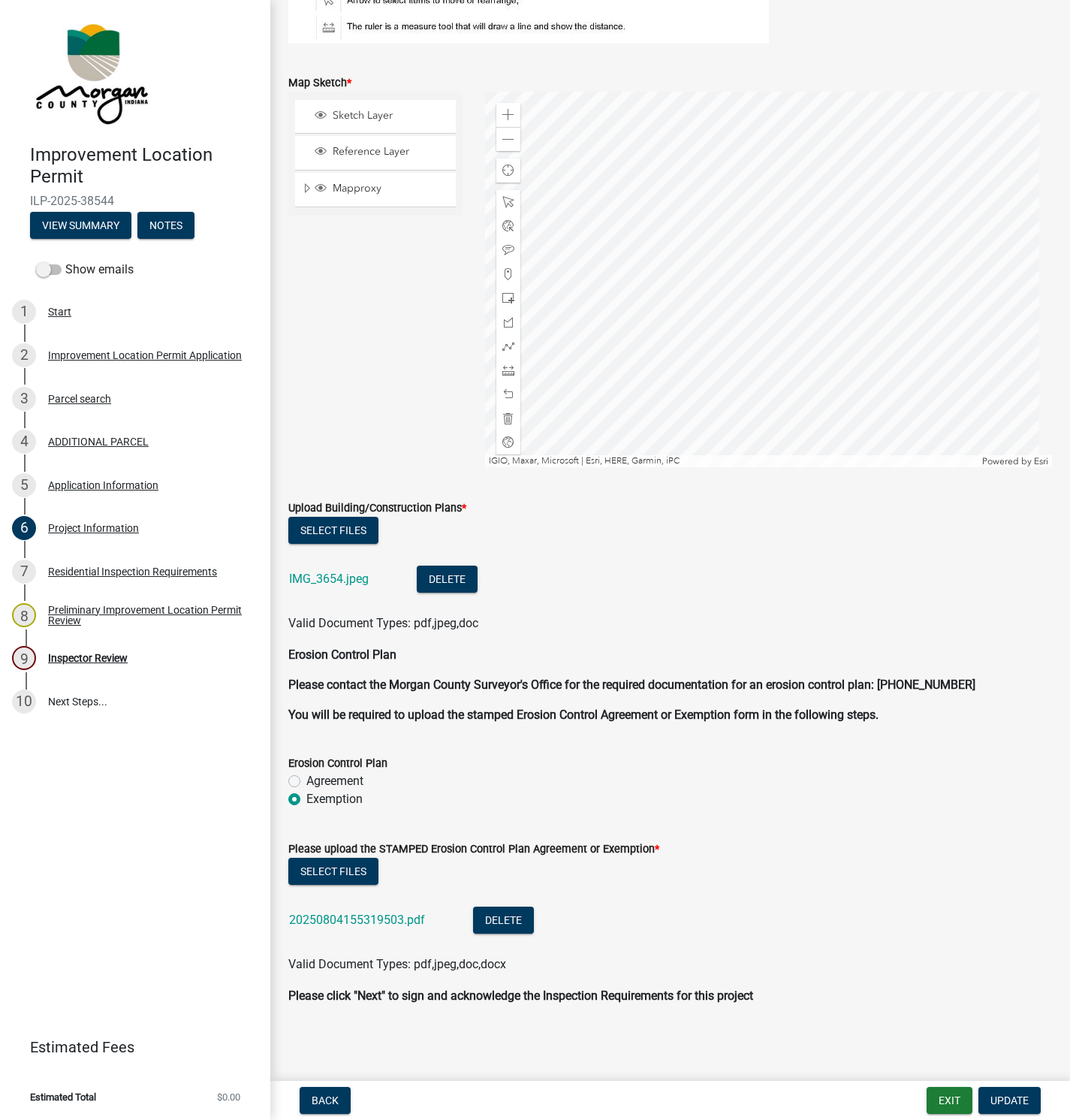
click at [327, 580] on link "IMG_3654.jpeg" at bounding box center [329, 579] width 80 height 15
click at [350, 917] on link "20250804155319503.pdf" at bounding box center [357, 919] width 136 height 15
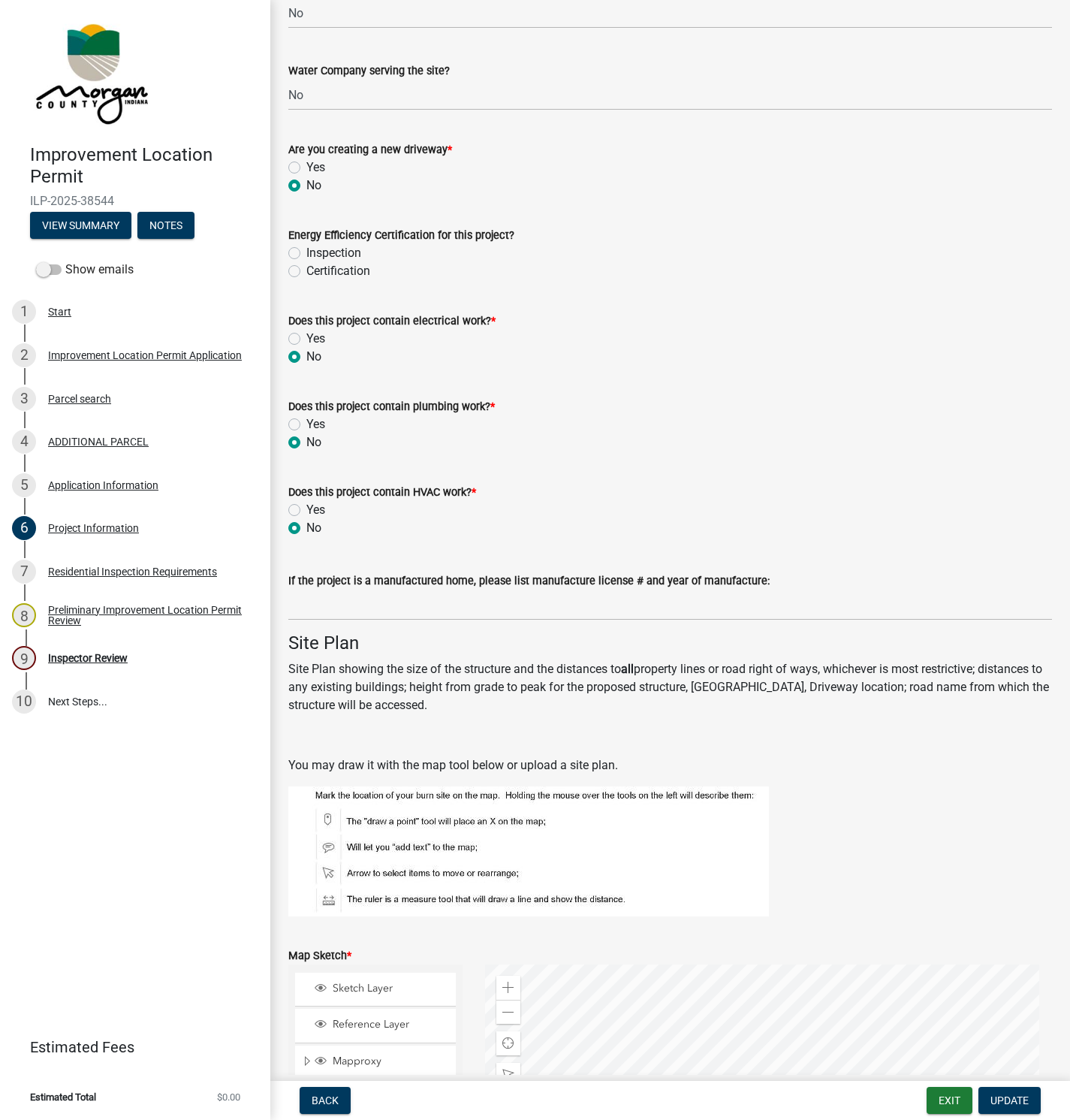
scroll to position [1859, 0]
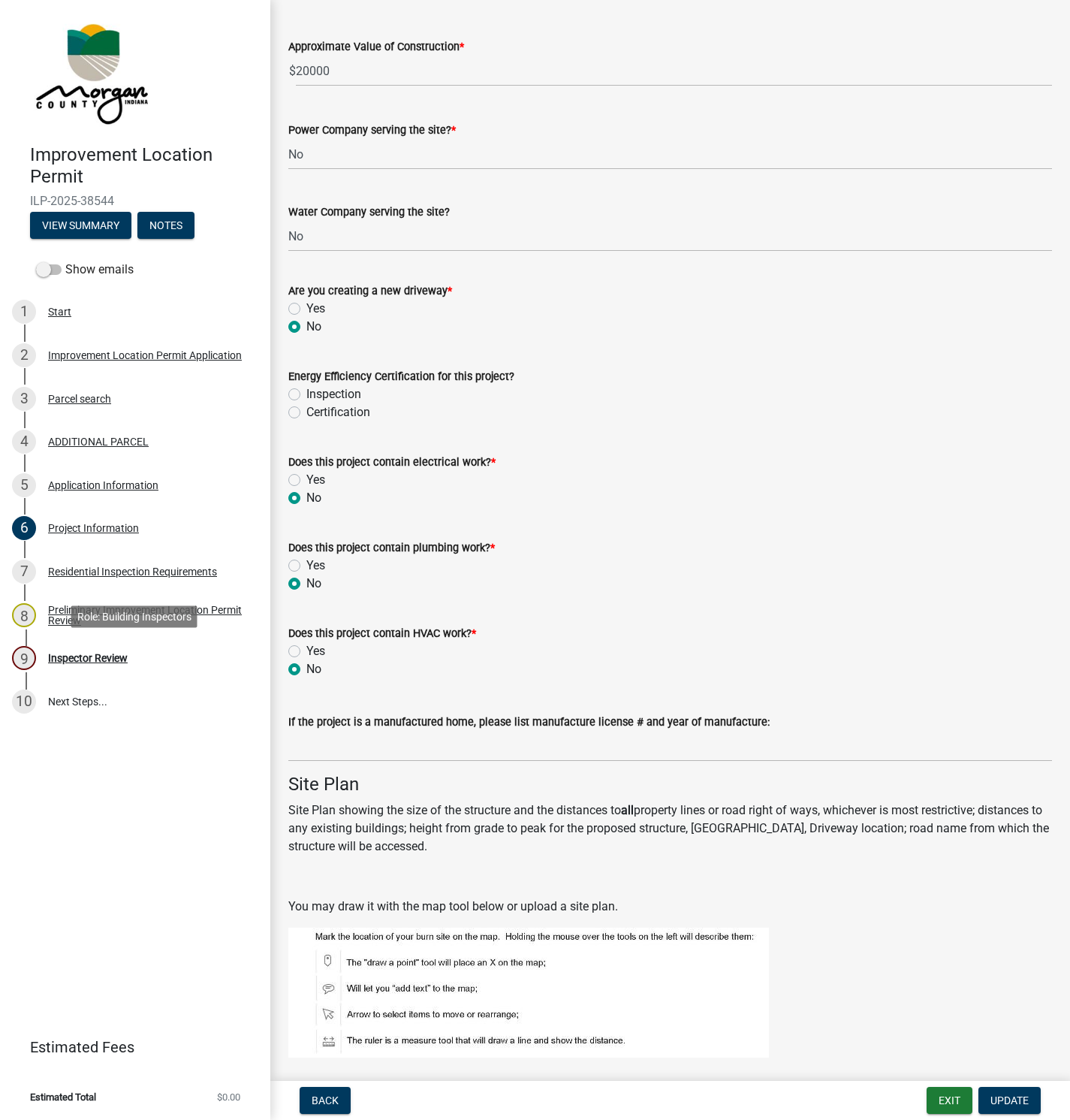
click at [81, 669] on div "9 Inspector Review" at bounding box center [129, 658] width 234 height 24
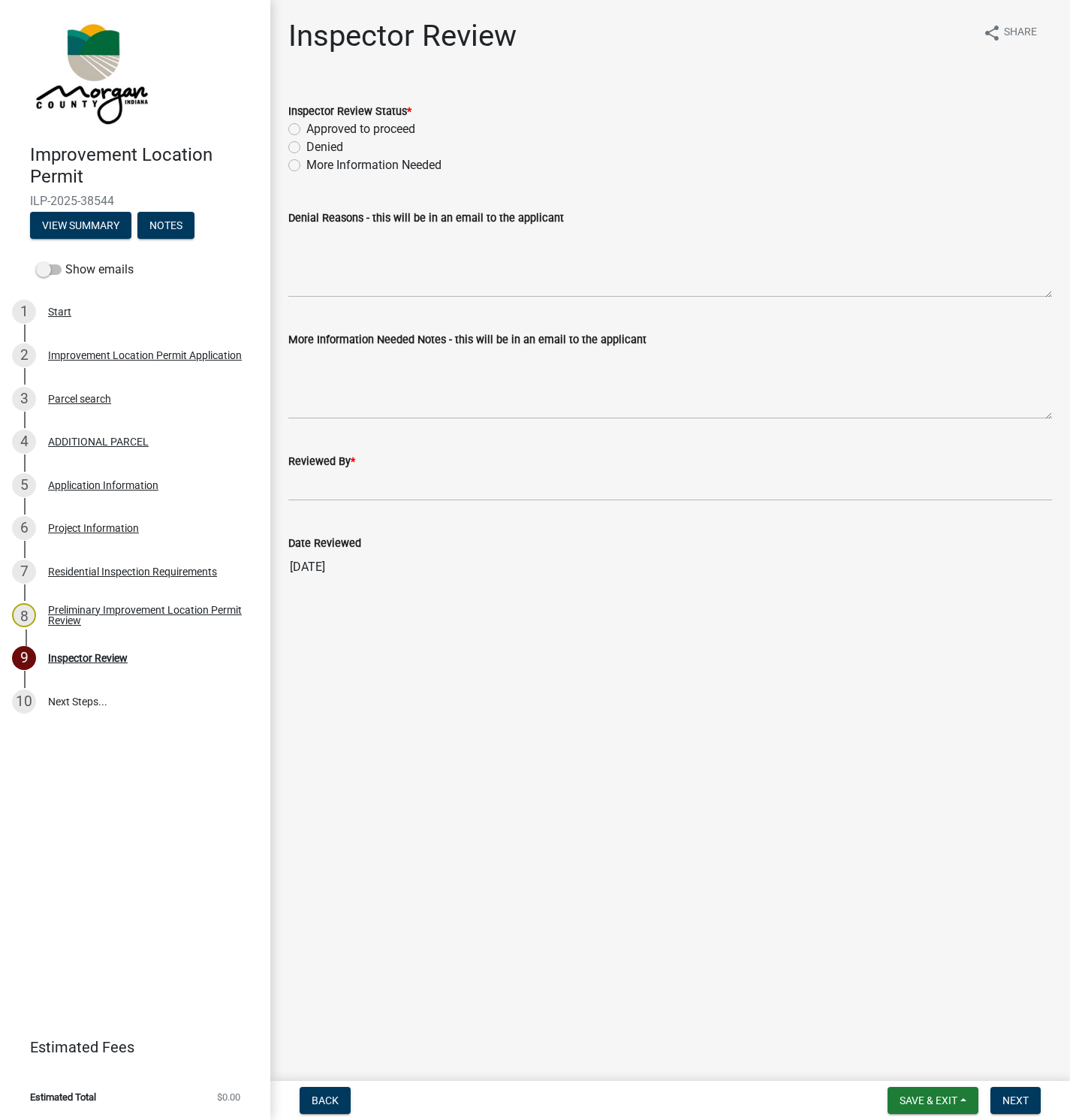
click at [306, 129] on label "Approved to proceed" at bounding box center [361, 129] width 109 height 18
click at [306, 129] on input "Approved to proceed" at bounding box center [311, 124] width 10 height 10
radio input "true"
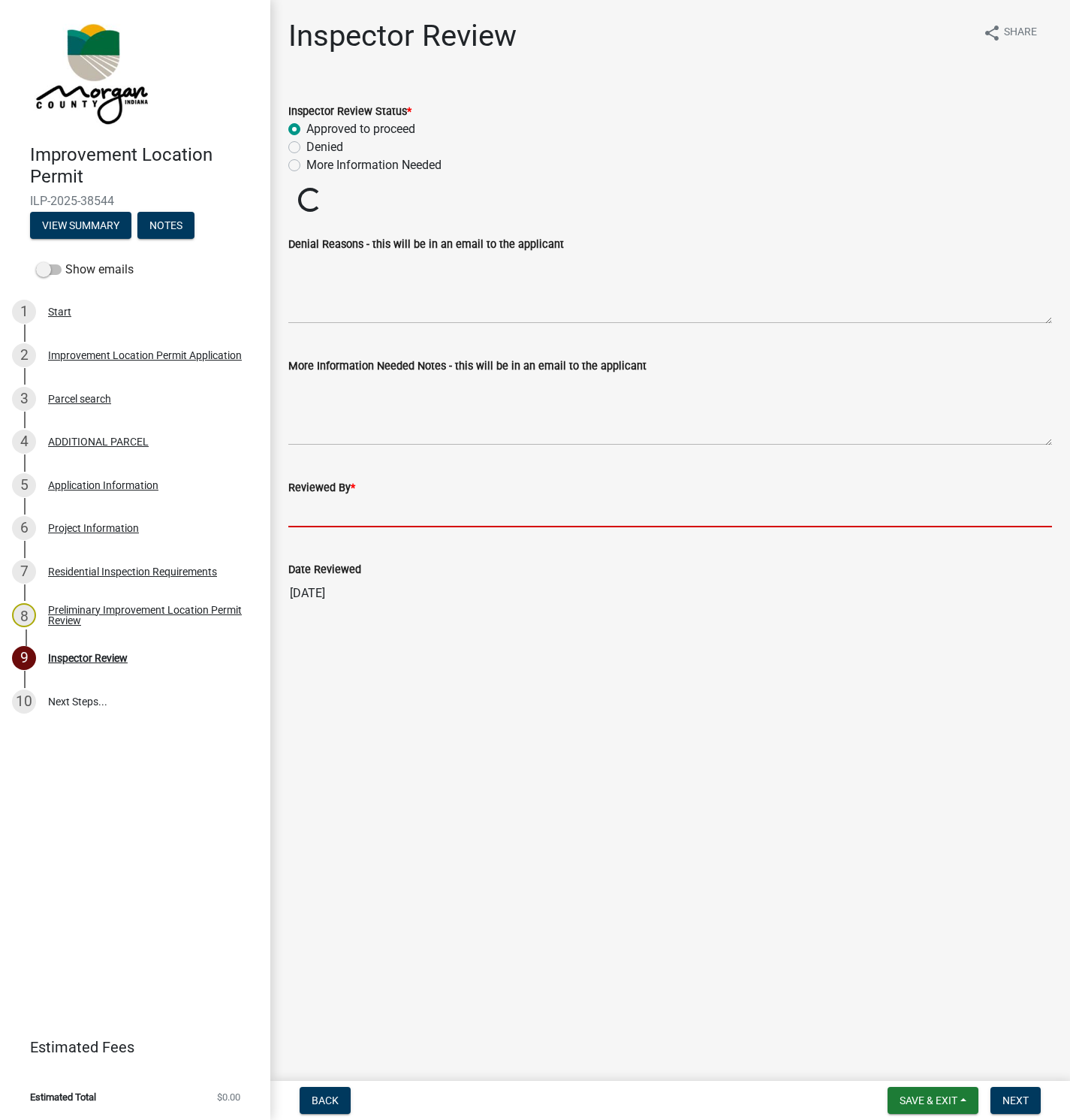
click at [301, 511] on input "Reviewed By *" at bounding box center [669, 511] width 764 height 31
type input "[PERSON_NAME]"
click at [1016, 1095] on span "Next" at bounding box center [1016, 1100] width 26 height 12
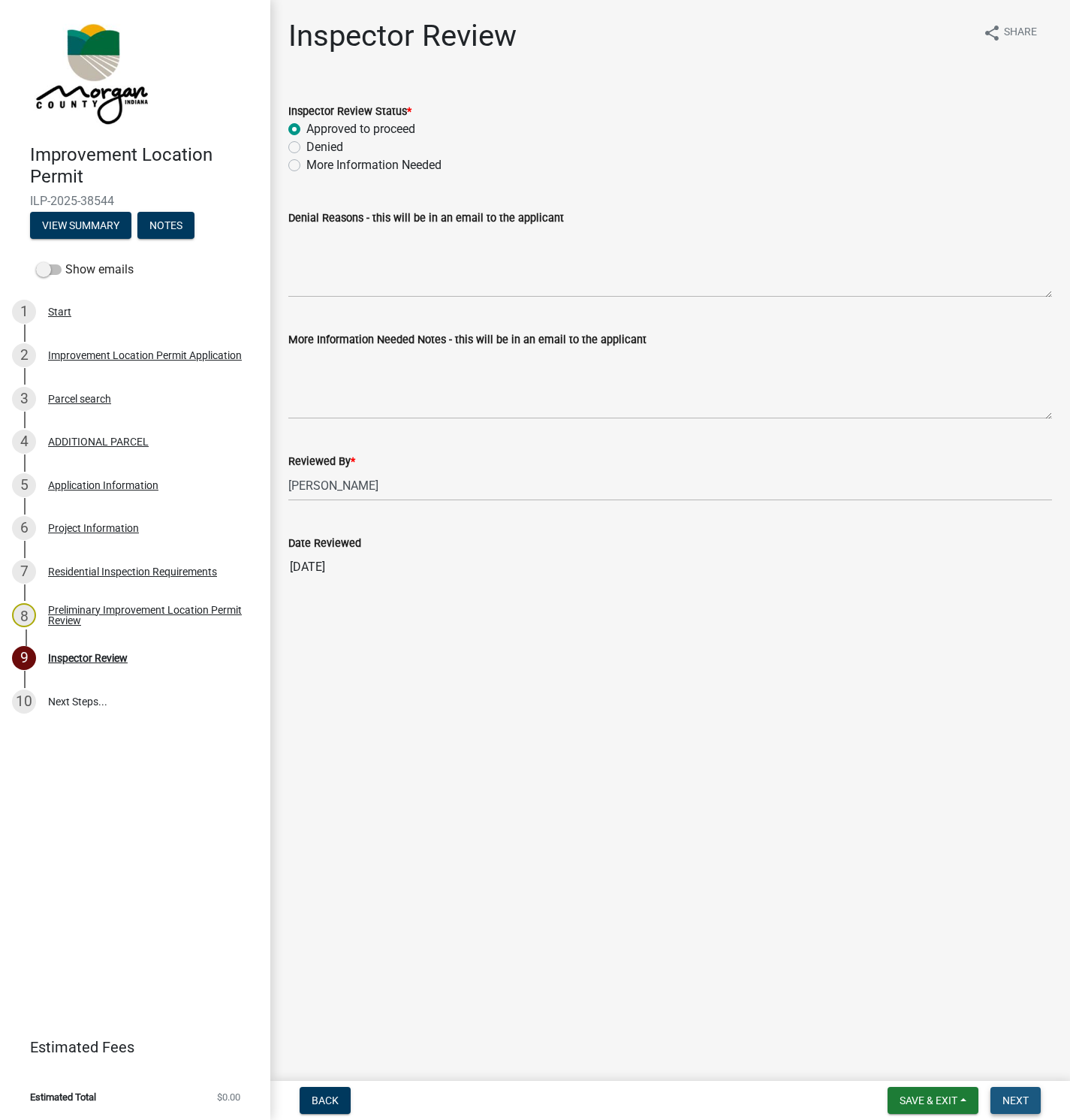
click at [1021, 1095] on span "Next" at bounding box center [1016, 1100] width 26 height 12
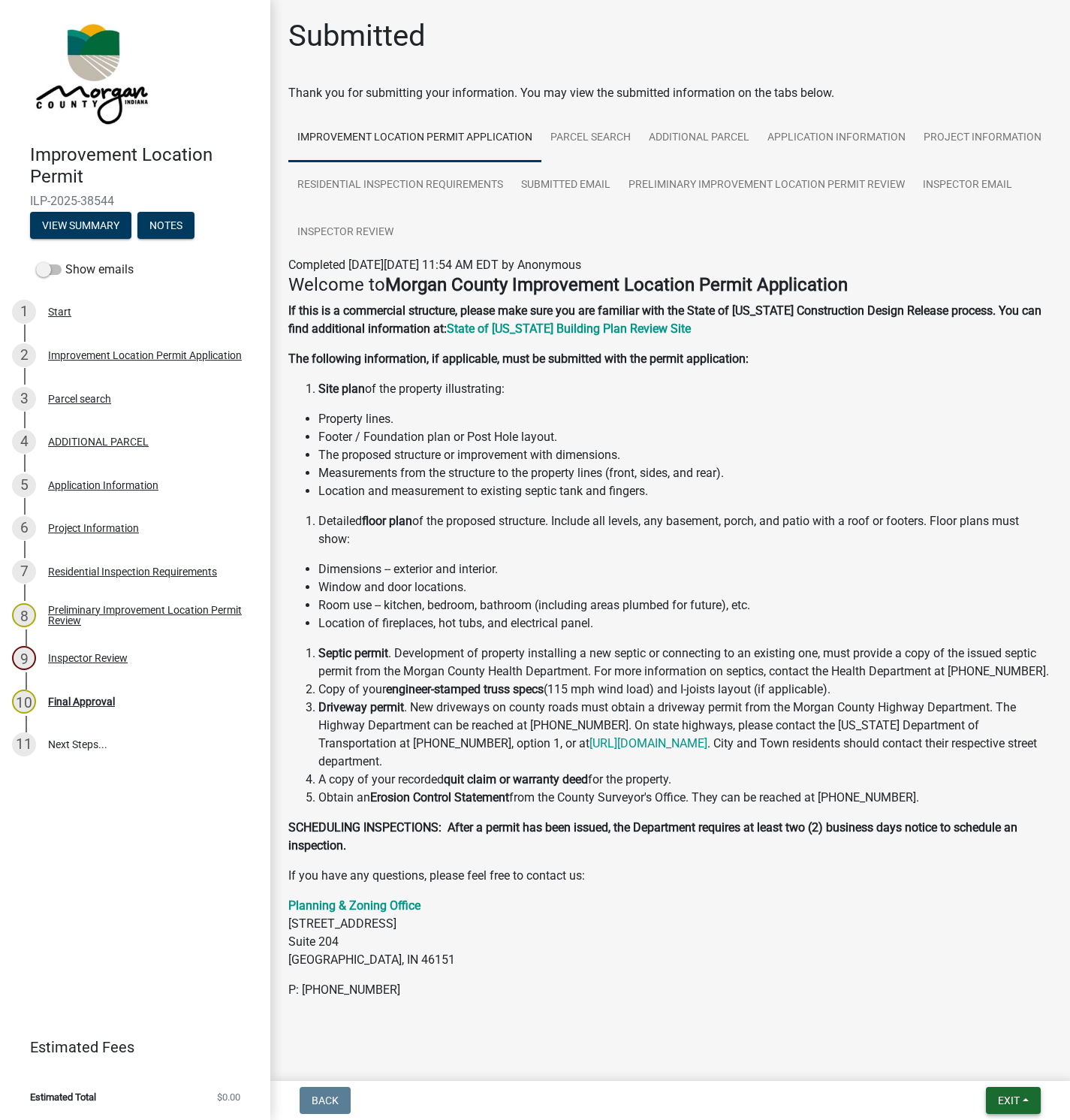
click at [1015, 1102] on span "Exit" at bounding box center [1009, 1100] width 22 height 12
click at [976, 1056] on button "Save & Exit" at bounding box center [981, 1062] width 120 height 36
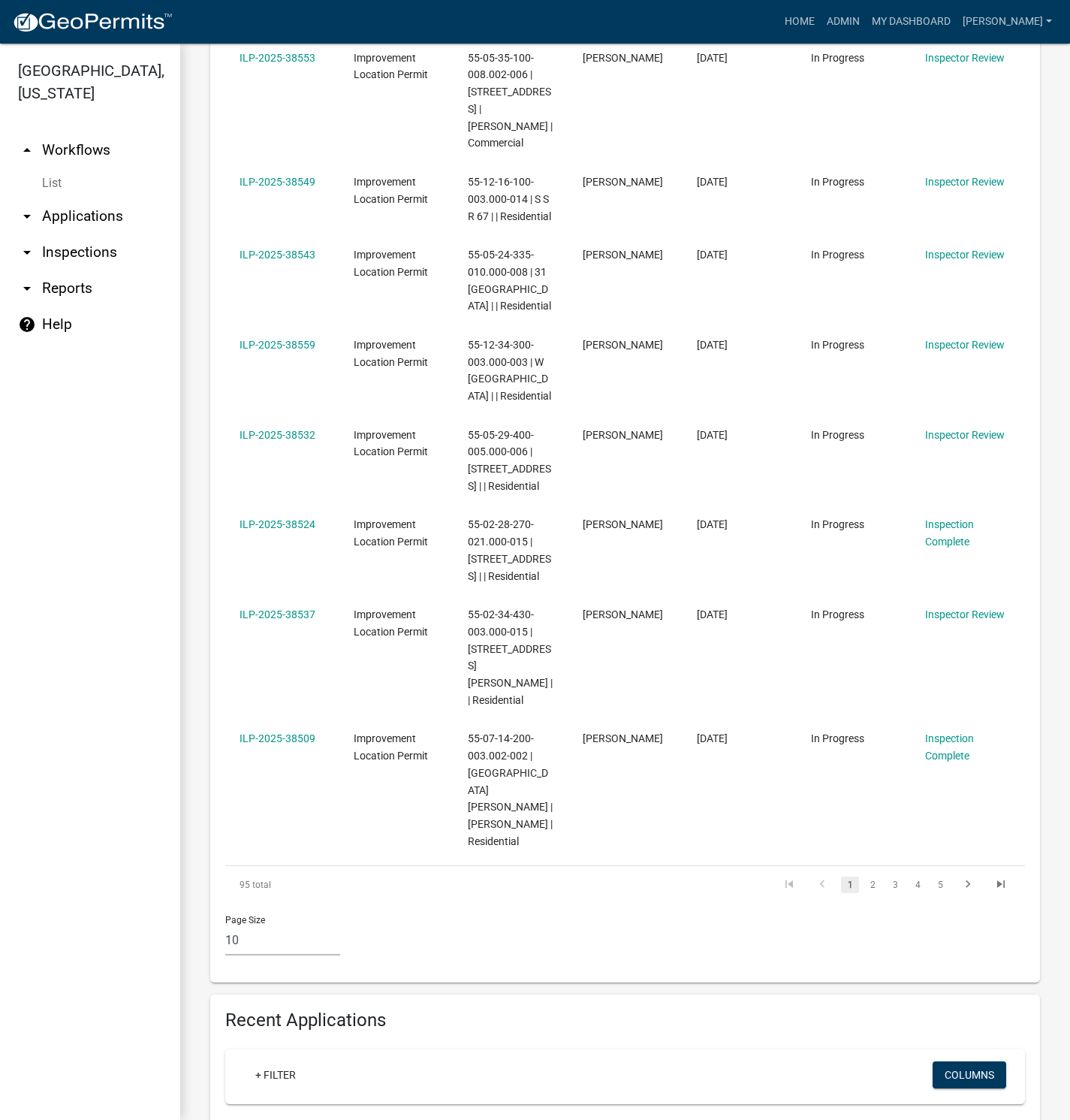
scroll to position [676, 0]
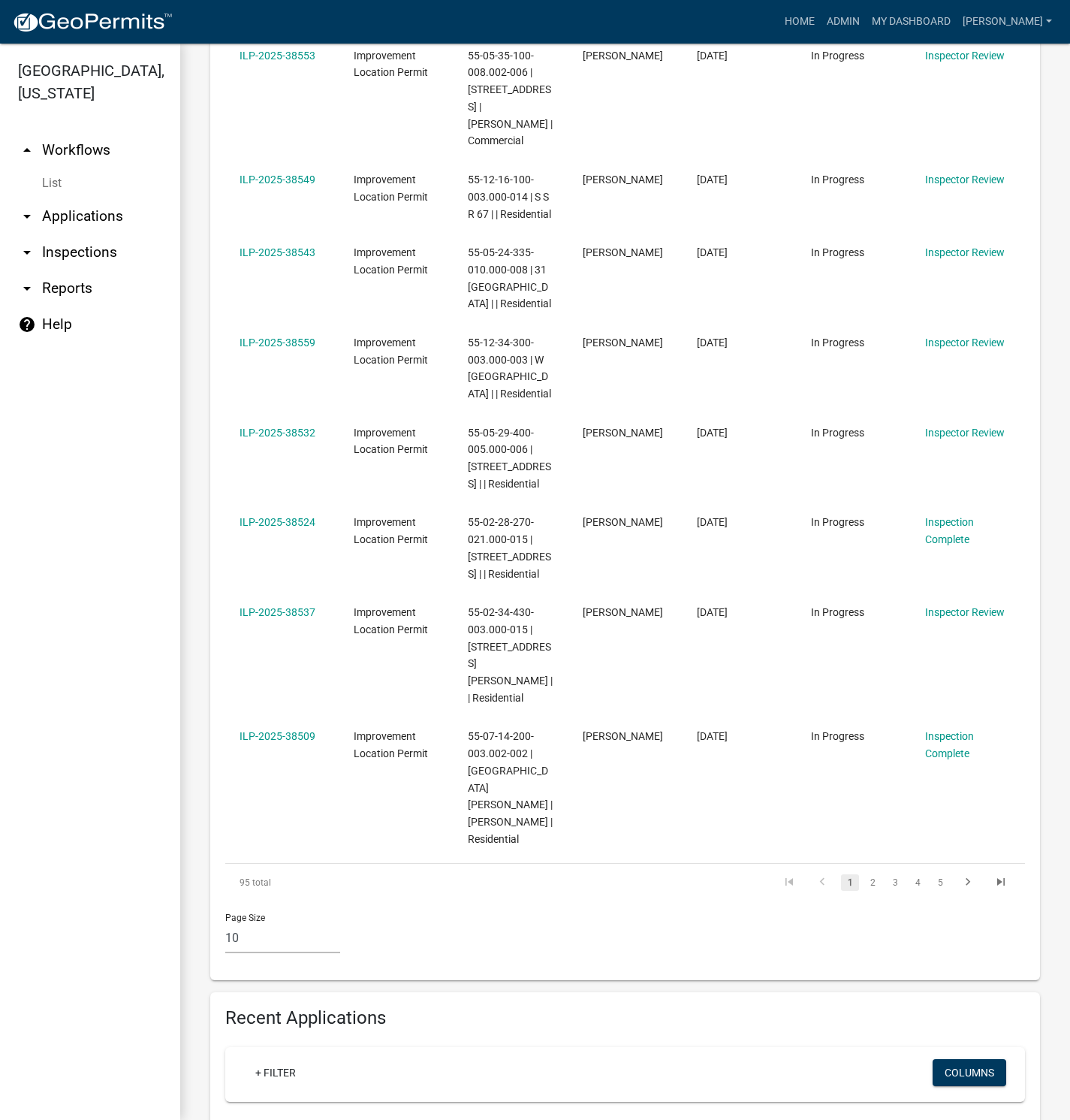
click at [282, 618] on link "ILP-2025-38537" at bounding box center [278, 611] width 76 height 12
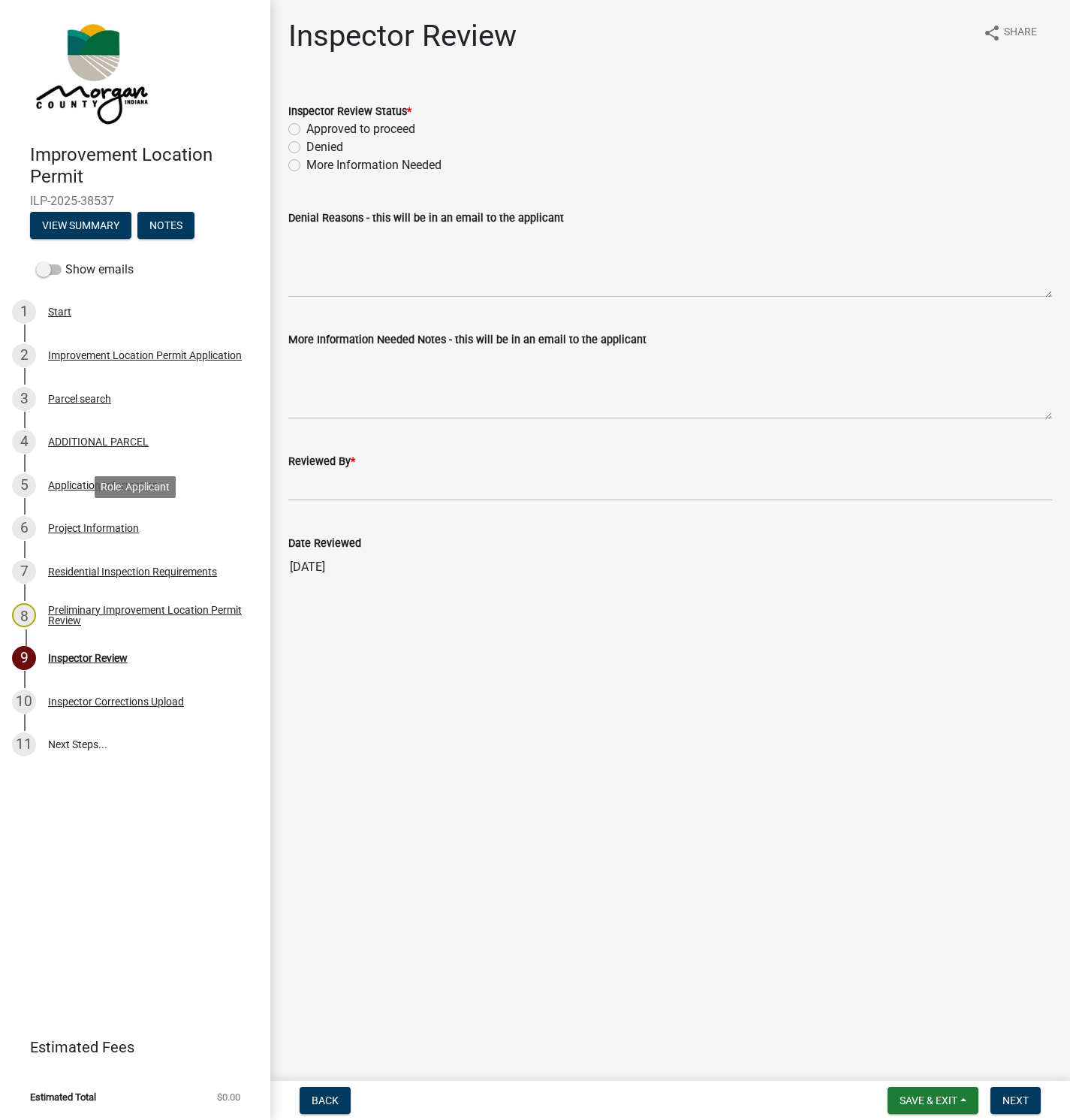
click at [85, 528] on div "Project Information" at bounding box center [94, 528] width 91 height 11
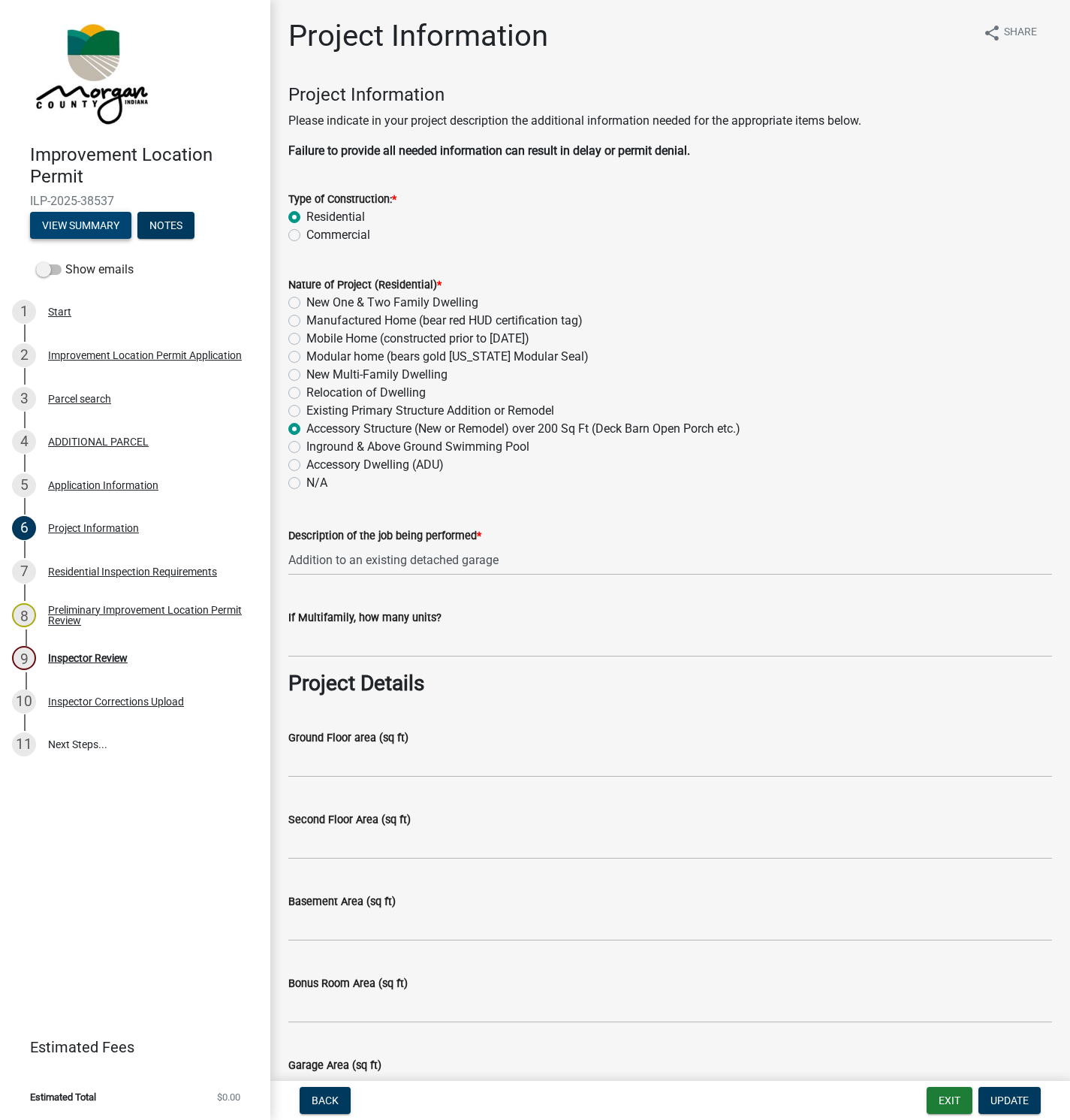
click at [102, 219] on button "View Summary" at bounding box center [81, 225] width 102 height 27
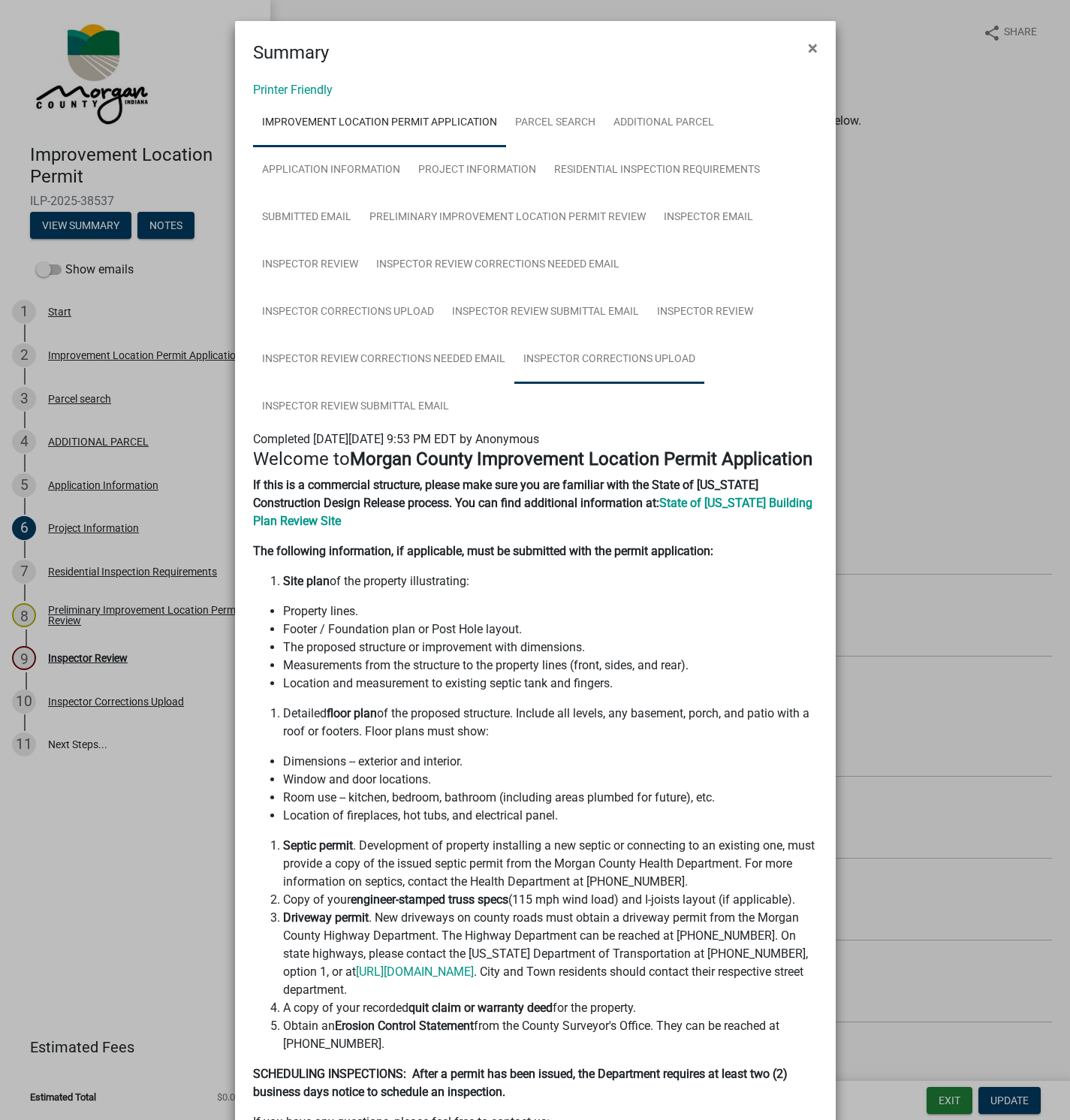
click at [596, 354] on link "Inspector Corrections Upload" at bounding box center [609, 360] width 190 height 48
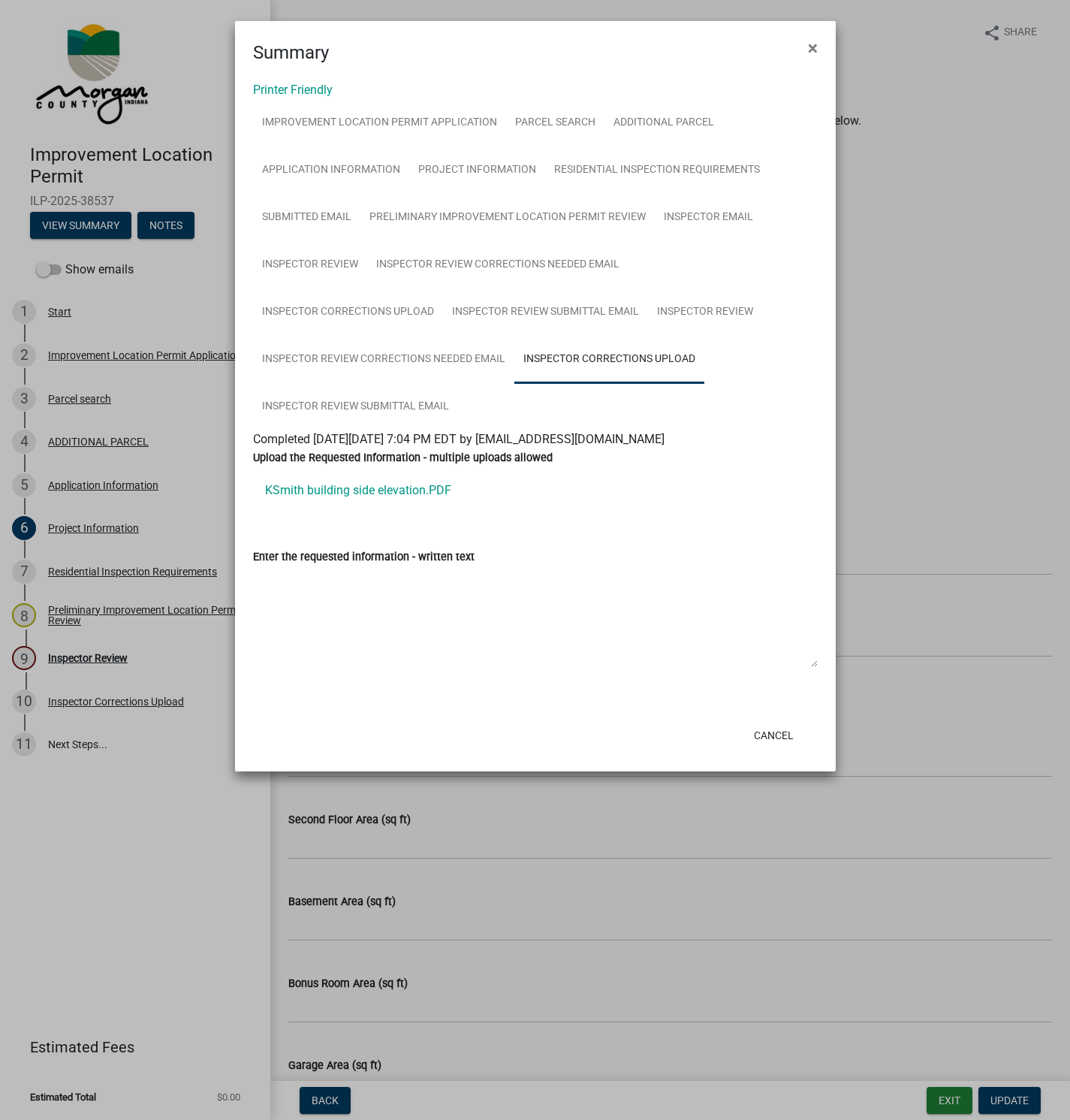
click at [371, 490] on link "KSmith building side elevation.PDF" at bounding box center [536, 491] width 565 height 36
click at [812, 45] on span "×" at bounding box center [813, 47] width 10 height 21
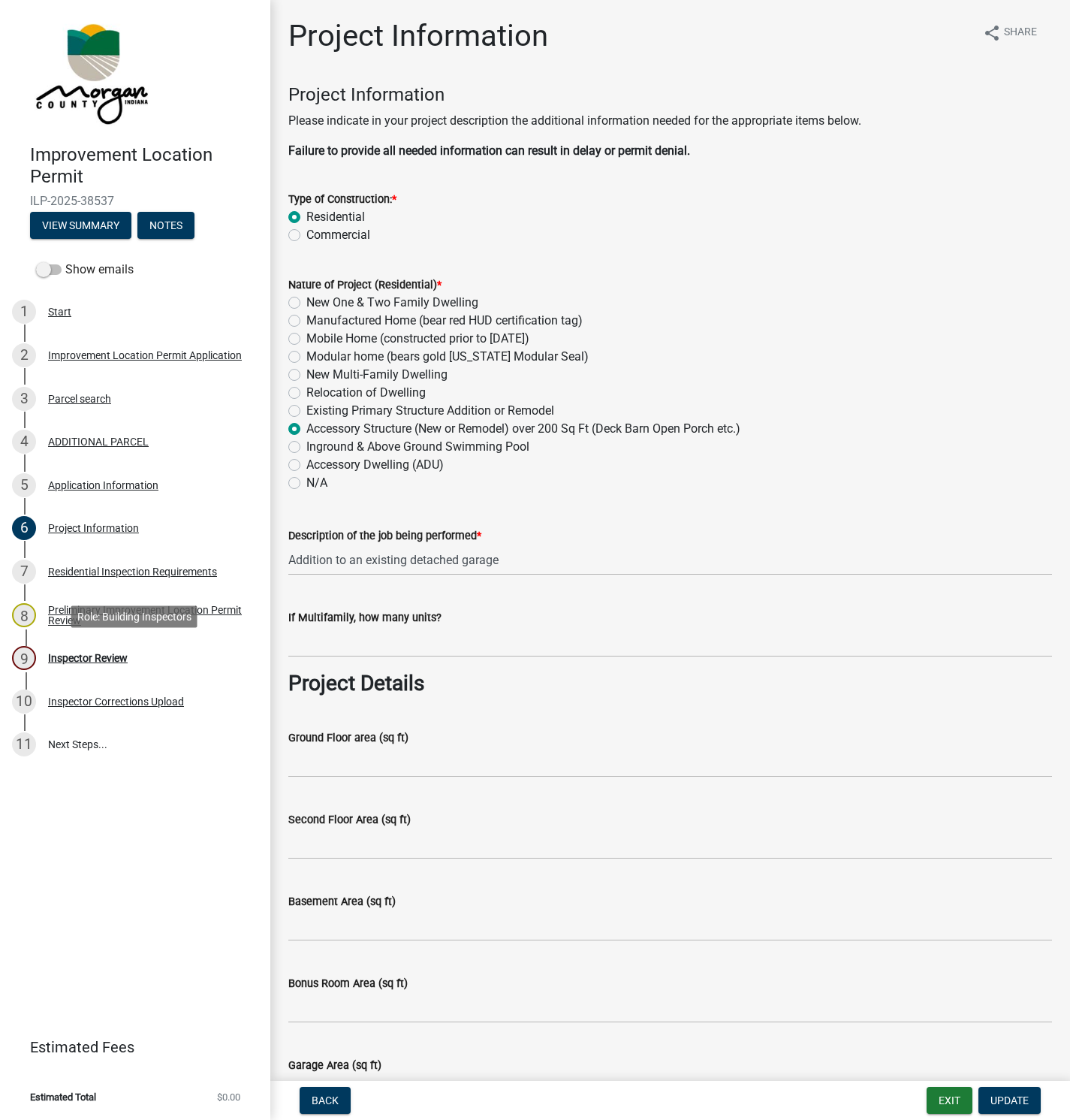
click at [95, 658] on div "Inspector Review" at bounding box center [88, 658] width 80 height 11
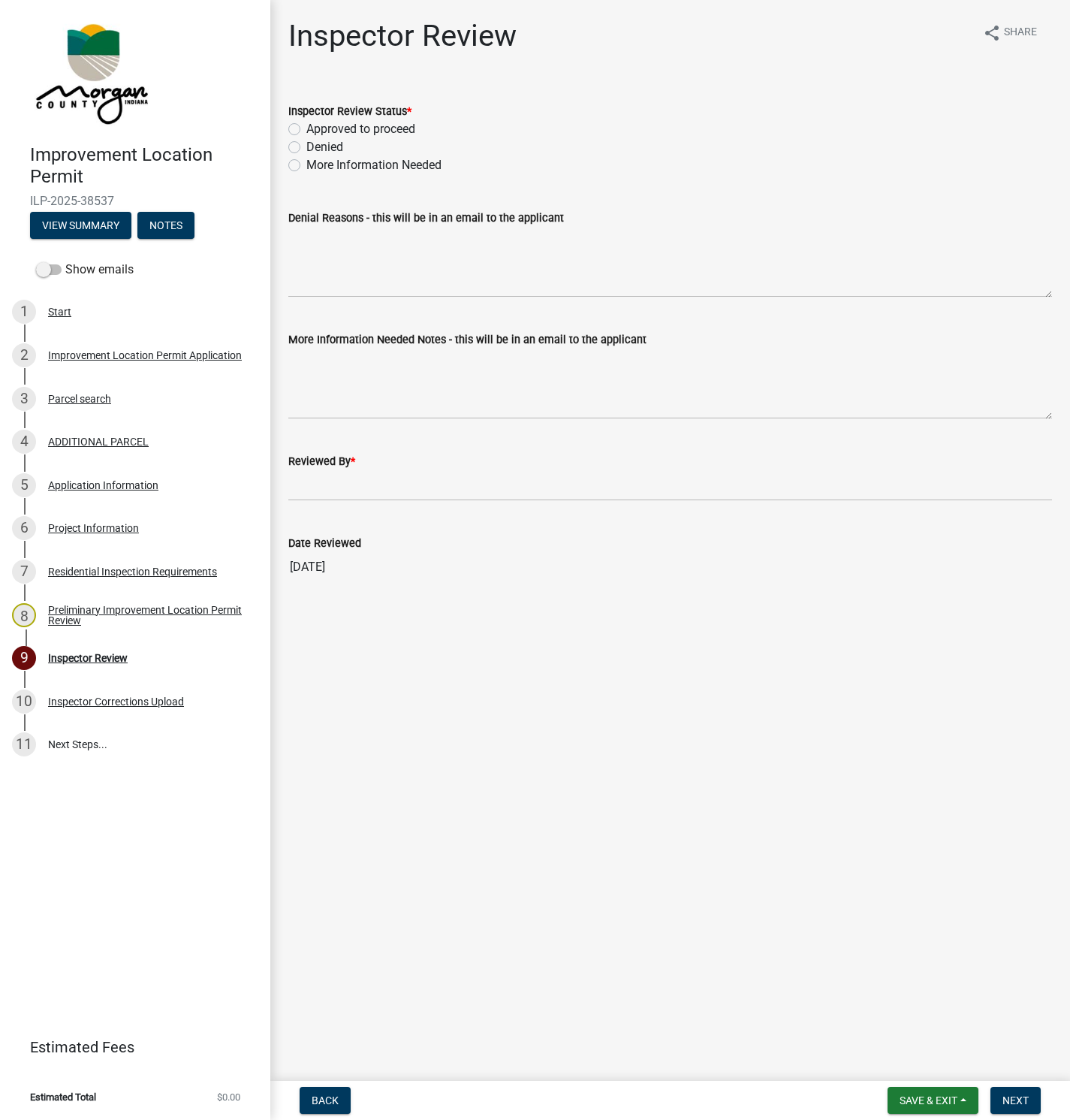
click at [306, 128] on label "Approved to proceed" at bounding box center [361, 129] width 109 height 18
click at [306, 128] on input "Approved to proceed" at bounding box center [311, 124] width 10 height 10
radio input "true"
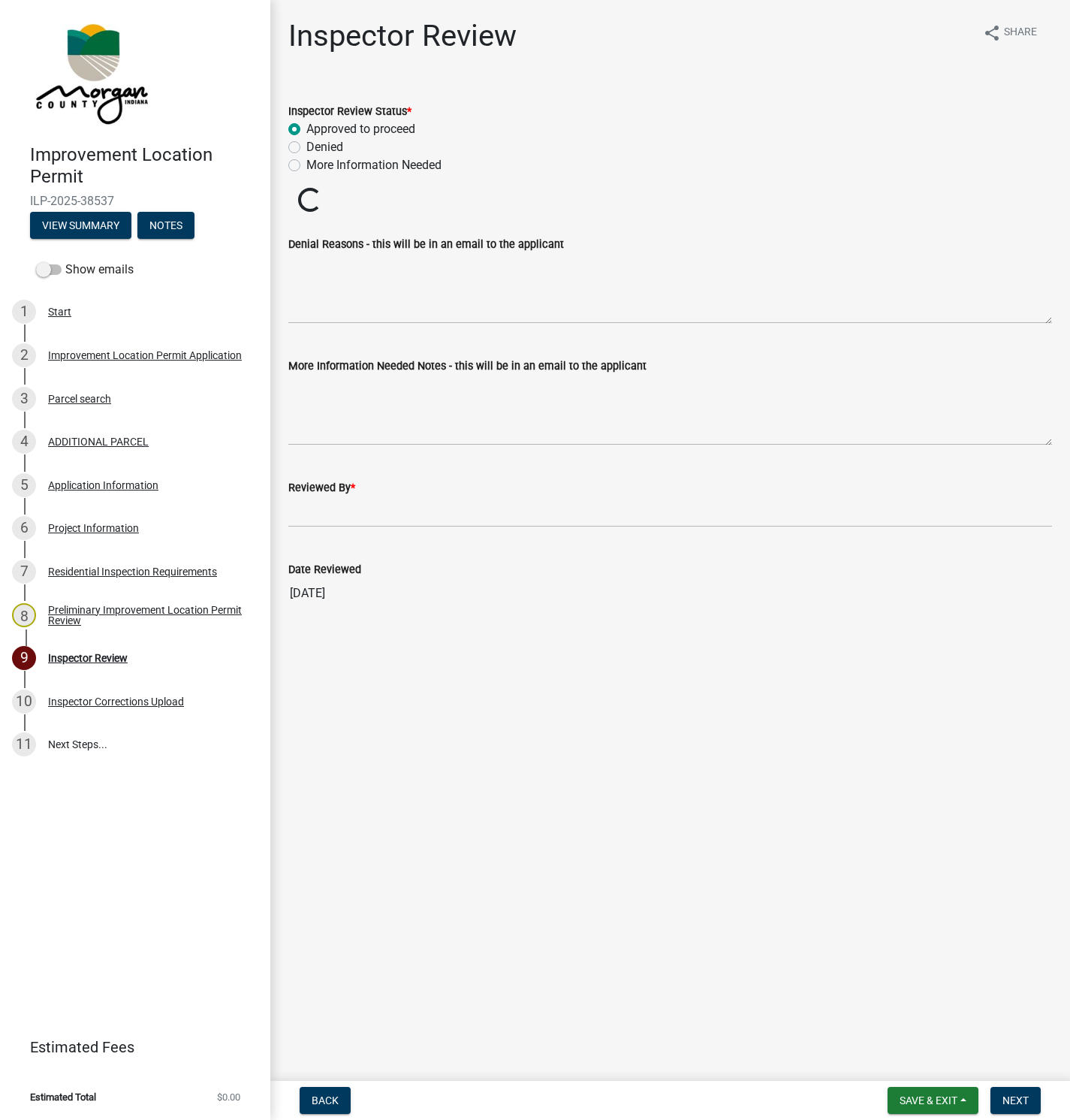
click at [332, 493] on div "Reviewed By *" at bounding box center [669, 488] width 764 height 18
click at [342, 510] on input "Reviewed By *" at bounding box center [669, 511] width 764 height 31
type input "[PERSON_NAME]"
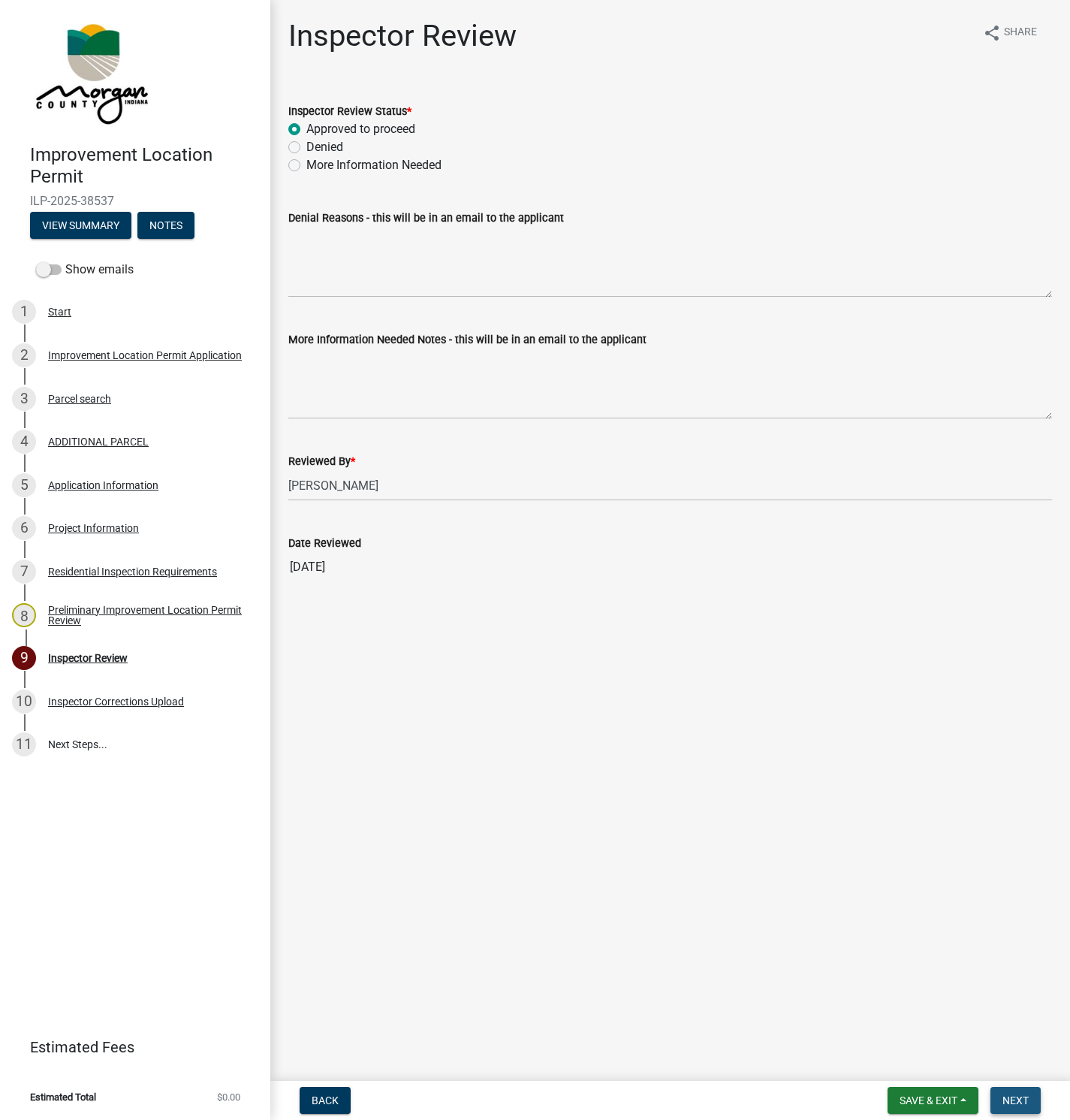
click at [1007, 1097] on span "Next" at bounding box center [1016, 1100] width 26 height 12
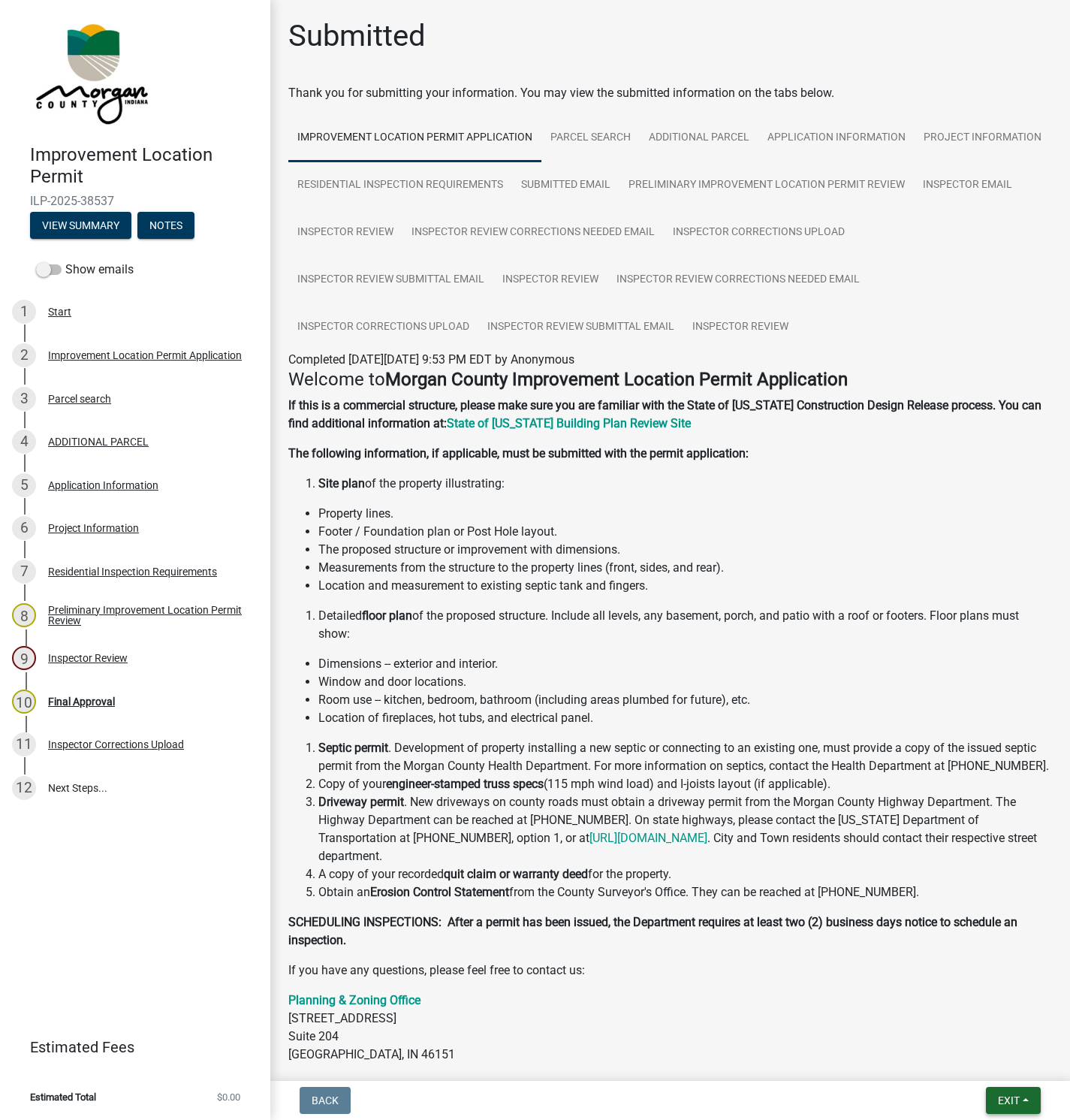
click at [1020, 1097] on span "Exit" at bounding box center [1009, 1100] width 22 height 12
click at [989, 1064] on button "Save & Exit" at bounding box center [981, 1062] width 120 height 36
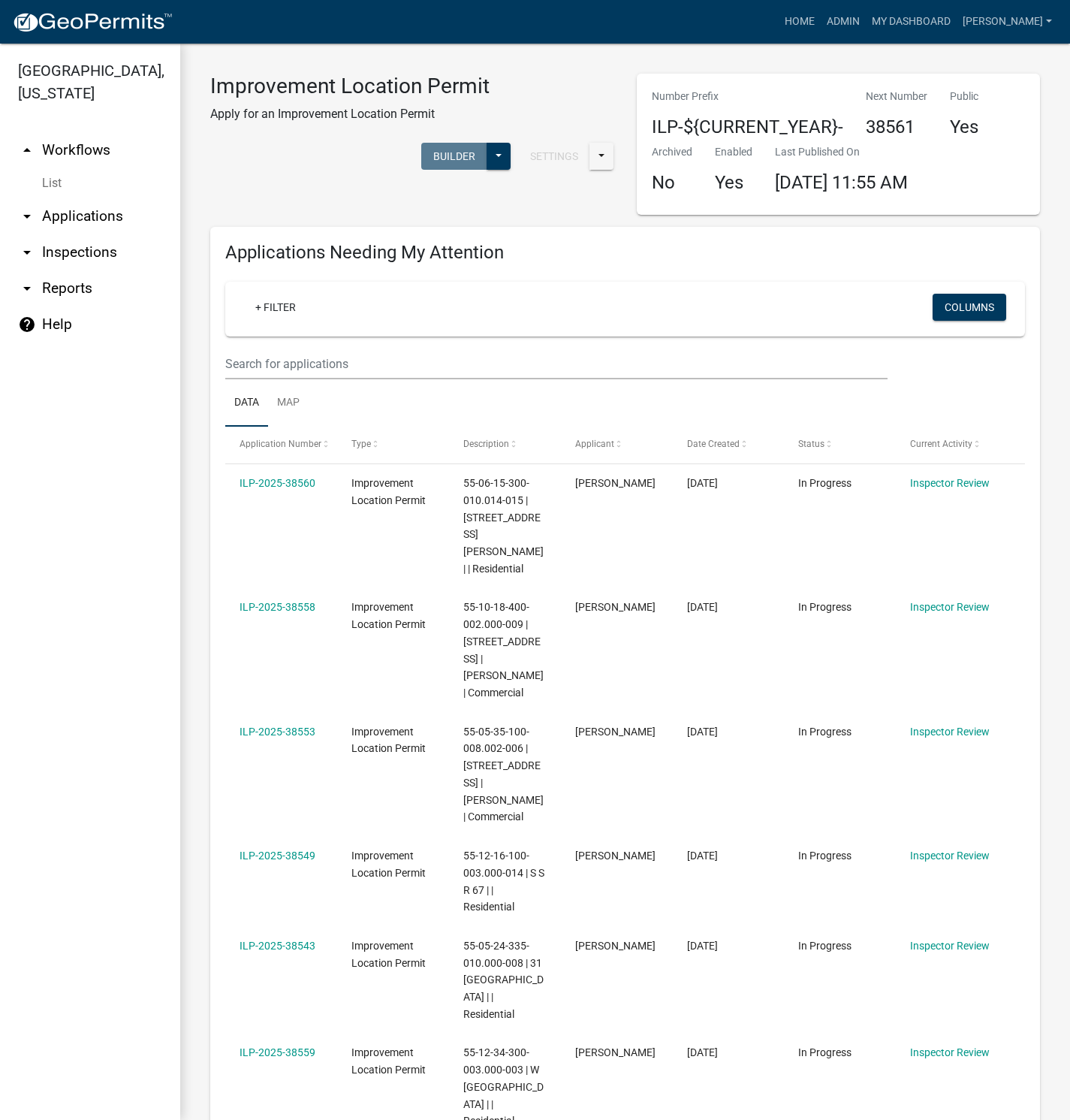
drag, startPoint x: 875, startPoint y: 703, endPoint x: 929, endPoint y: 689, distance: 55.8
drag, startPoint x: 929, startPoint y: 689, endPoint x: 873, endPoint y: 263, distance: 429.7
click at [875, 266] on div "Applications Needing My Attention + Filter Columns Data Map Application Number …" at bounding box center [625, 976] width 830 height 1498
click at [284, 726] on link "ILP-2025-38553" at bounding box center [278, 731] width 76 height 12
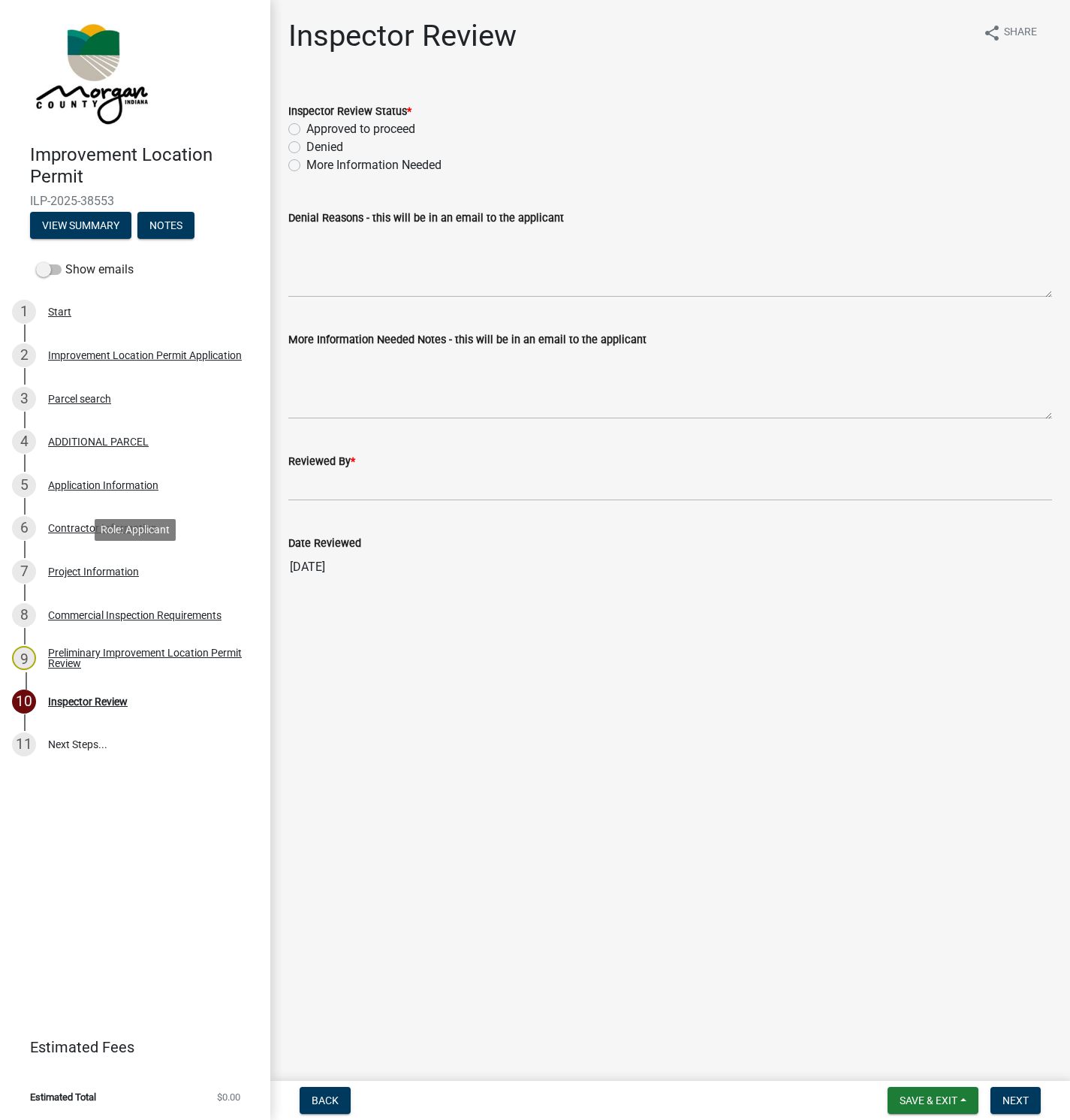
click at [79, 570] on div "Project Information" at bounding box center [94, 571] width 91 height 11
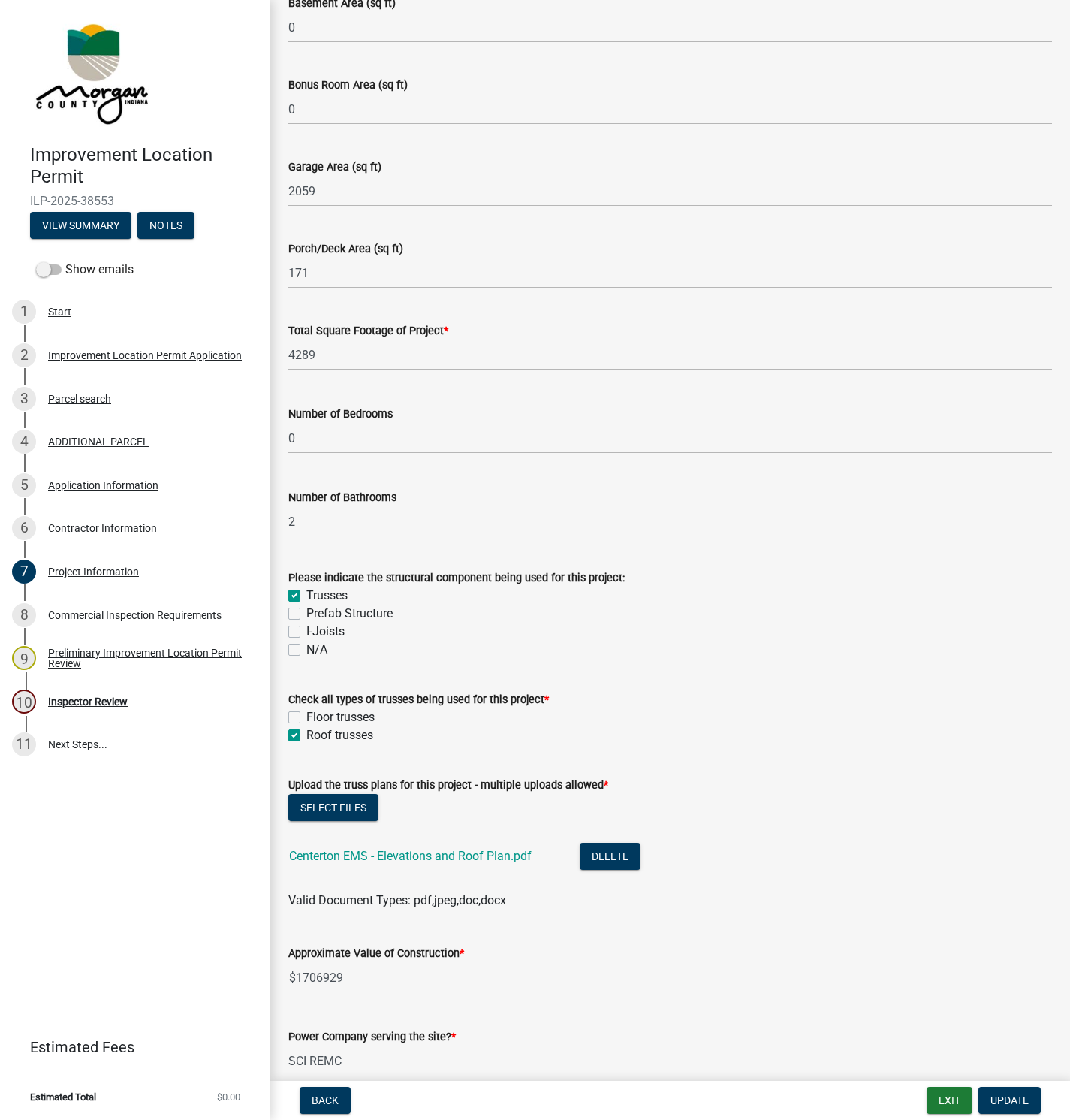
scroll to position [1126, 0]
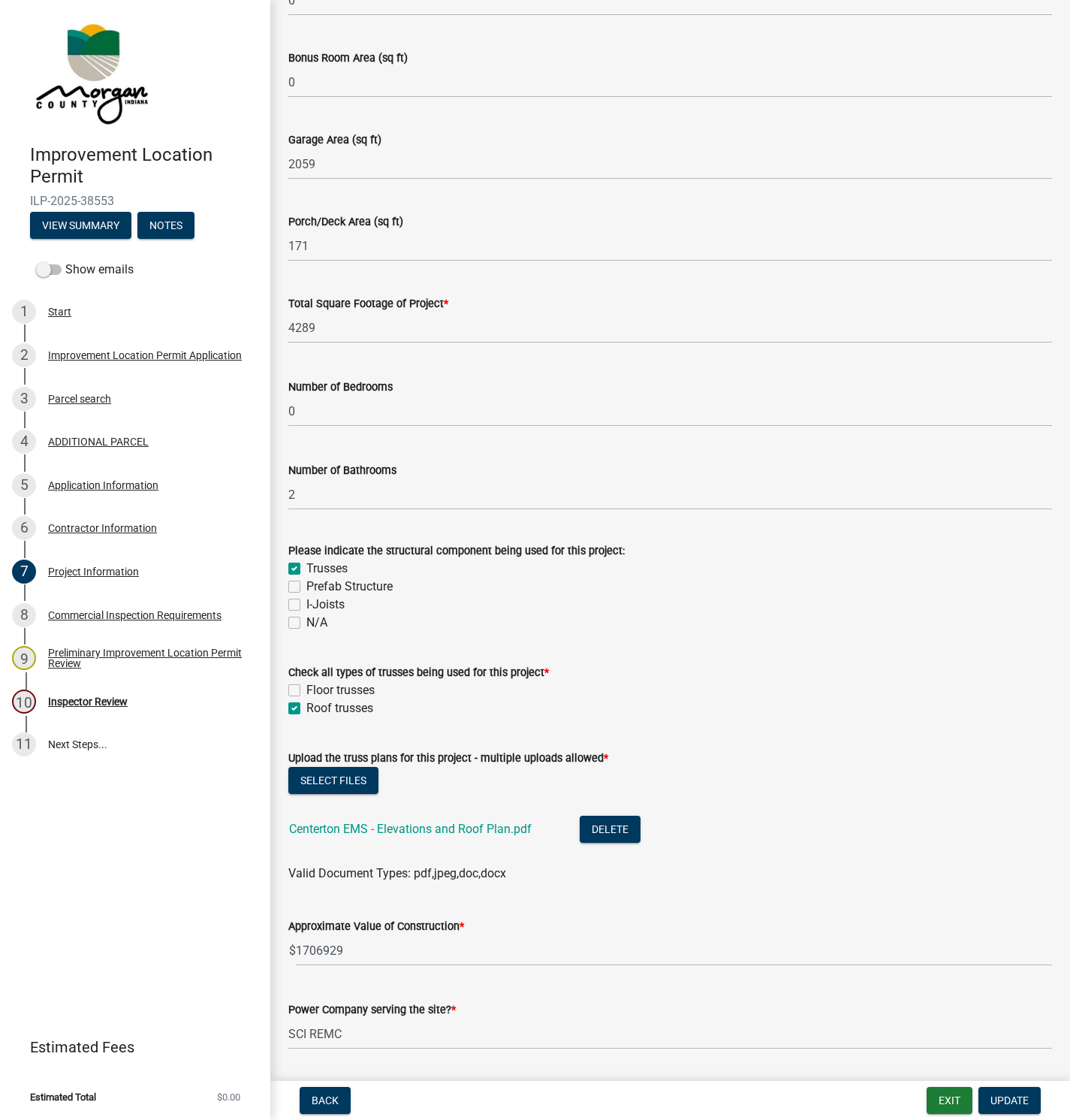
click at [404, 829] on link "Centerton EMS - Elevations and Roof Plan.pdf" at bounding box center [410, 828] width 243 height 15
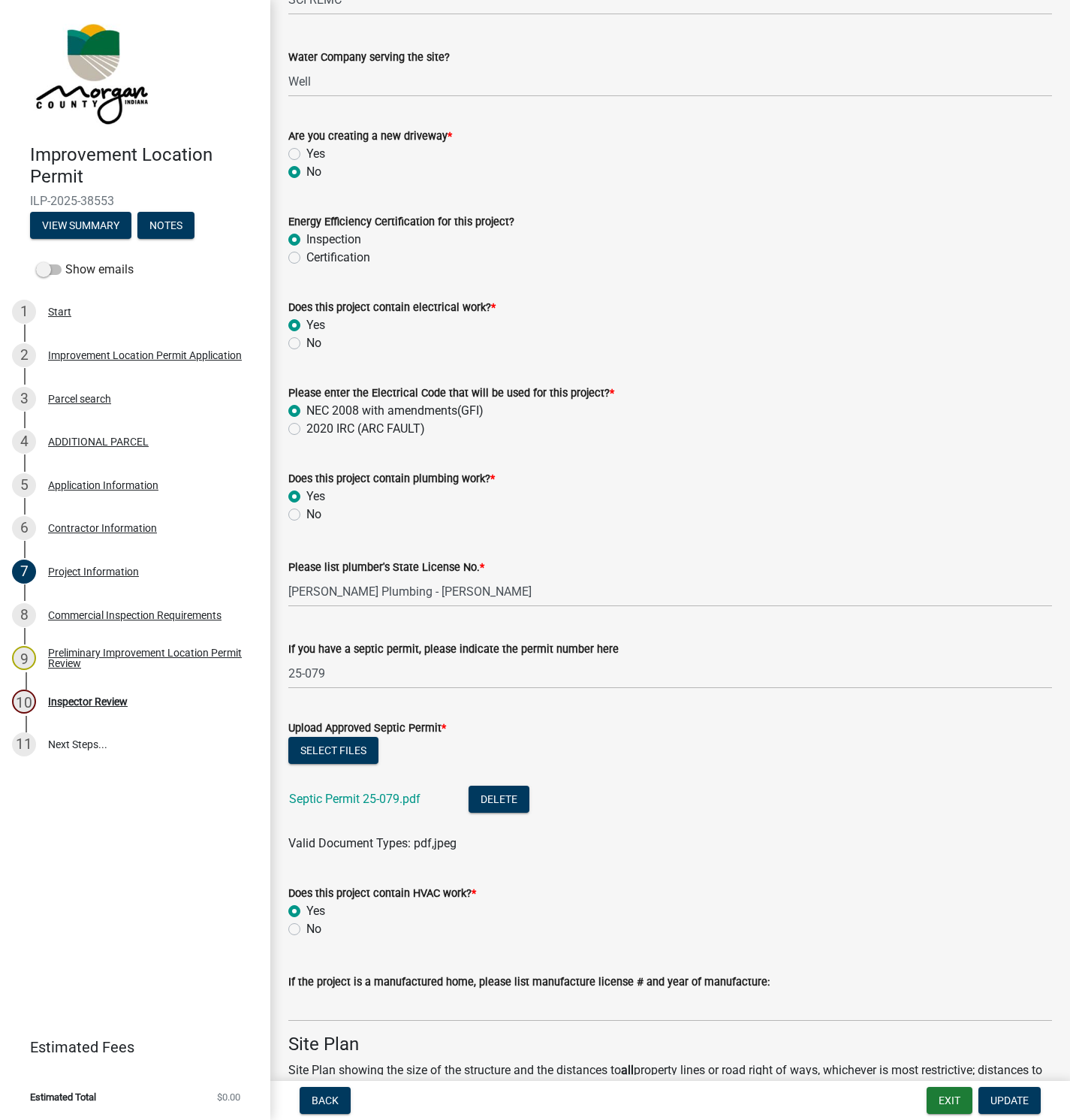
scroll to position [2365, 0]
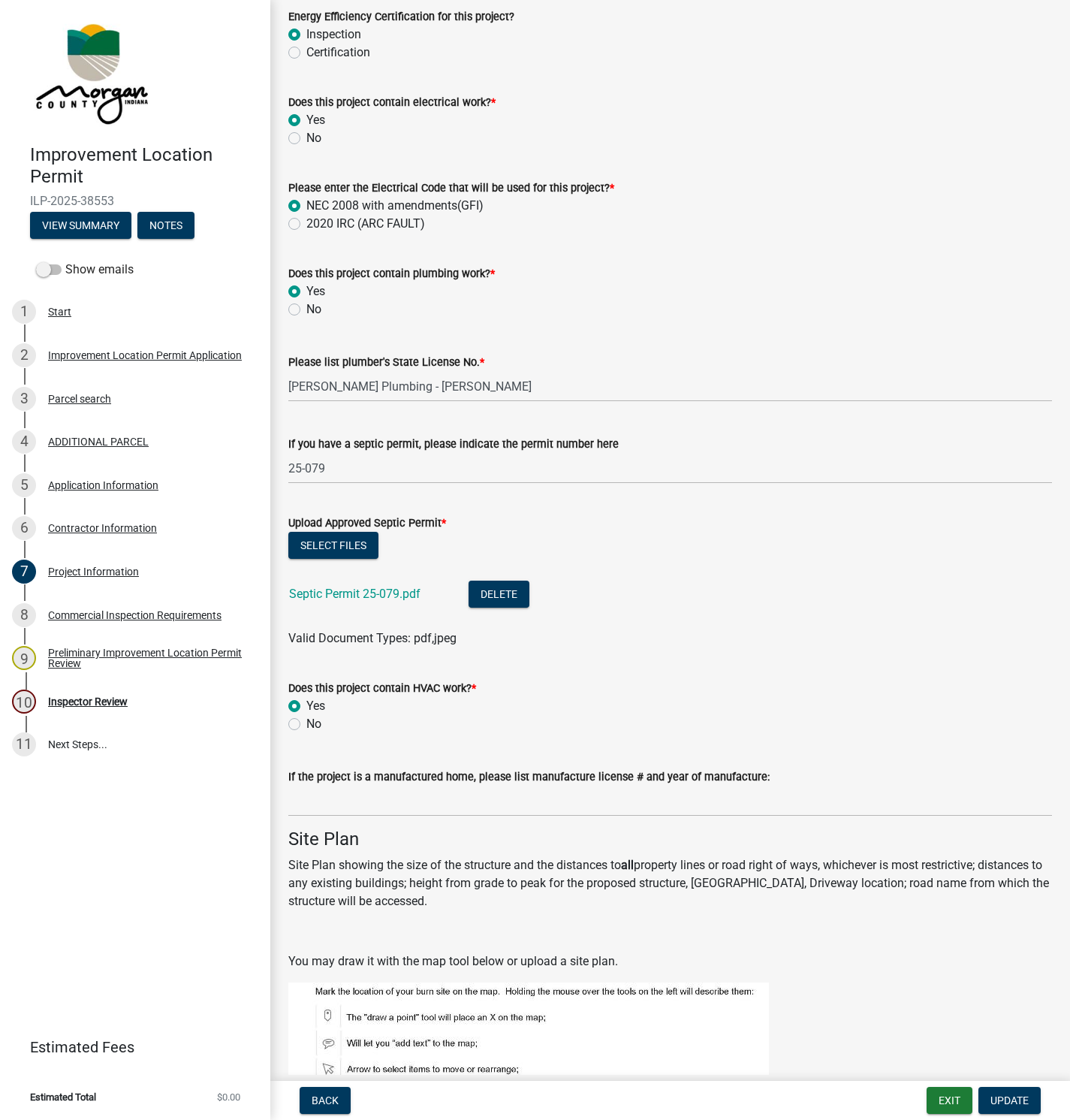
click at [349, 595] on link "Septic Permit 25-079.pdf" at bounding box center [354, 594] width 132 height 15
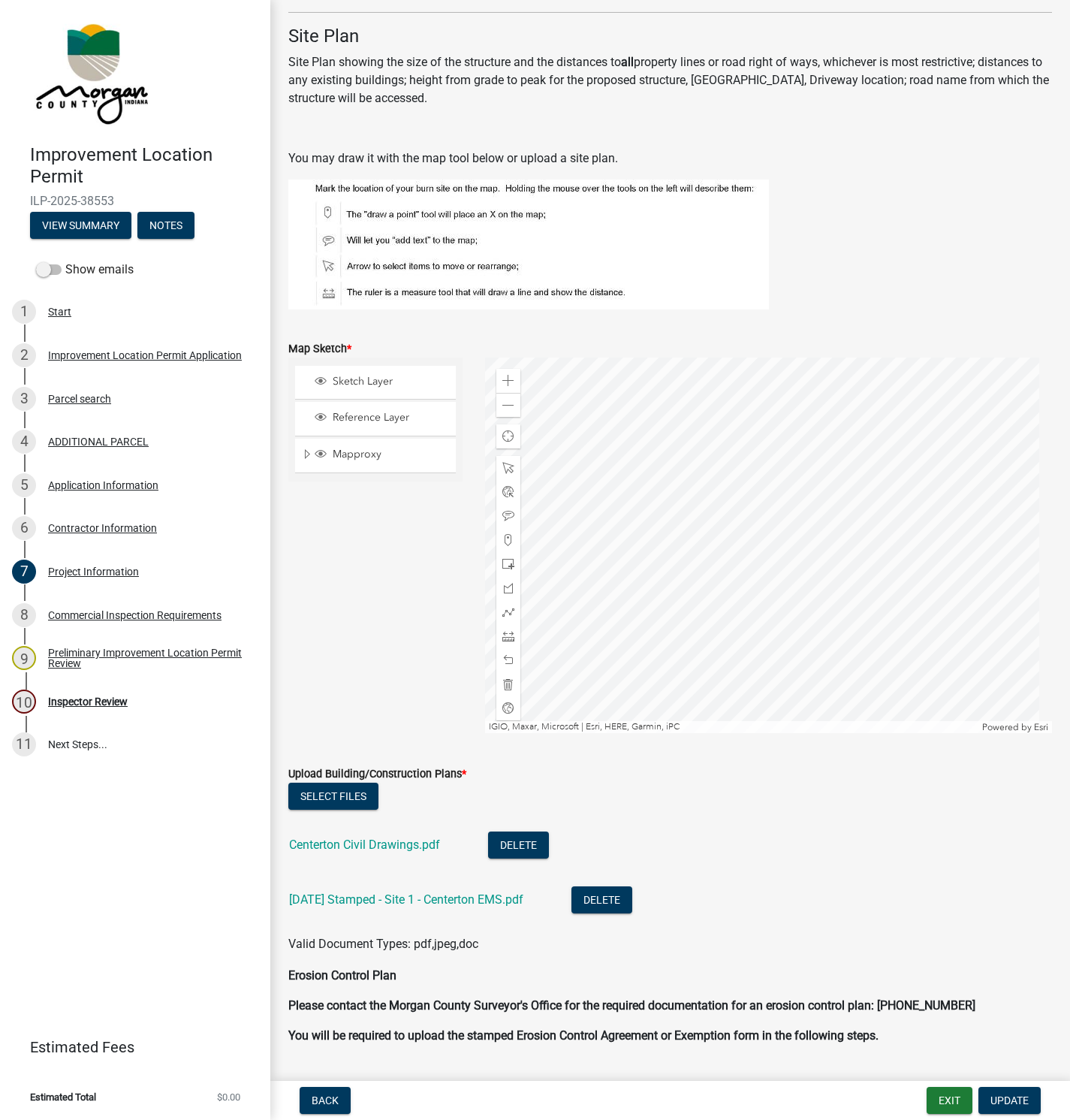
scroll to position [3488, 0]
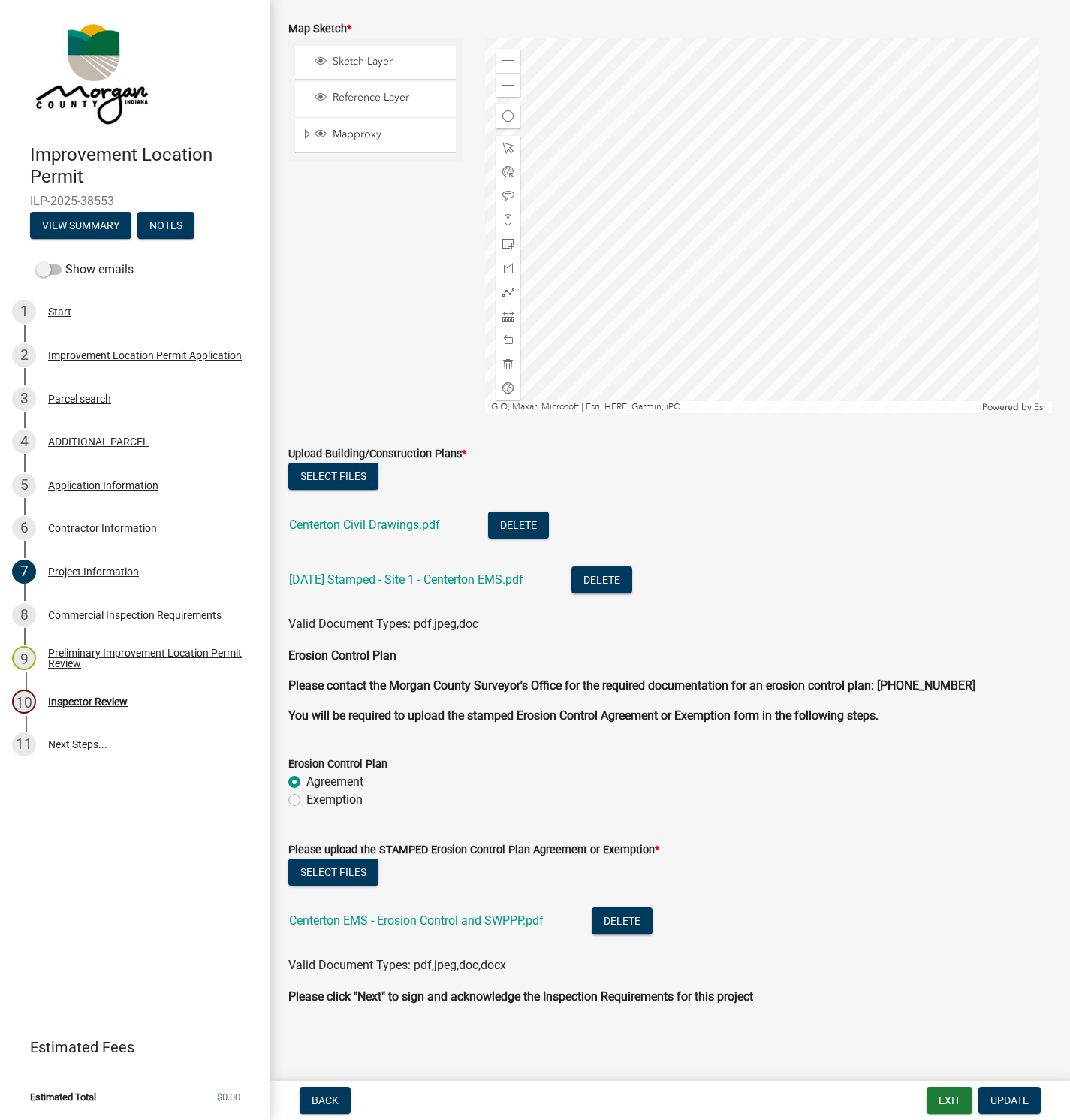
click at [388, 519] on link "Centerton Civil Drawings.pdf" at bounding box center [364, 525] width 151 height 15
